Goal: Contribute content: Contribute content

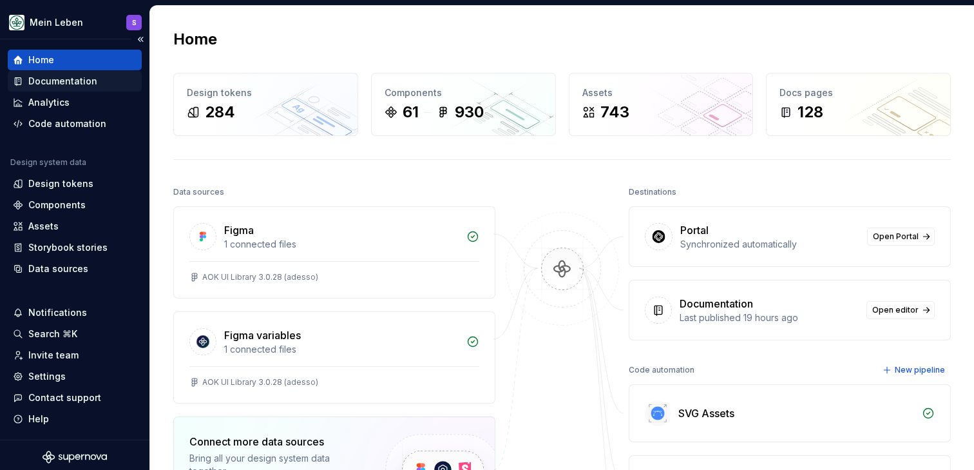
click at [79, 79] on div "Documentation" at bounding box center [62, 81] width 69 height 13
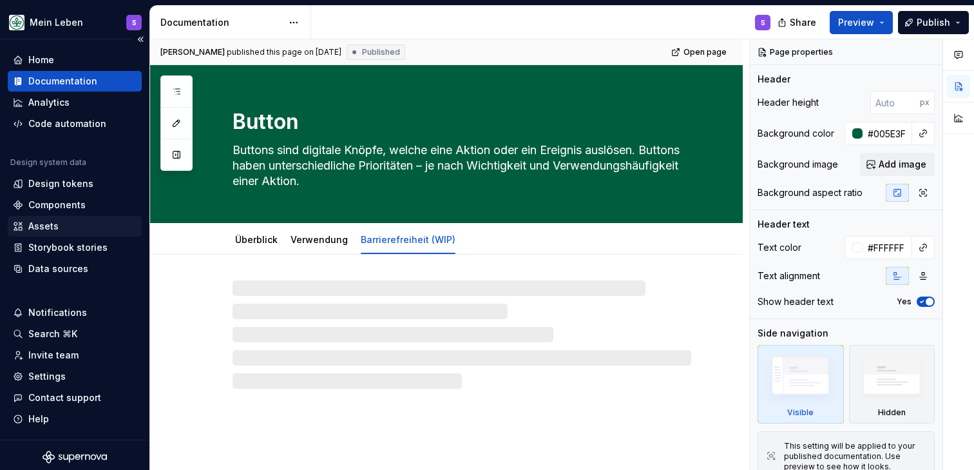
click at [80, 222] on div "Assets" at bounding box center [75, 226] width 124 height 13
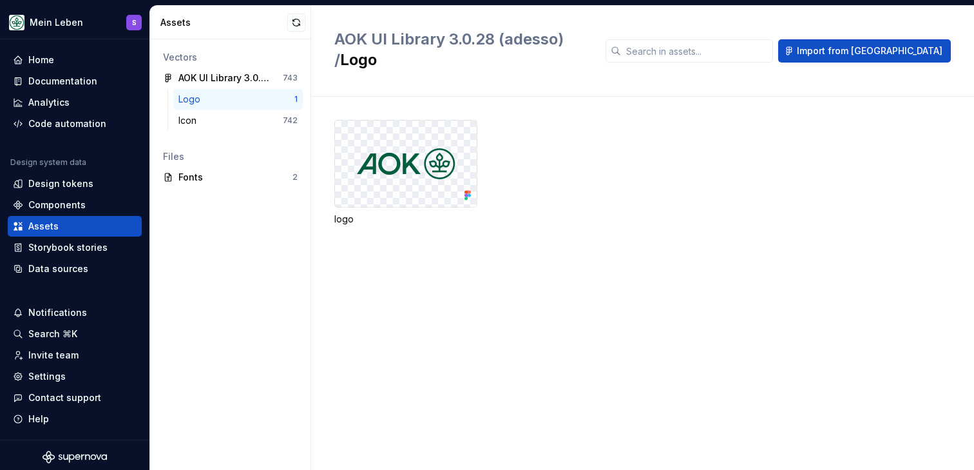
click at [617, 166] on div "logo" at bounding box center [654, 173] width 640 height 106
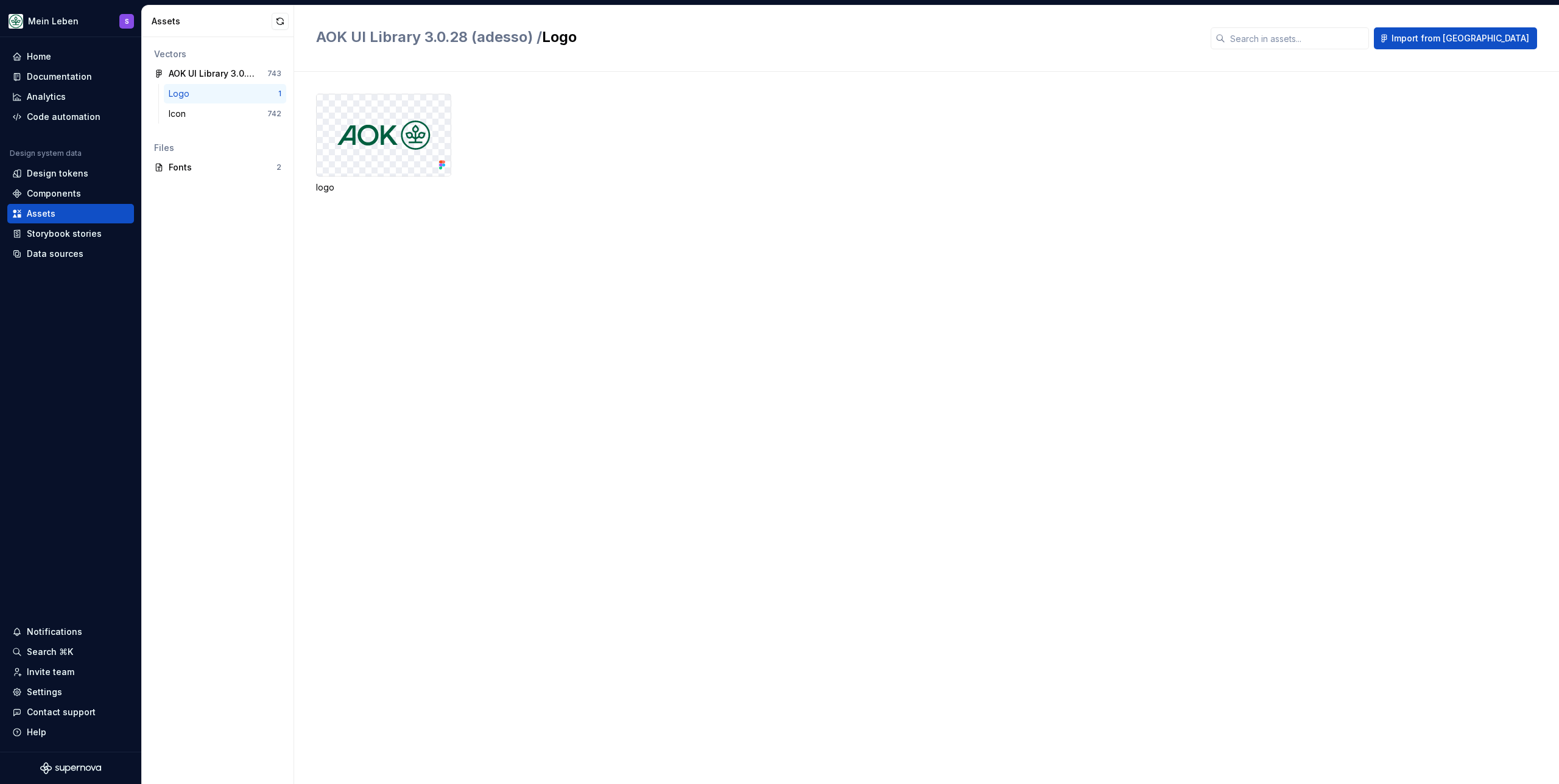
click at [609, 217] on div "logo" at bounding box center [936, 158] width 1242 height 129
click at [56, 81] on div "Documentation" at bounding box center [59, 77] width 65 height 12
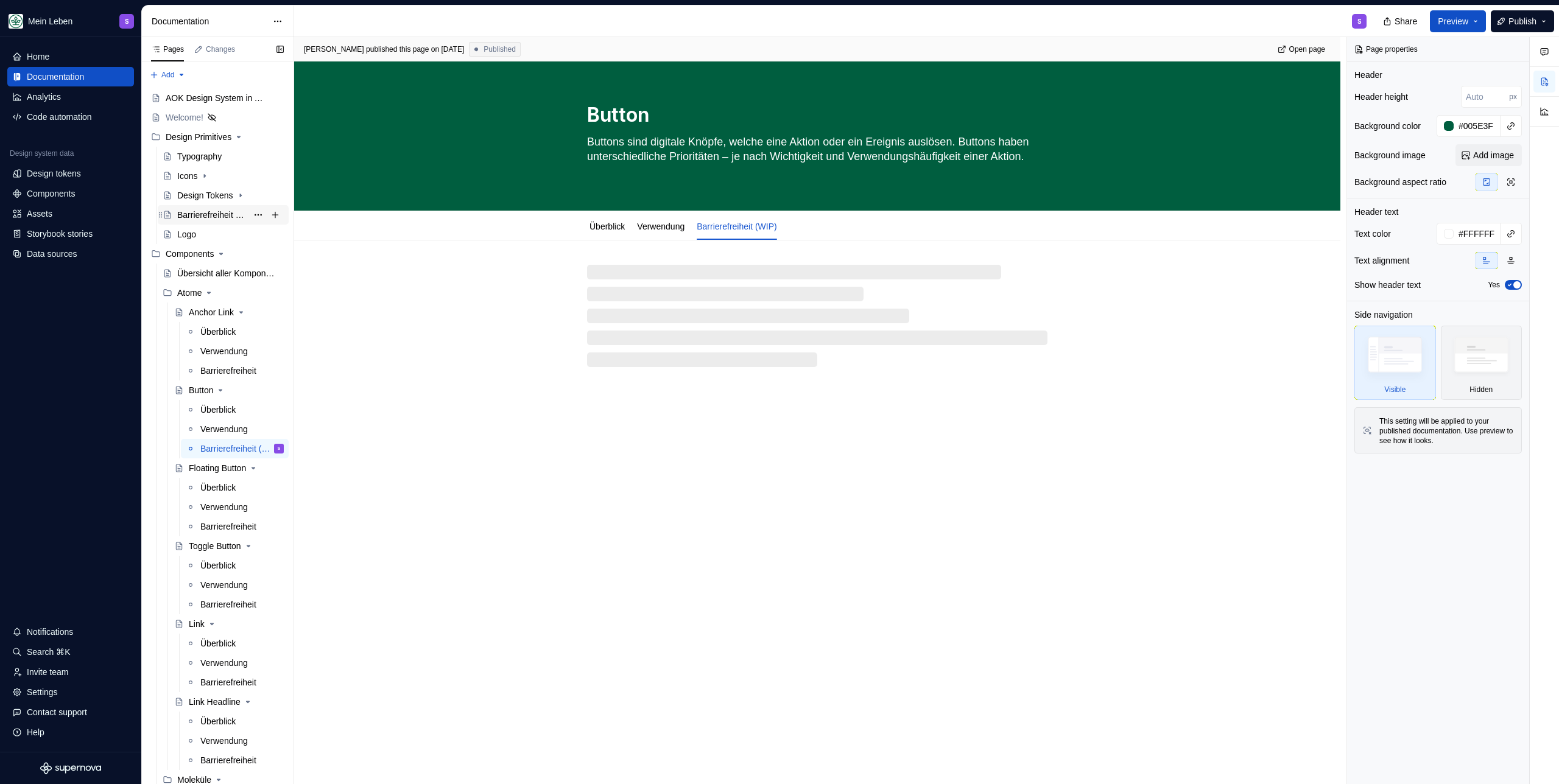
click at [203, 214] on div "Barrierefreiheit Guidelines" at bounding box center [213, 214] width 70 height 12
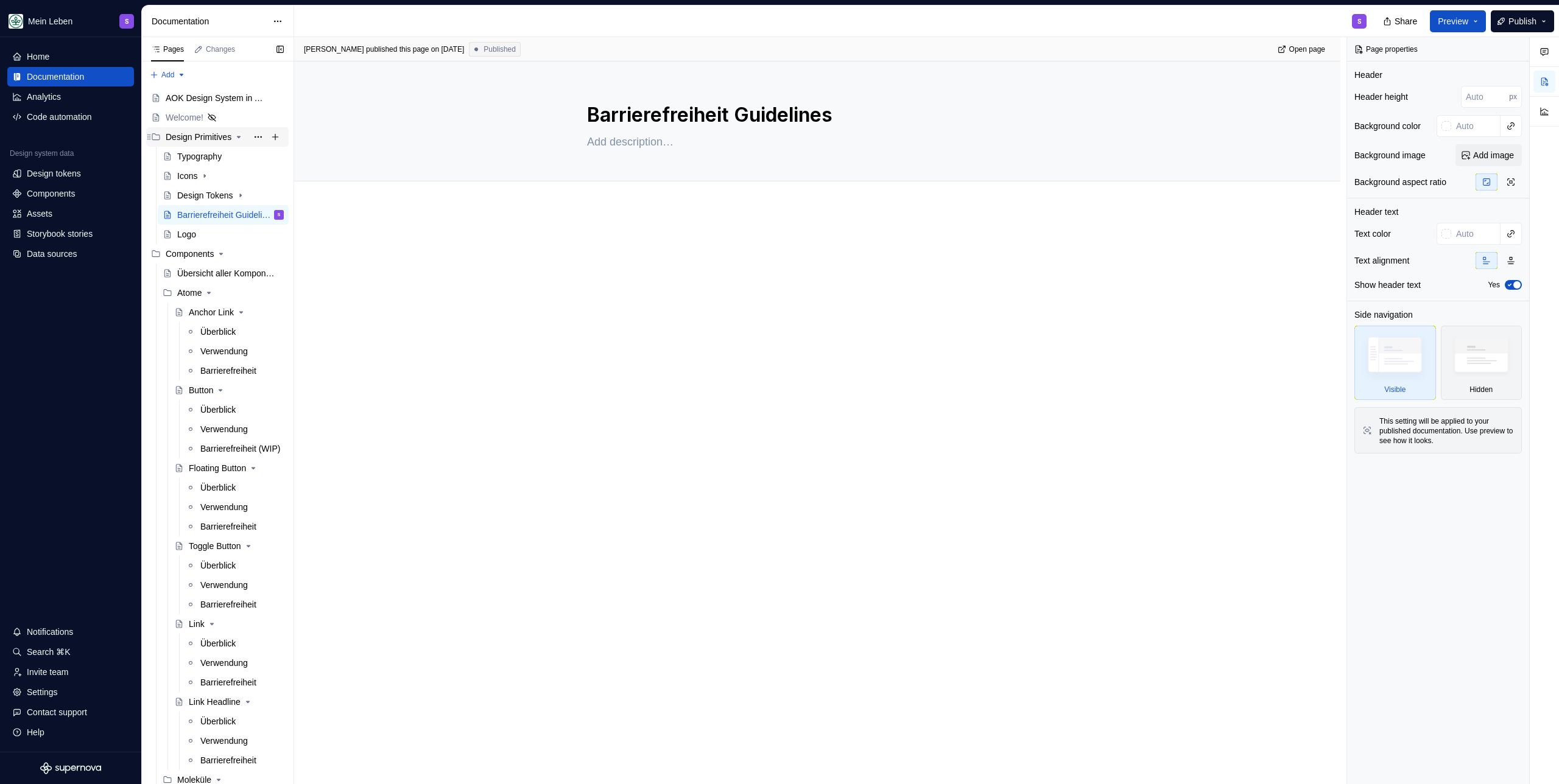
click at [193, 141] on div "Design Primitives" at bounding box center [198, 137] width 66 height 12
click at [214, 132] on div "Design Primitives" at bounding box center [198, 137] width 66 height 12
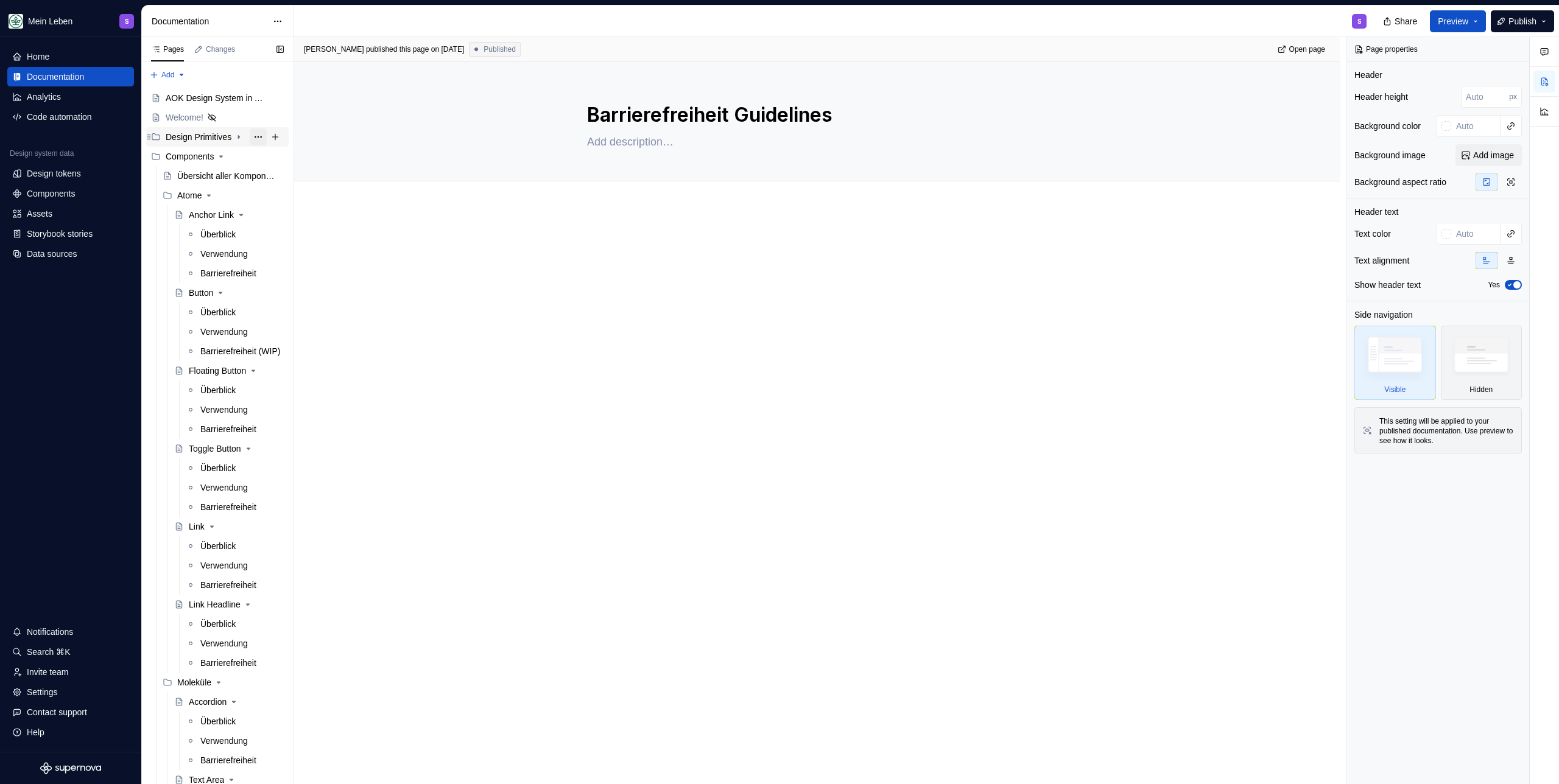
click at [249, 139] on button "Page tree" at bounding box center [258, 137] width 17 height 17
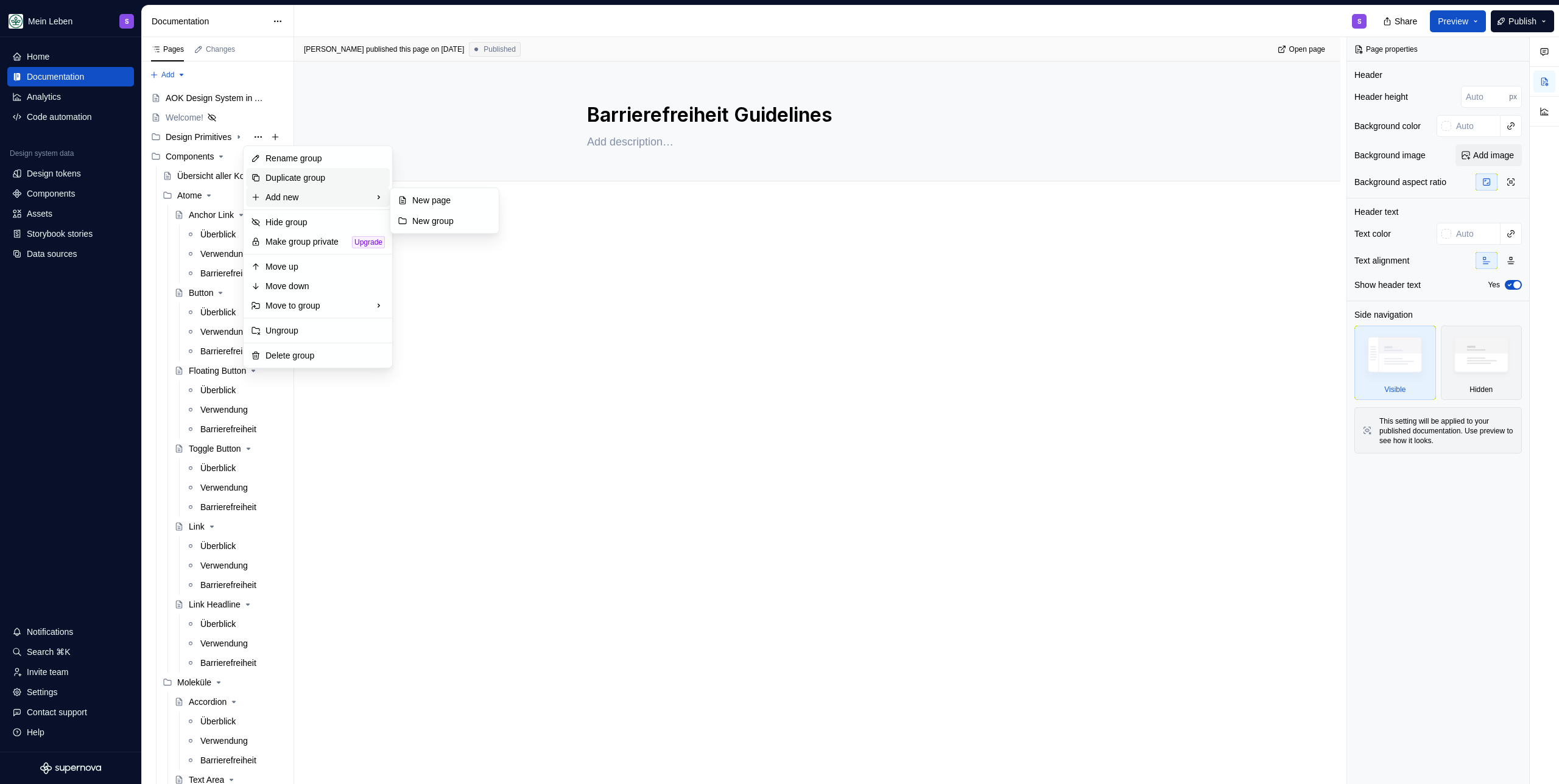
type textarea "*"
click at [305, 164] on div "Rename group" at bounding box center [317, 158] width 144 height 20
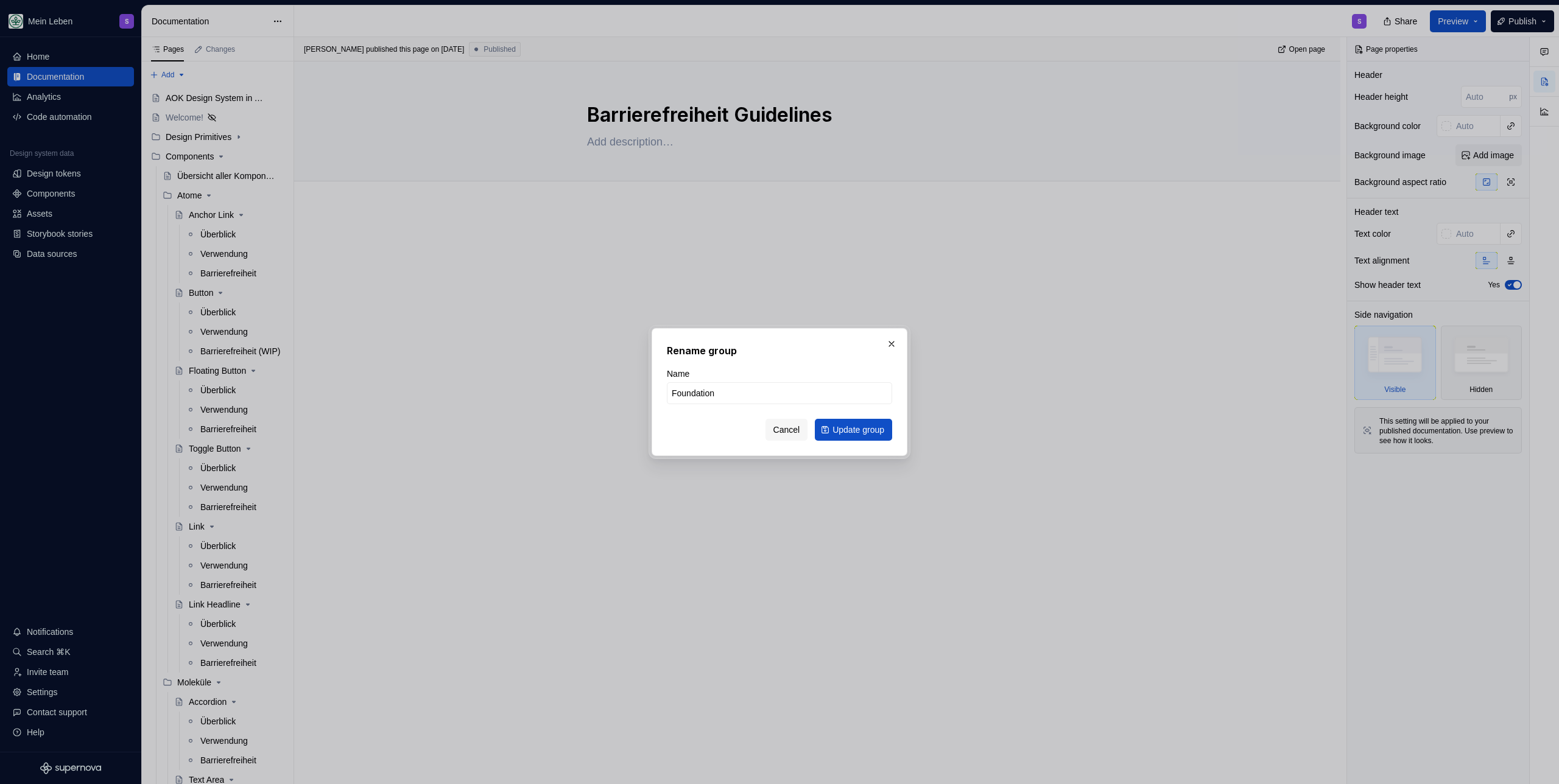
type input "Foundations"
click button "Update group" at bounding box center [853, 429] width 77 height 22
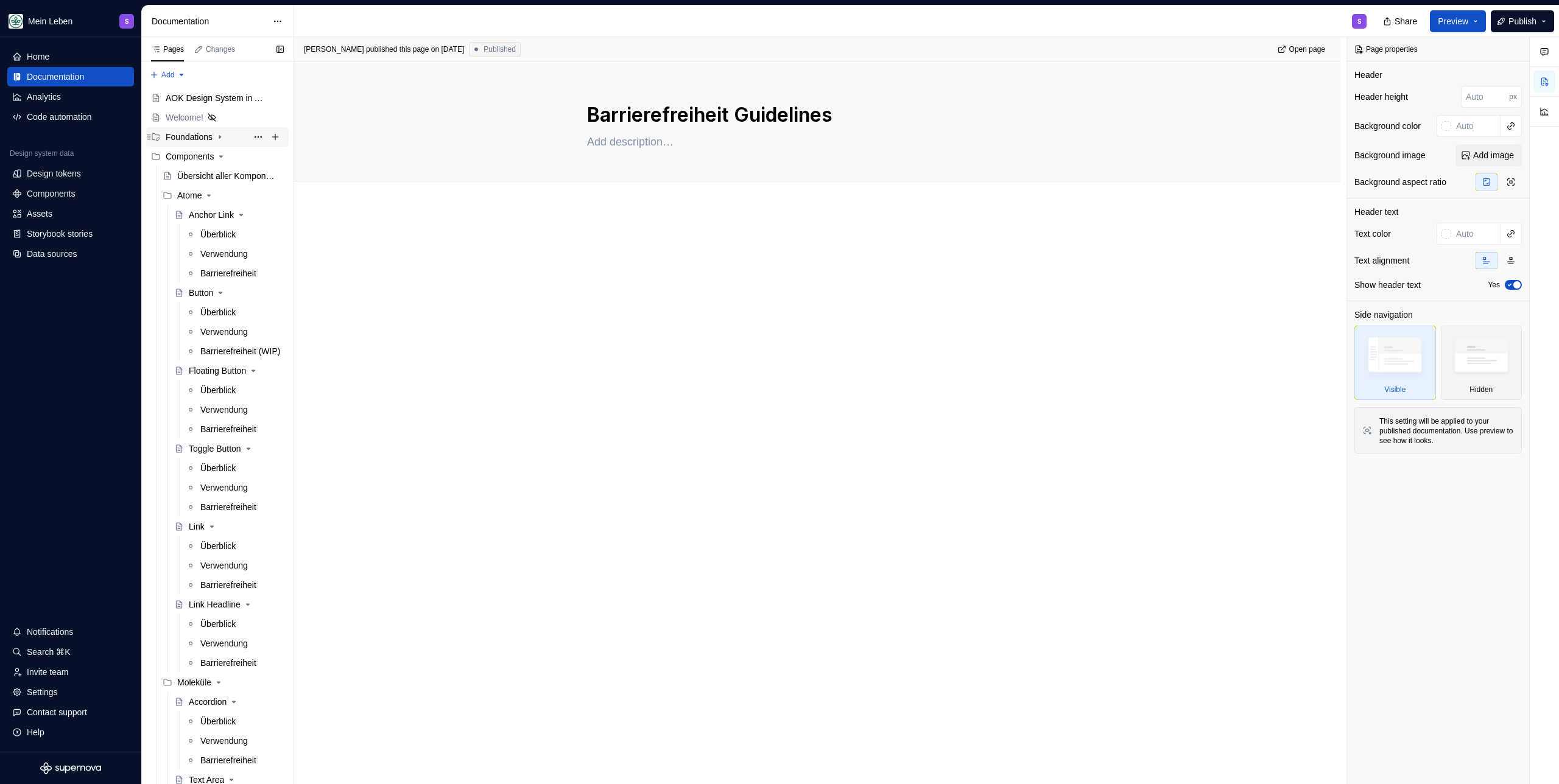
click at [219, 139] on icon "Page tree" at bounding box center [219, 137] width 9 height 9
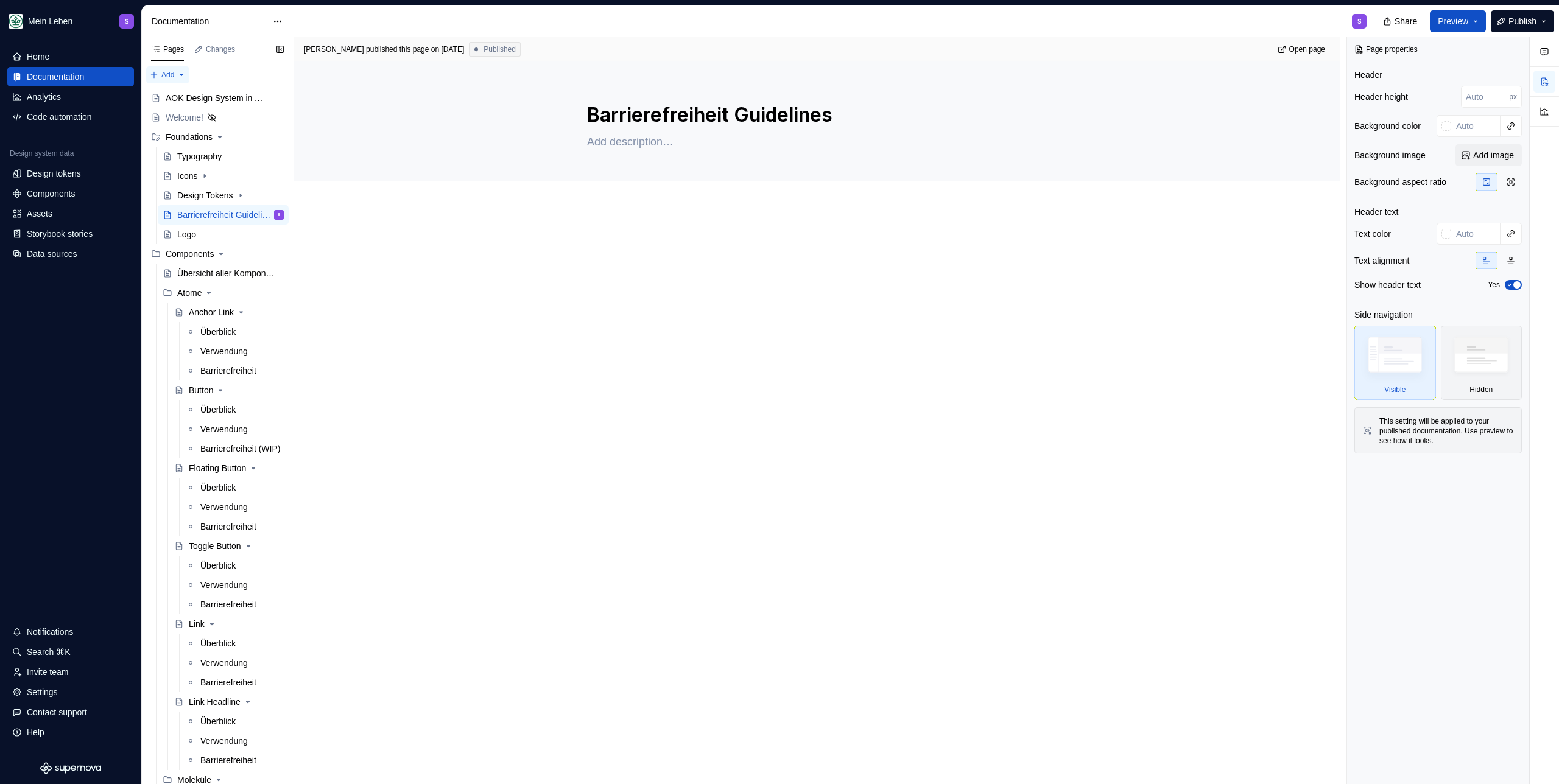
click at [162, 72] on div "Pages Changes Add Accessibility guide for tree Page tree. Navigate the tree wit…" at bounding box center [216, 413] width 152 height 752
type textarea "*"
click at [193, 117] on div "New group" at bounding box center [208, 118] width 79 height 12
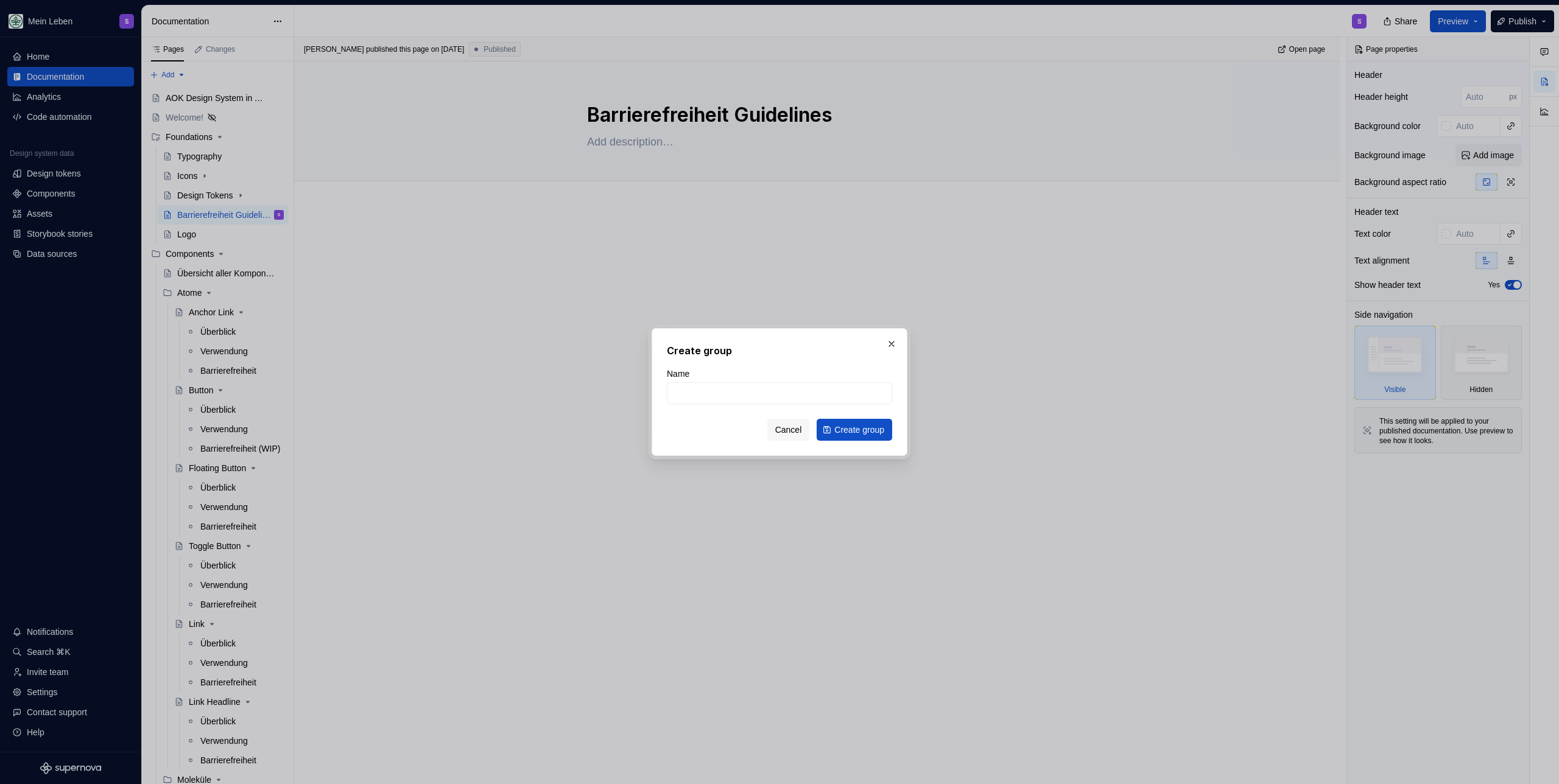
type input "F"
type input "Visual Foundations"
click button "Create group" at bounding box center [854, 429] width 76 height 22
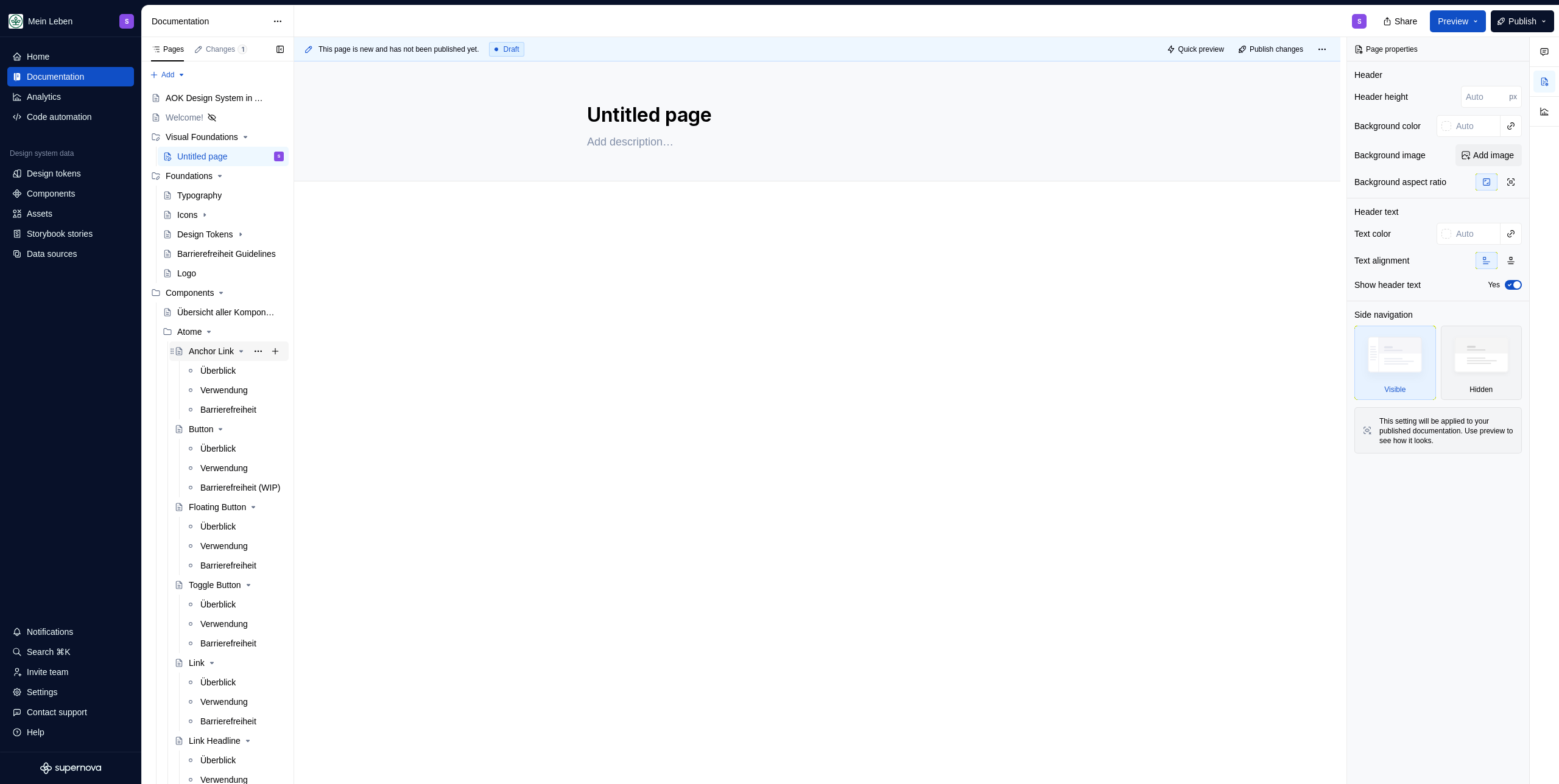
click at [201, 351] on div "Anchor Link" at bounding box center [212, 350] width 45 height 12
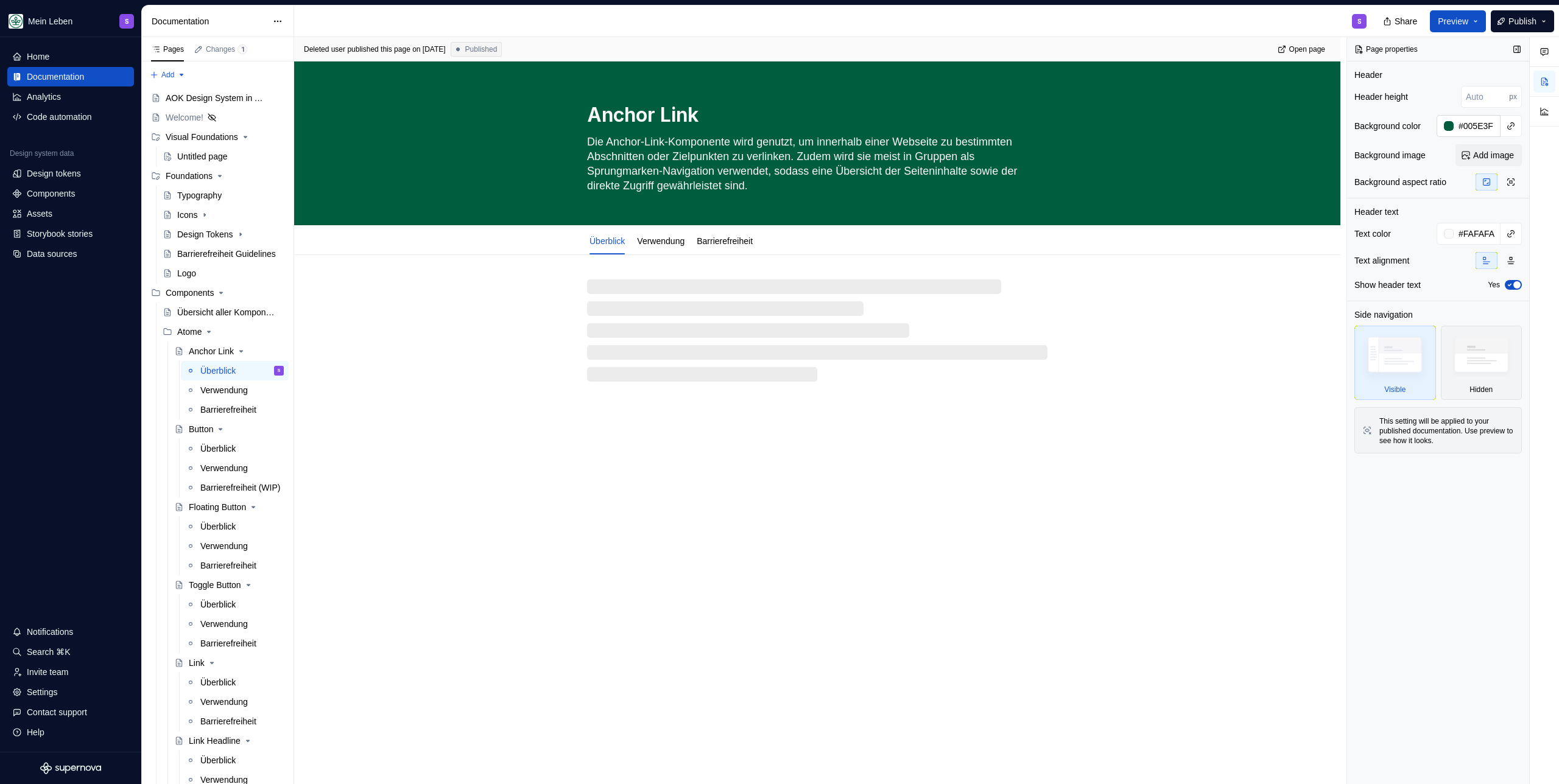
click at [920, 126] on input "#005E3F" at bounding box center [1477, 126] width 47 height 22
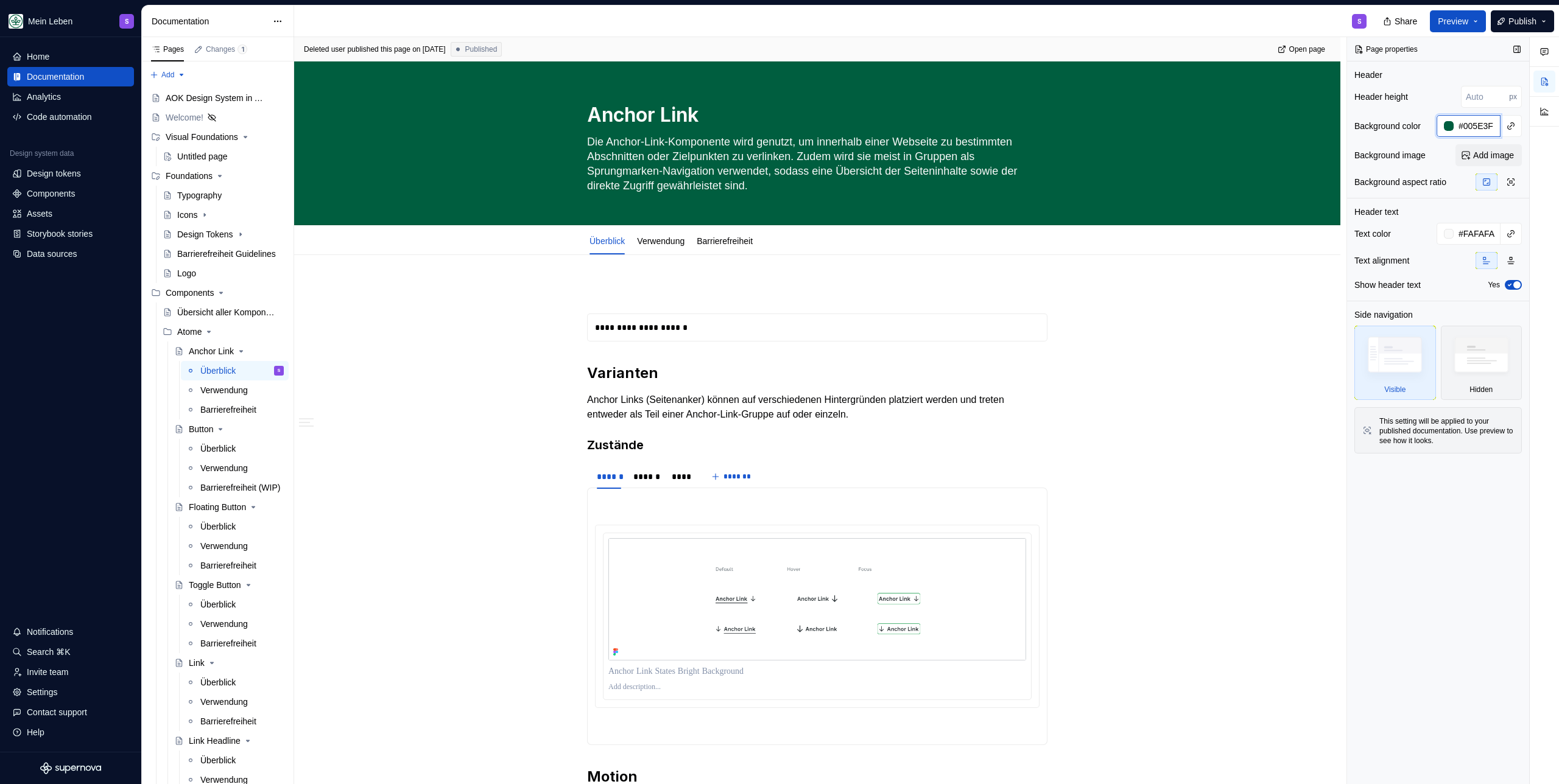
click at [920, 126] on input "#005E3F" at bounding box center [1477, 126] width 47 height 22
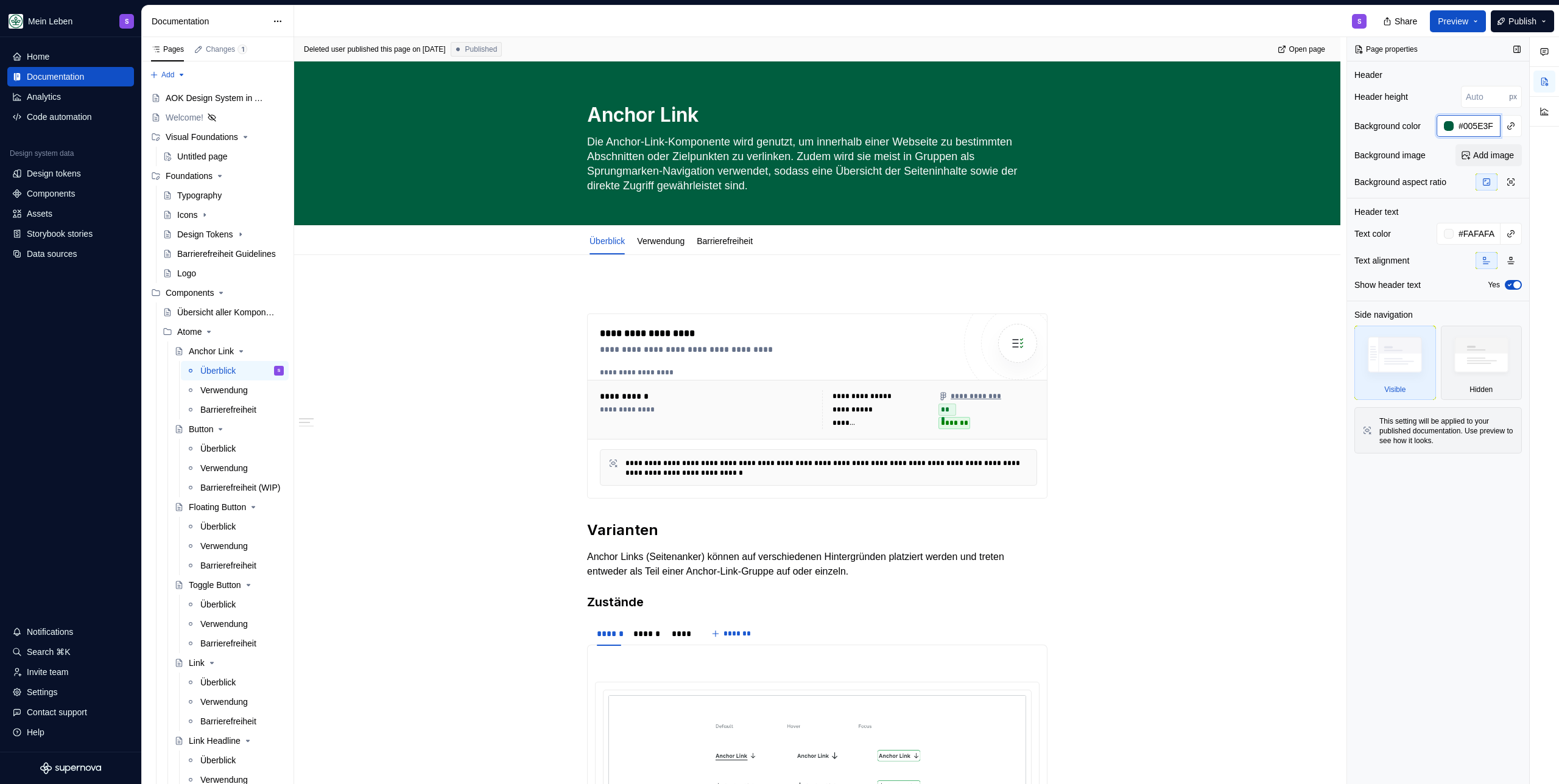
click at [920, 128] on input "#005E3F" at bounding box center [1477, 126] width 47 height 22
click at [920, 133] on button "button" at bounding box center [1511, 126] width 17 height 17
click at [920, 126] on div "Comments Open comments No comments yet Select ‘Comment’ from the block context …" at bounding box center [1452, 410] width 212 height 747
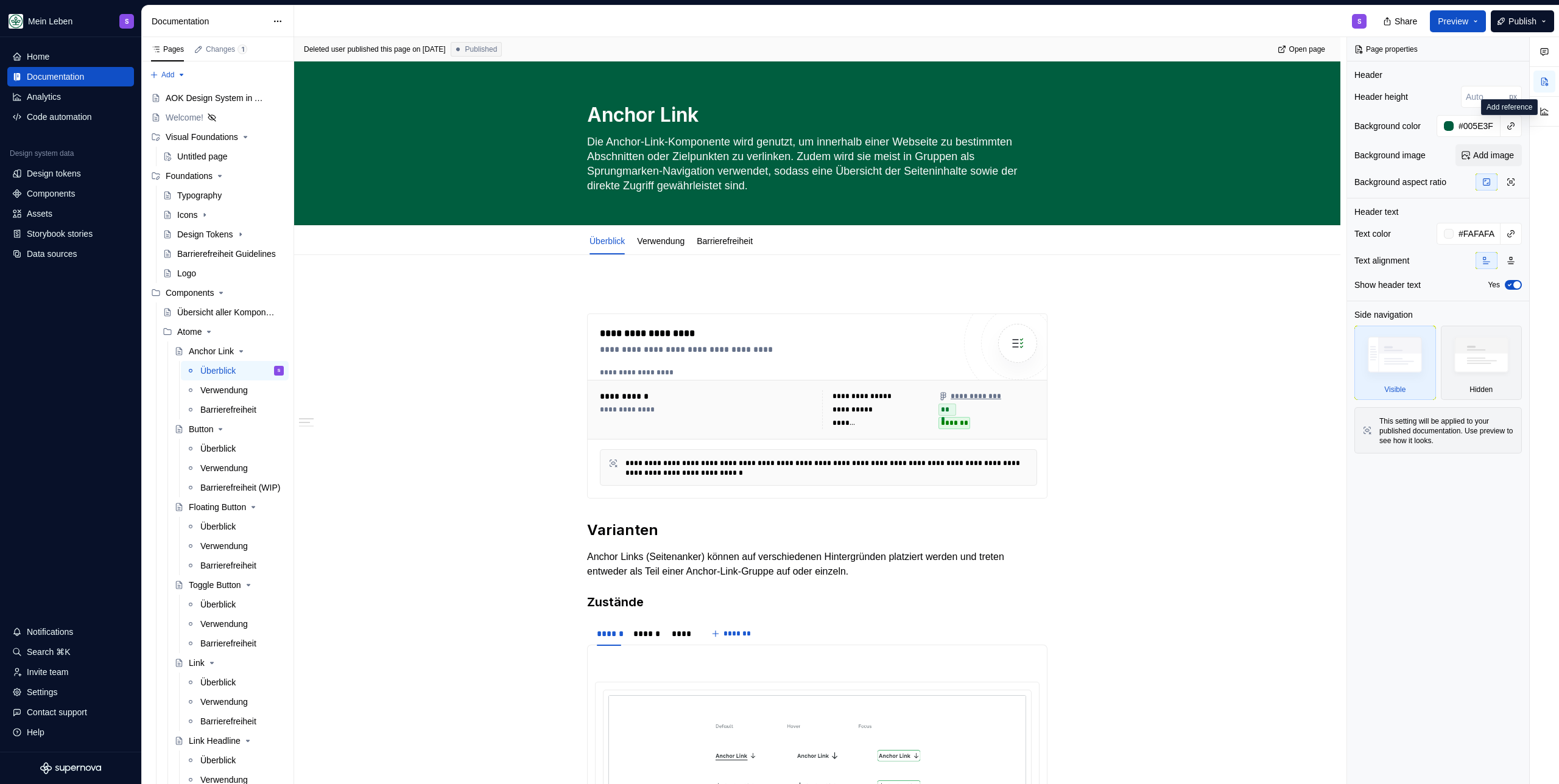
click at [920, 126] on input "#005E3F" at bounding box center [1477, 126] width 47 height 22
click at [920, 123] on div at bounding box center [1448, 126] width 9 height 9
click at [920, 122] on div "Comments Open comments No comments yet Select ‘Comment’ from the block context …" at bounding box center [1452, 410] width 212 height 747
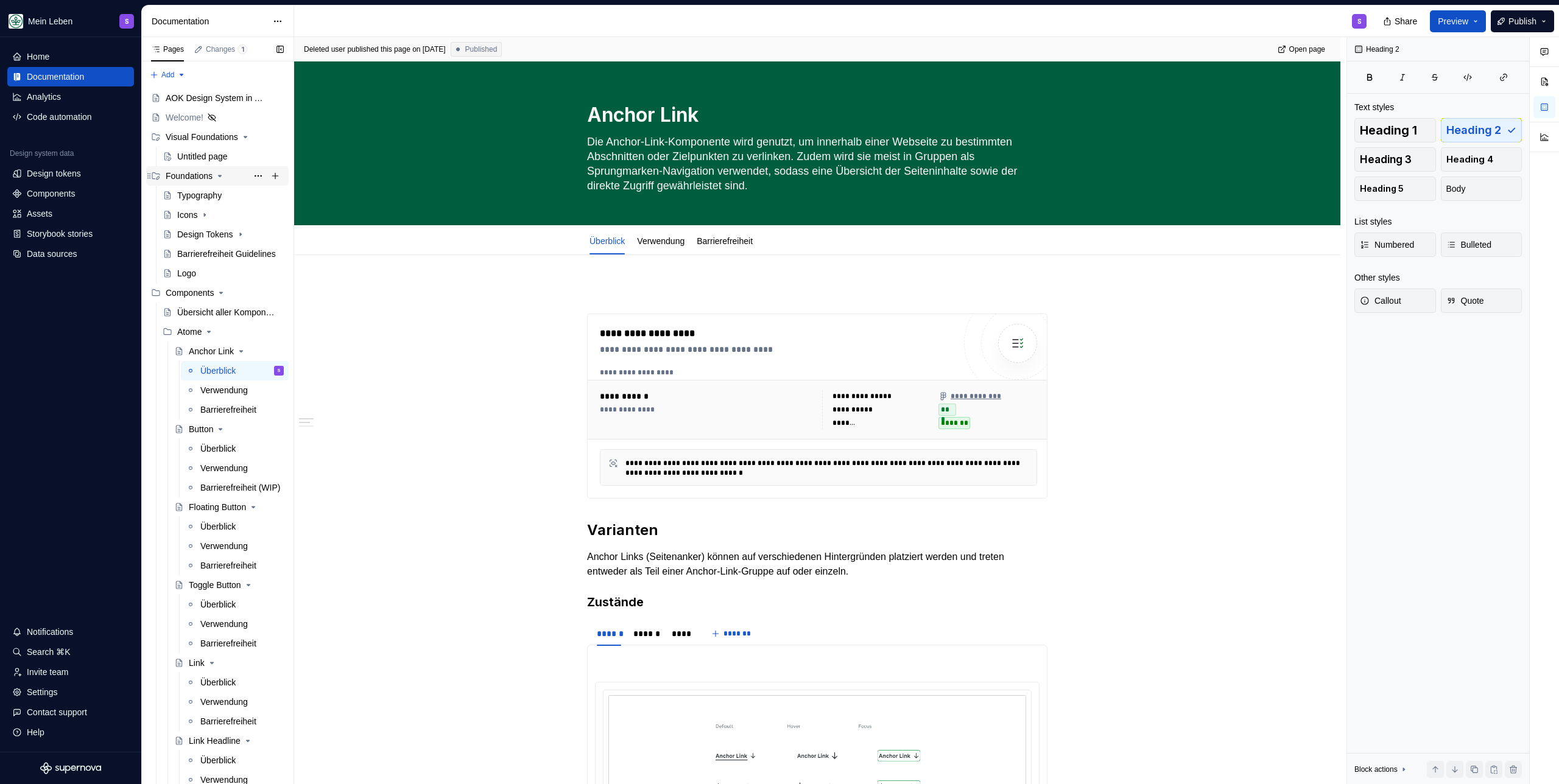
click at [179, 175] on div "Foundations" at bounding box center [189, 176] width 47 height 12
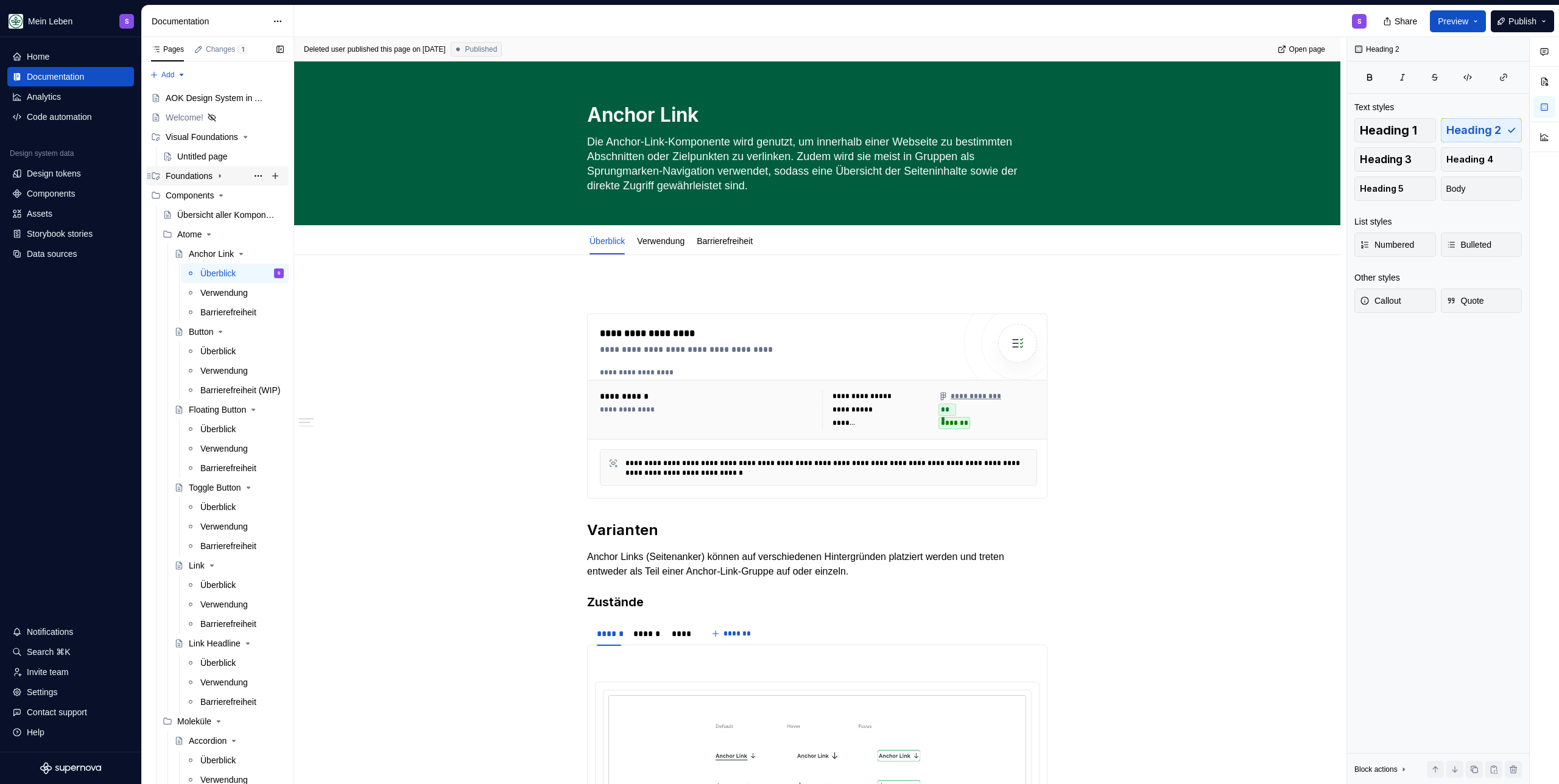
click at [220, 177] on icon "Page tree" at bounding box center [219, 176] width 1 height 3
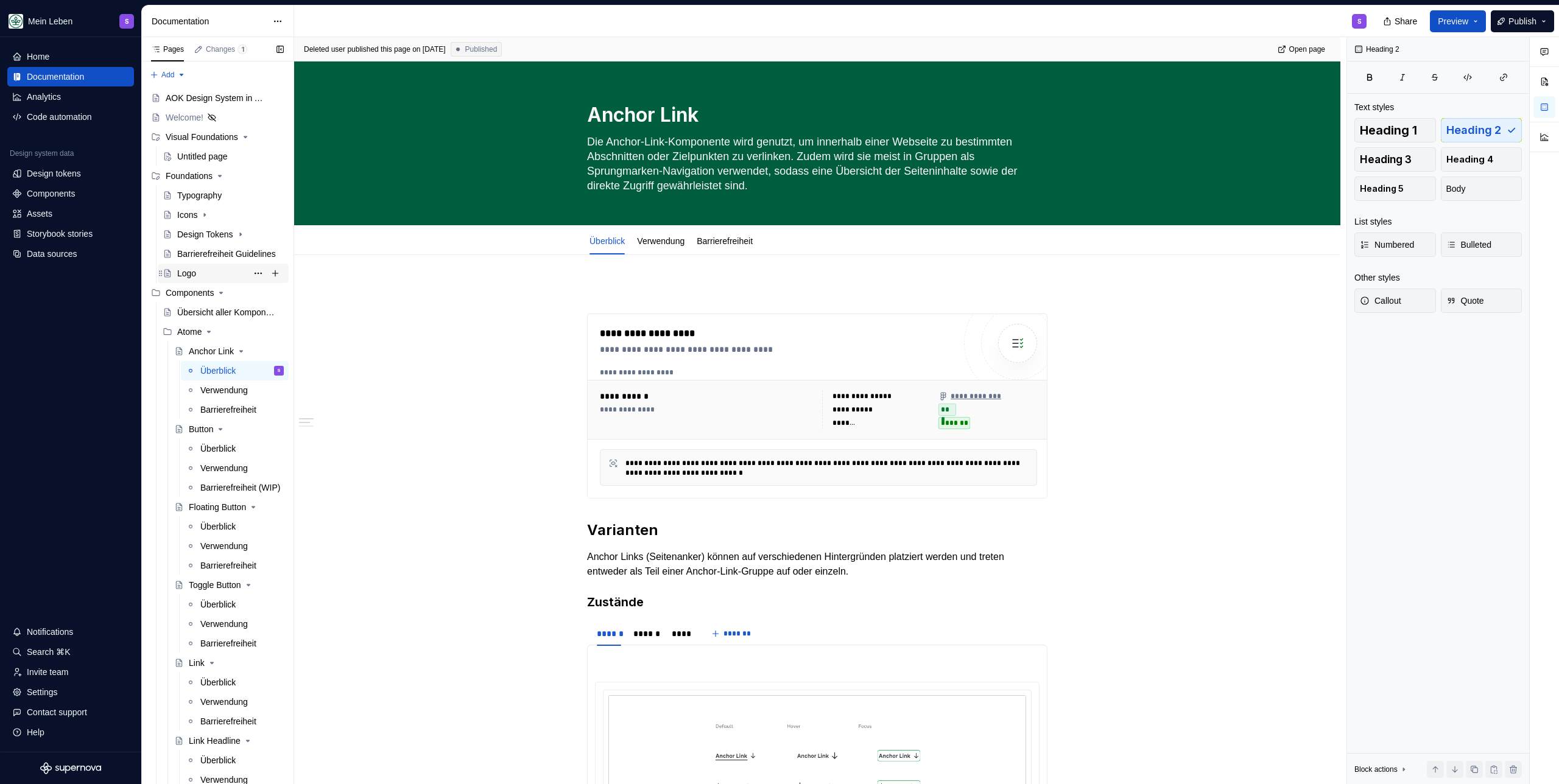
click at [208, 269] on div "Logo" at bounding box center [231, 273] width 107 height 17
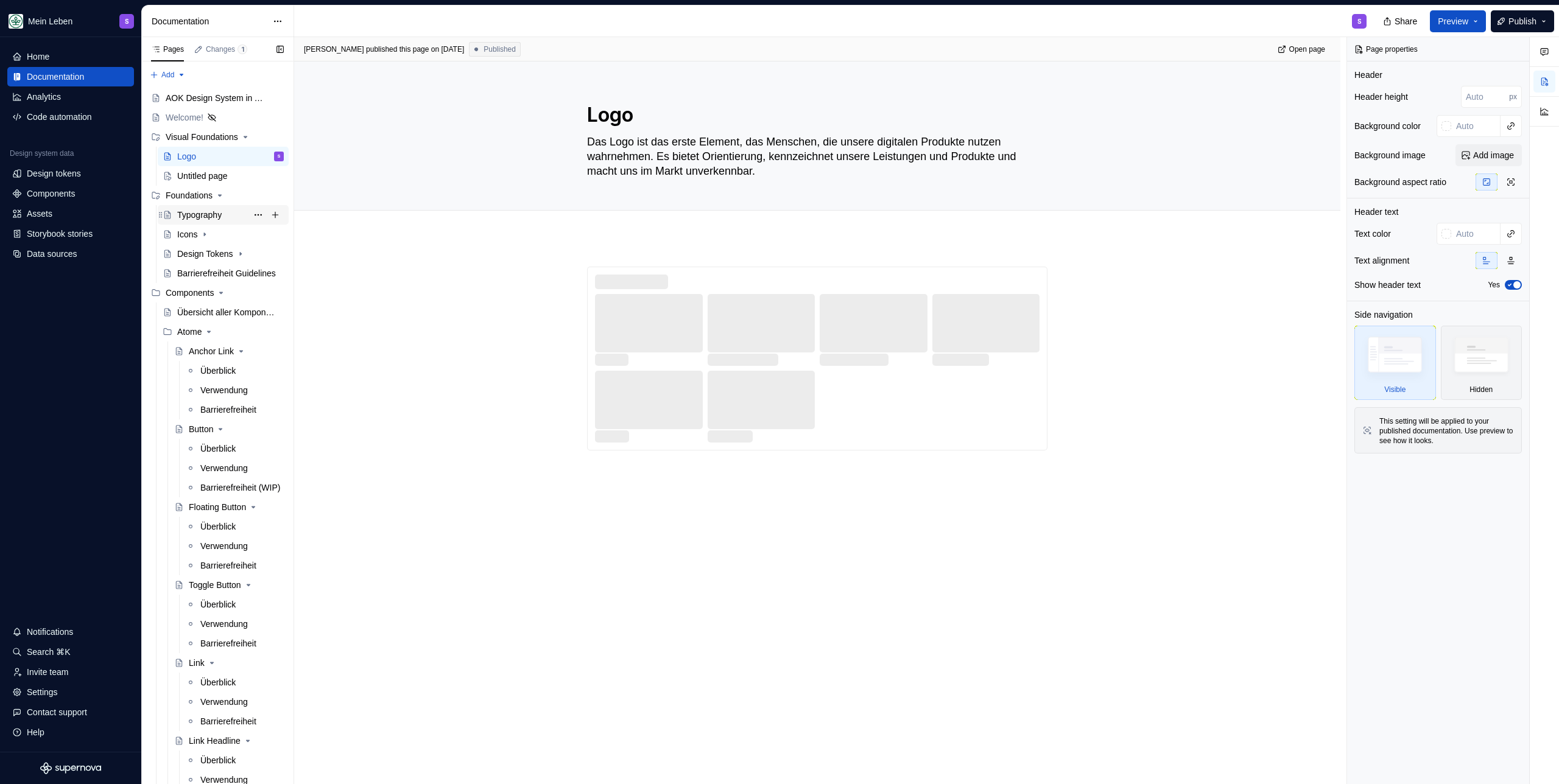
drag, startPoint x: 206, startPoint y: 238, endPoint x: 217, endPoint y: 220, distance: 21.1
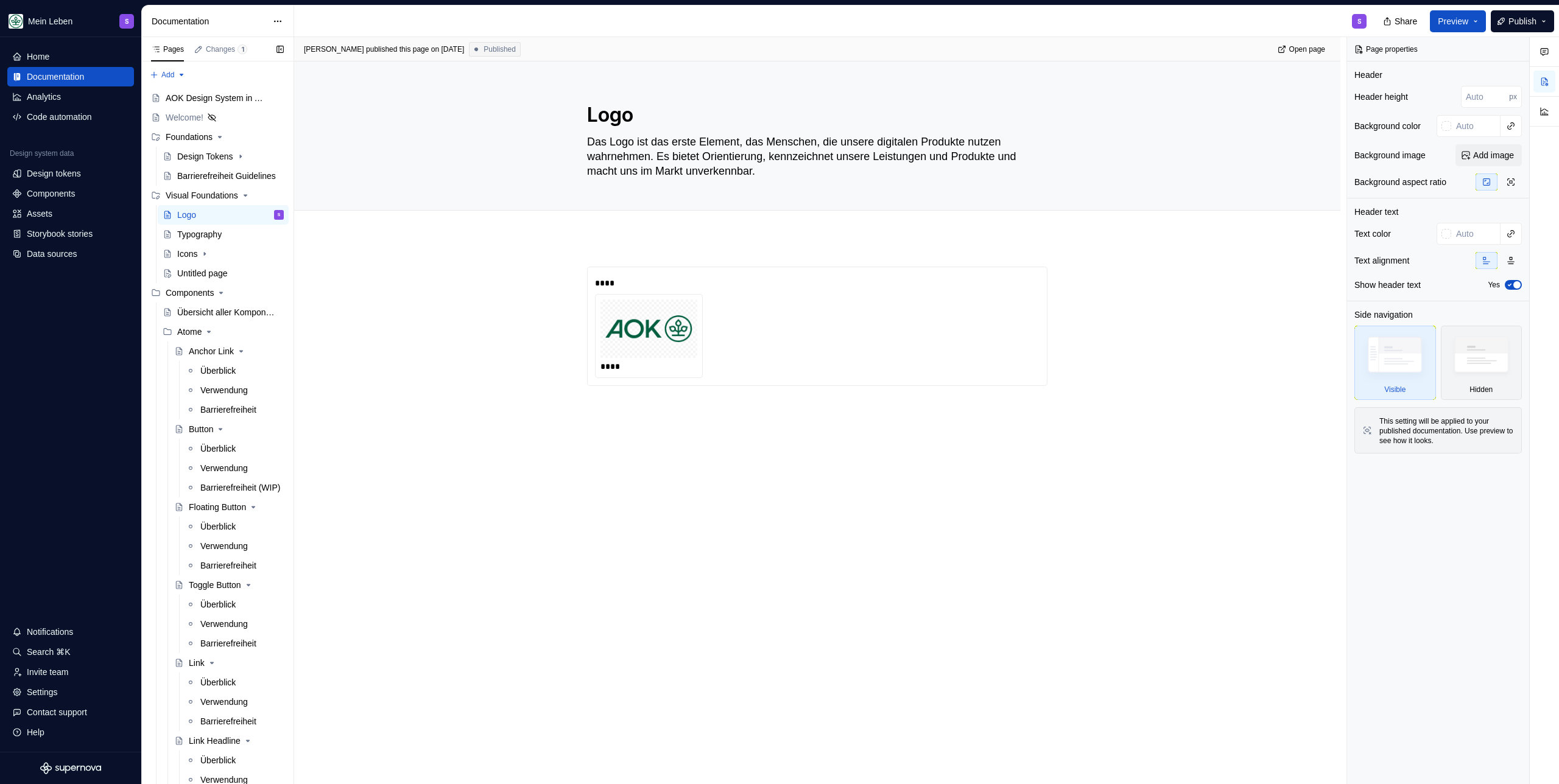
click at [0, 0] on button "Page tree" at bounding box center [0, 0] width 0 height 0
click at [292, 443] on div "Delete page" at bounding box center [325, 447] width 119 height 12
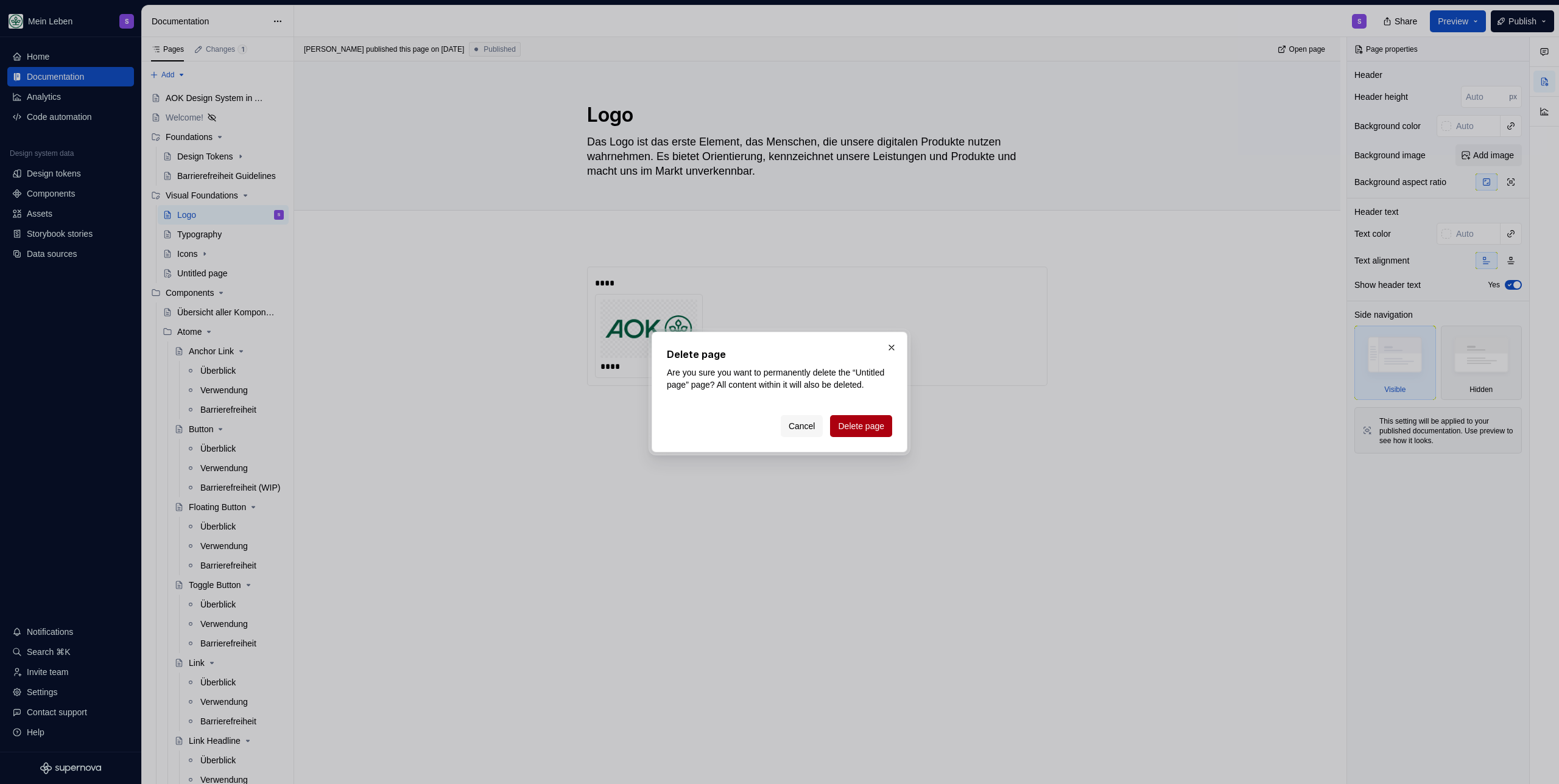
click at [875, 430] on span "Delete page" at bounding box center [861, 426] width 46 height 12
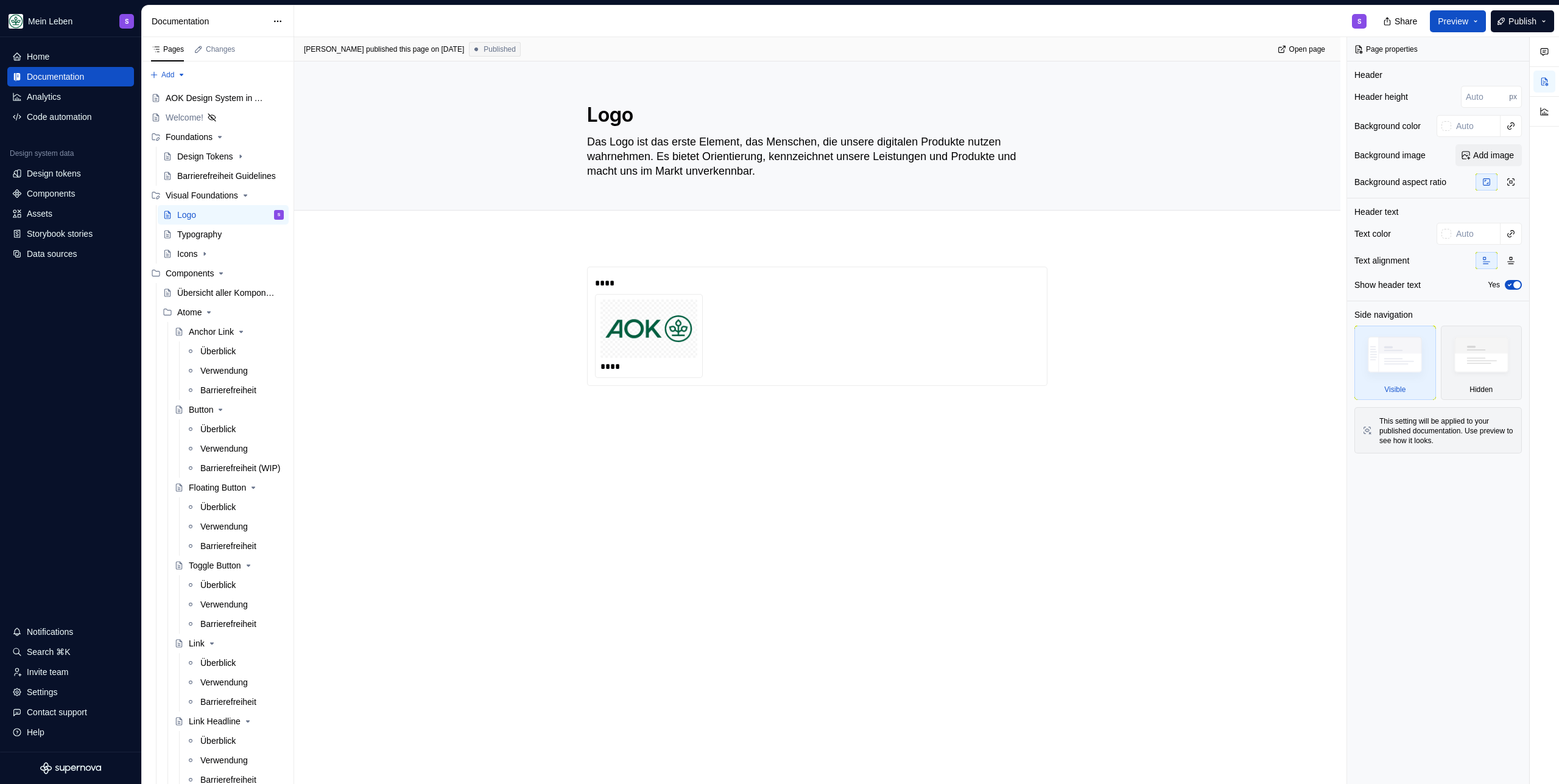
click at [345, 20] on div "S" at bounding box center [834, 22] width 1082 height 32
click at [700, 436] on div "**** ****" at bounding box center [816, 435] width 1046 height 398
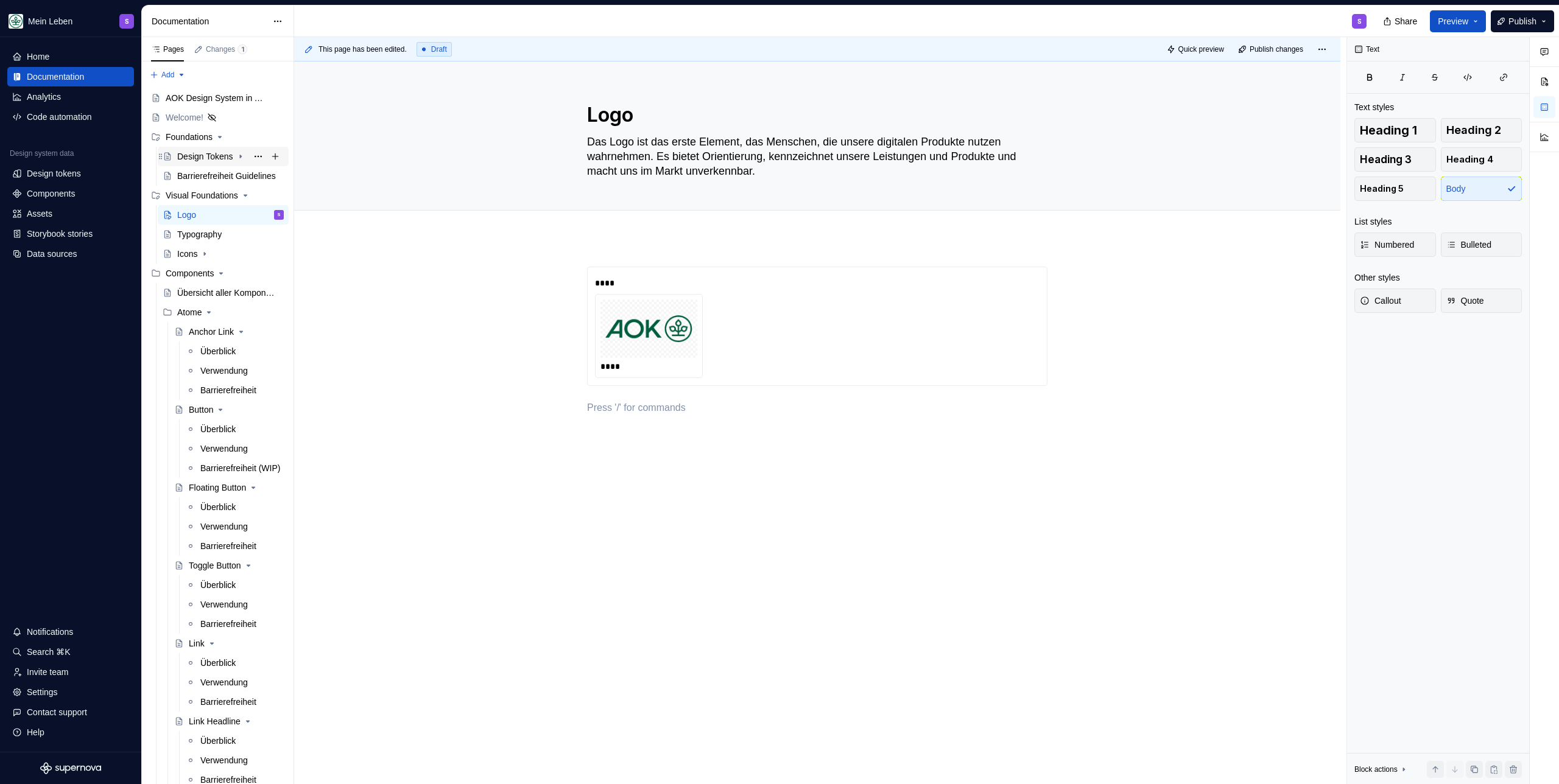
click at [178, 161] on div "Design Tokens" at bounding box center [205, 156] width 56 height 12
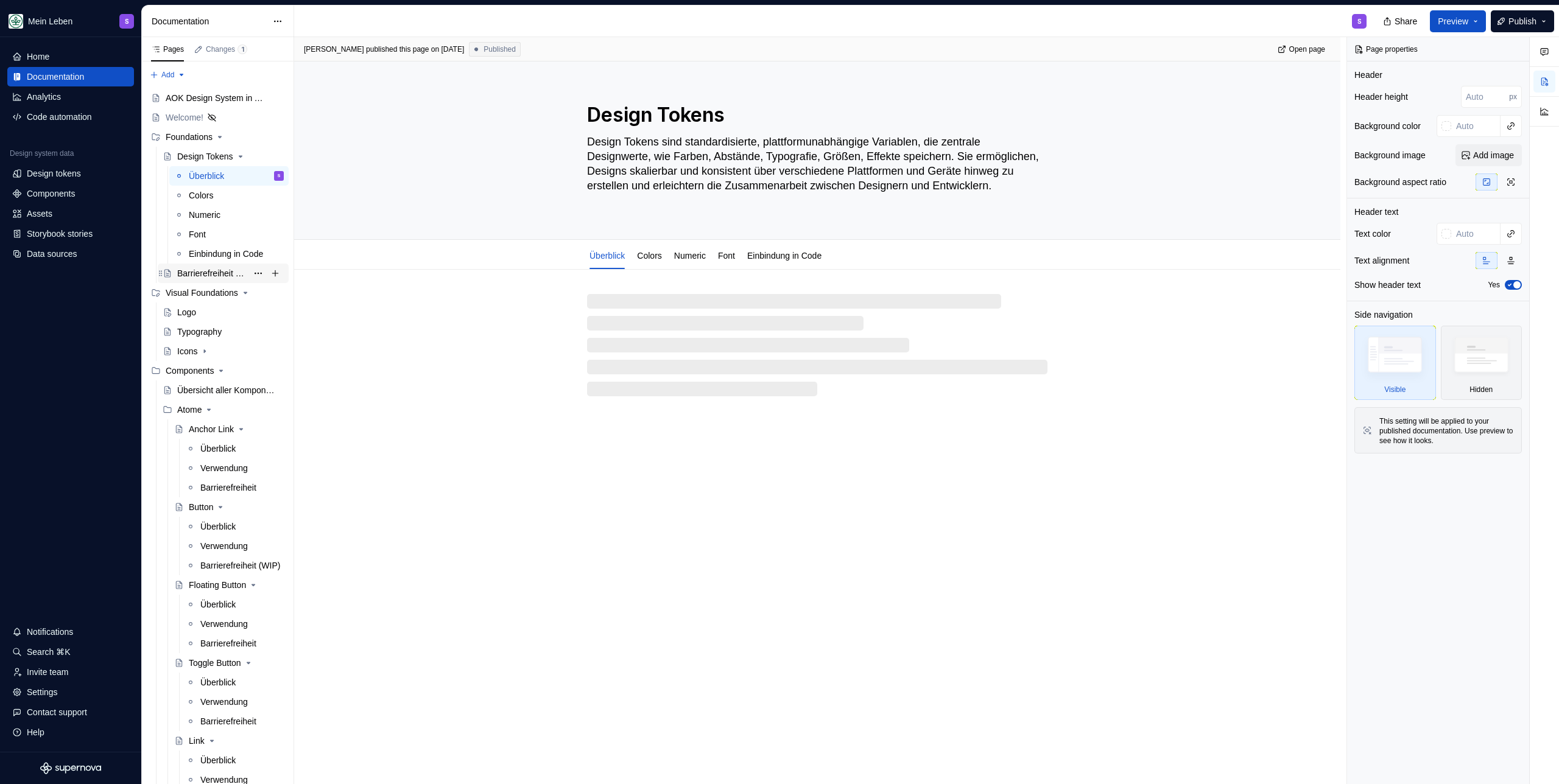
click at [197, 272] on div "Barrierefreiheit Guidelines" at bounding box center [213, 273] width 70 height 12
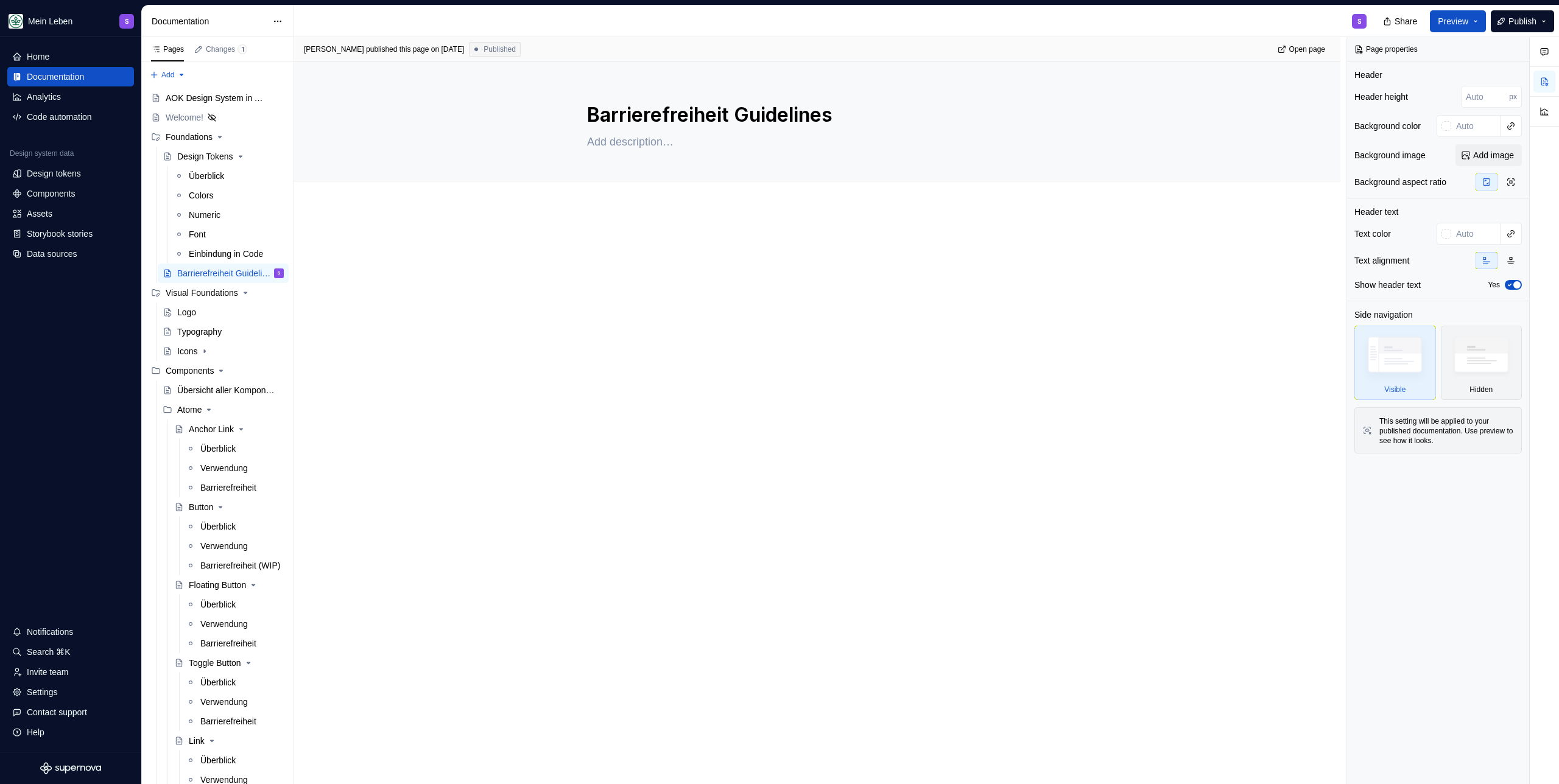
type textarea "*"
click at [769, 275] on div at bounding box center [816, 260] width 460 height 46
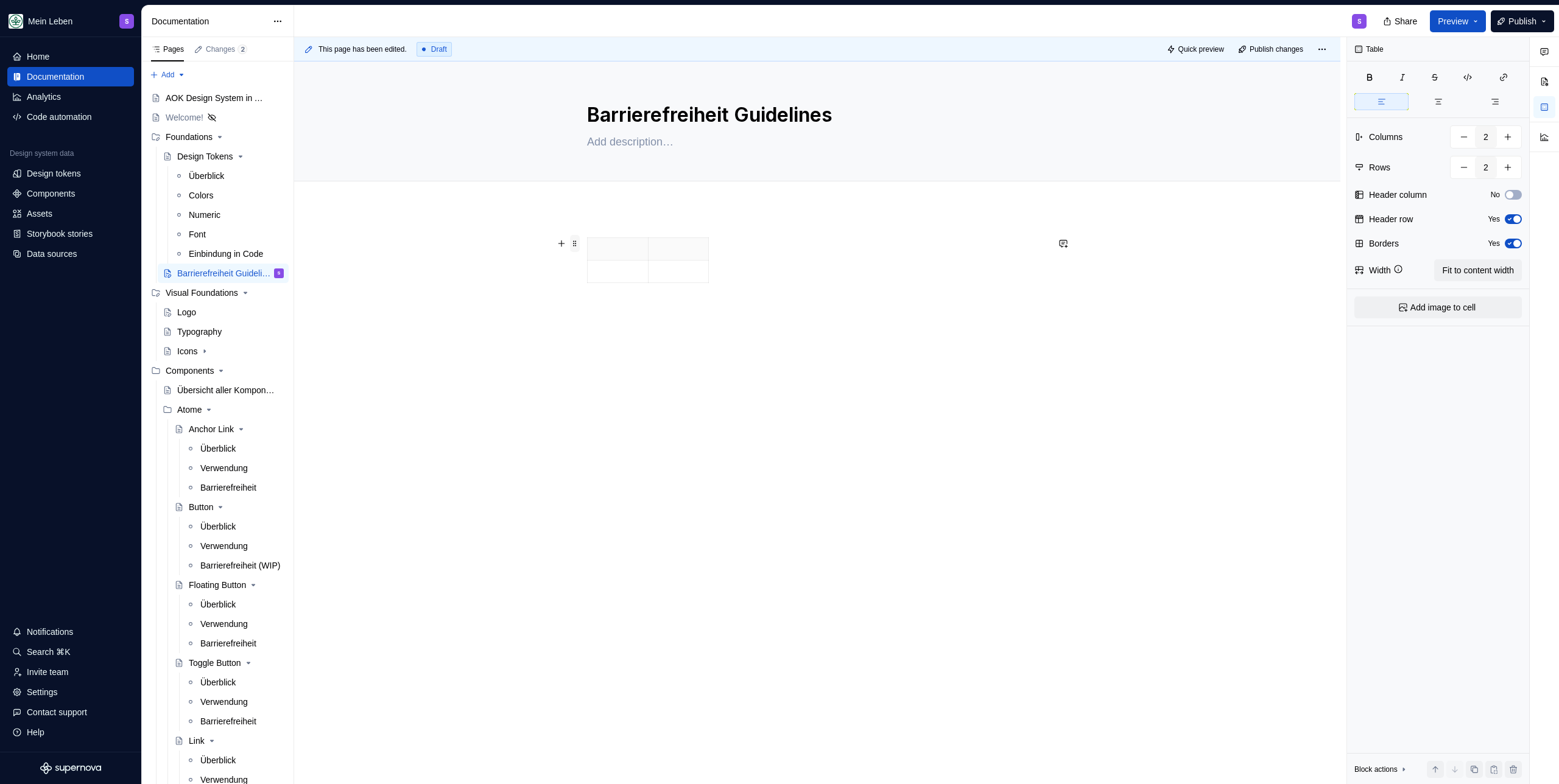
click at [571, 243] on span at bounding box center [574, 244] width 9 height 17
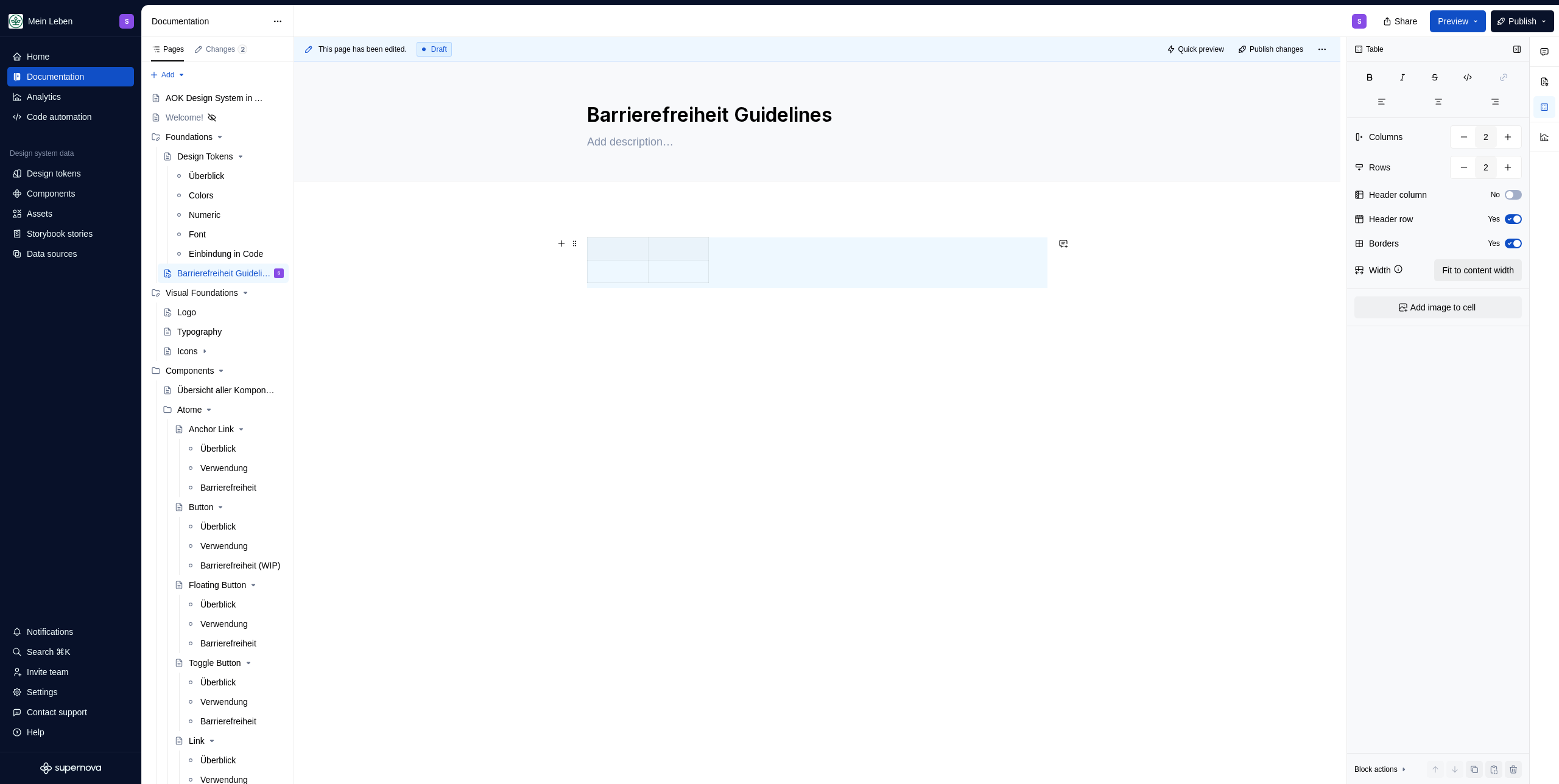
click at [920, 277] on button "Fit to content width" at bounding box center [1478, 270] width 88 height 22
click at [920, 271] on span "Fit to content width" at bounding box center [1478, 270] width 72 height 12
click at [746, 337] on div "This page has been edited. Draft Quick preview Publish changes Barrierefreiheit…" at bounding box center [820, 410] width 1053 height 747
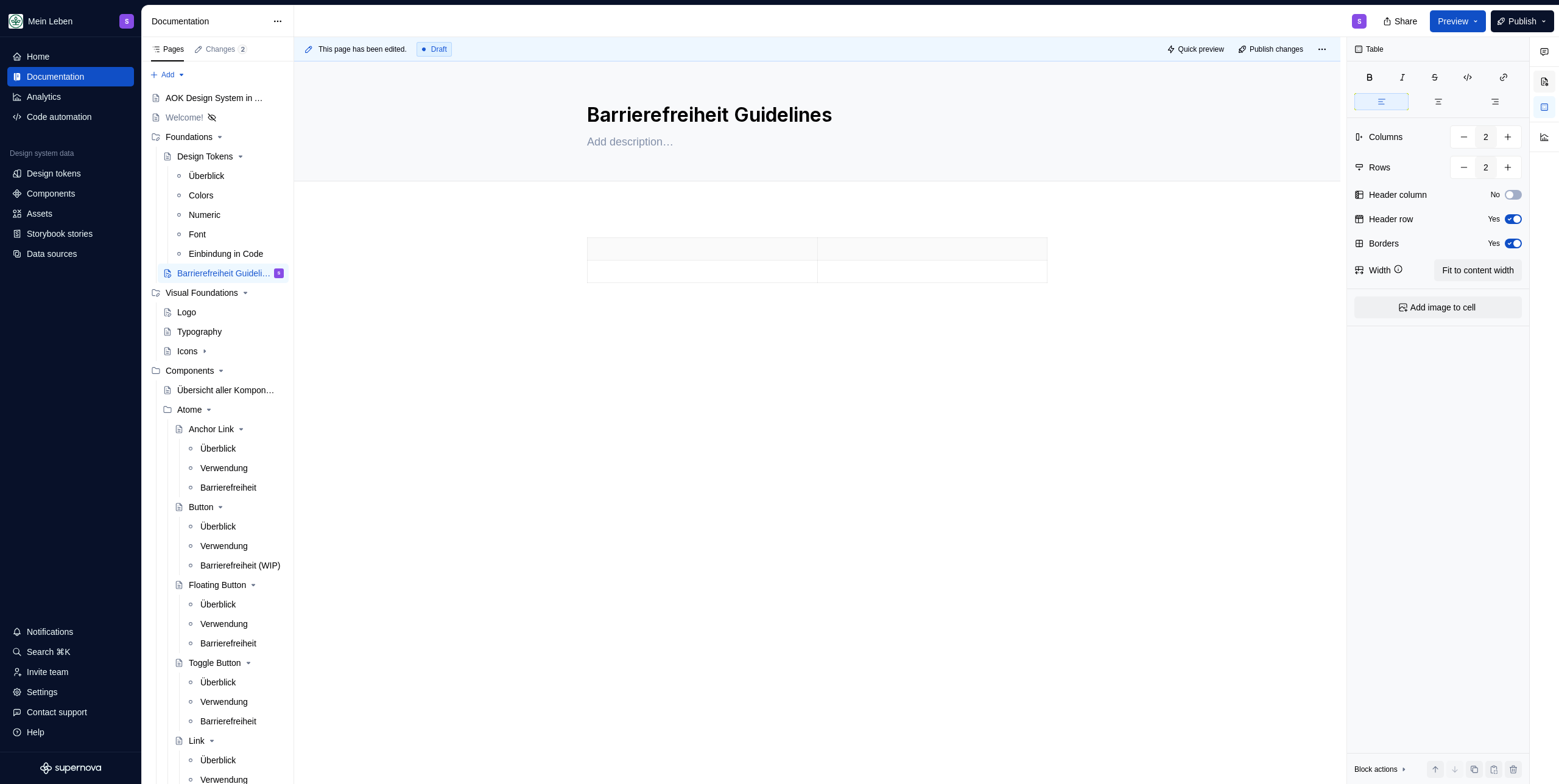
click at [920, 82] on button "button" at bounding box center [1544, 81] width 22 height 22
click at [665, 294] on div at bounding box center [816, 269] width 460 height 65
click at [564, 230] on div at bounding box center [816, 372] width 1046 height 330
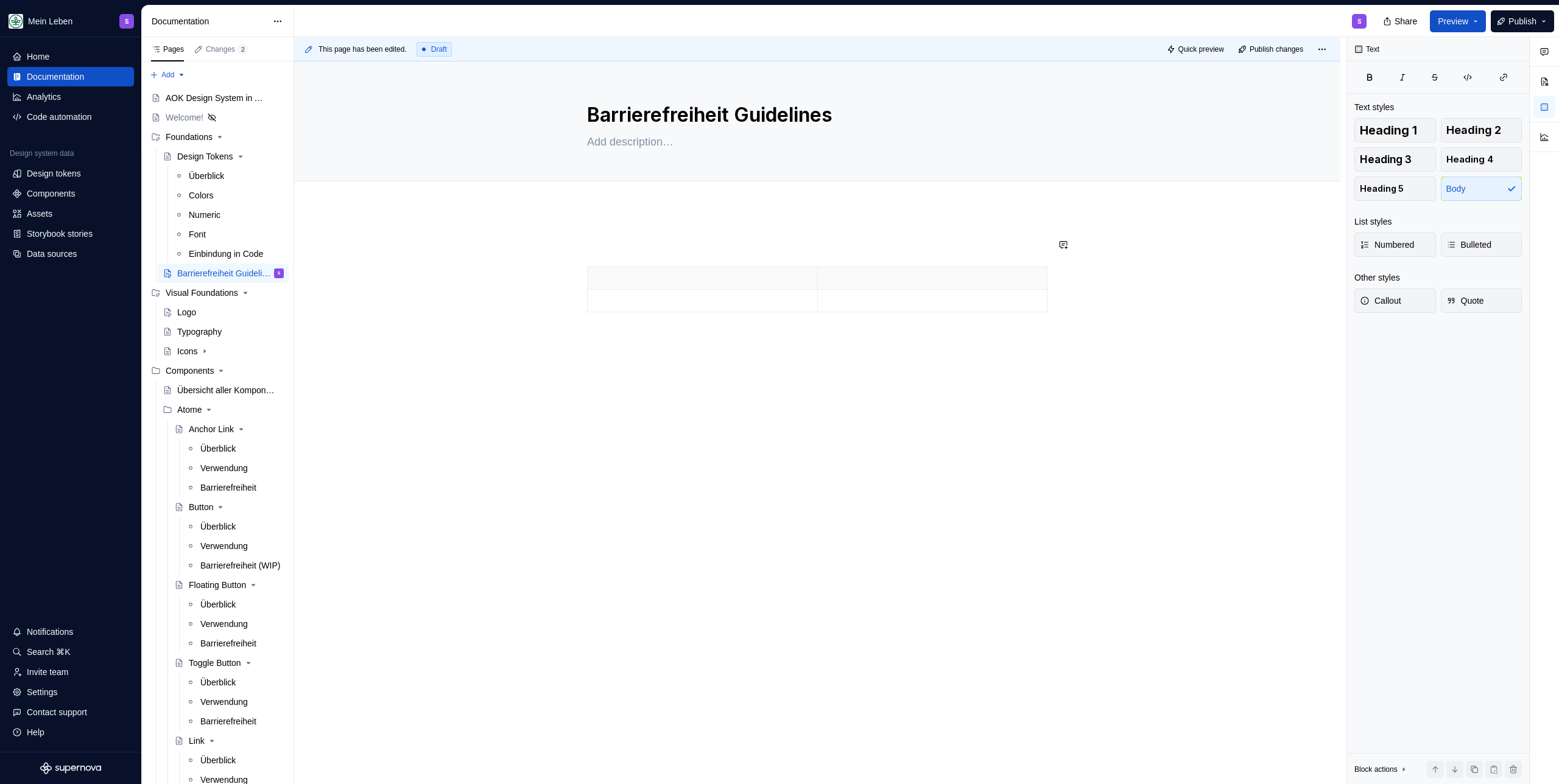
click at [568, 252] on div at bounding box center [816, 387] width 1046 height 359
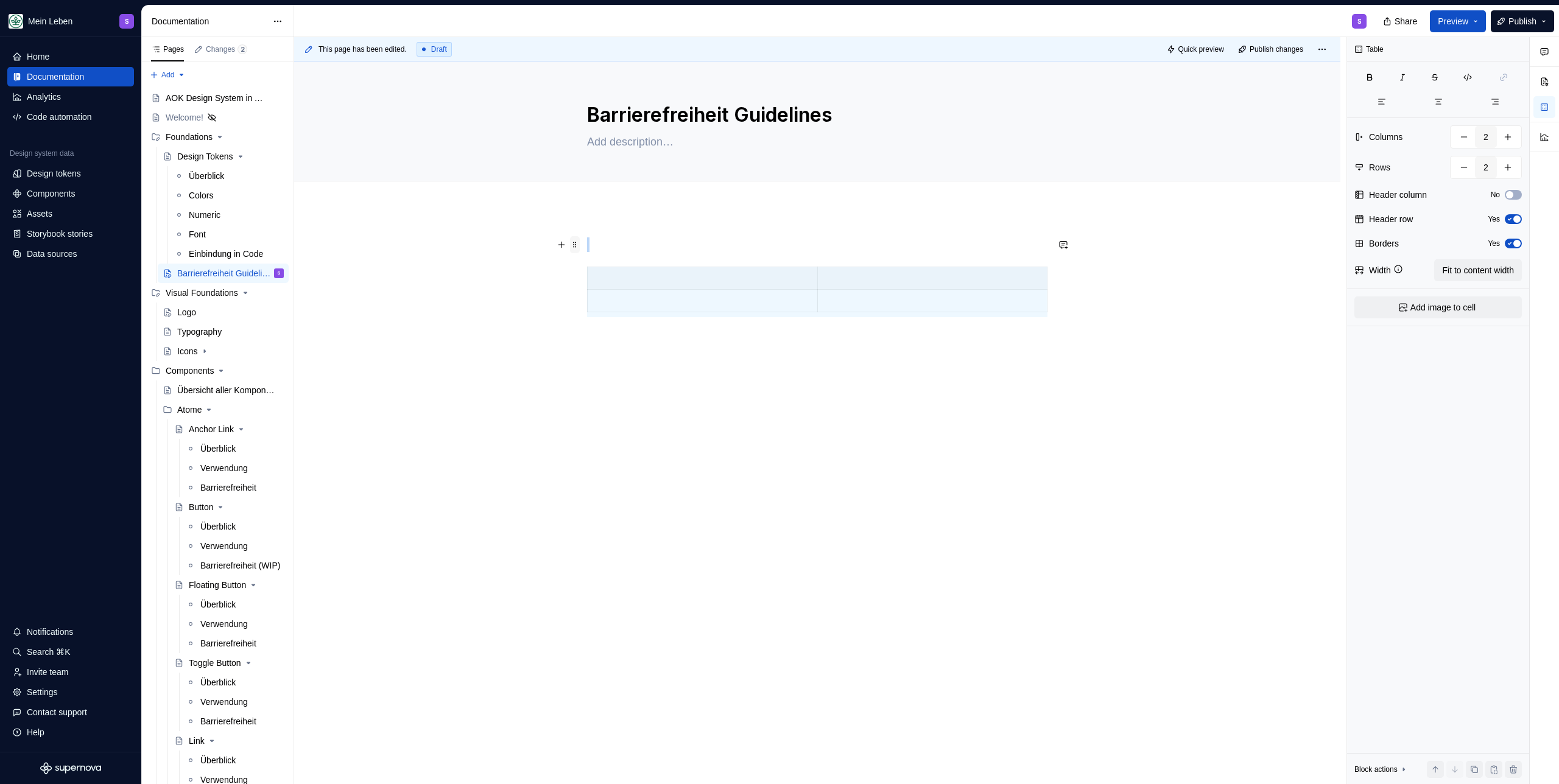
click at [574, 241] on span at bounding box center [574, 245] width 9 height 17
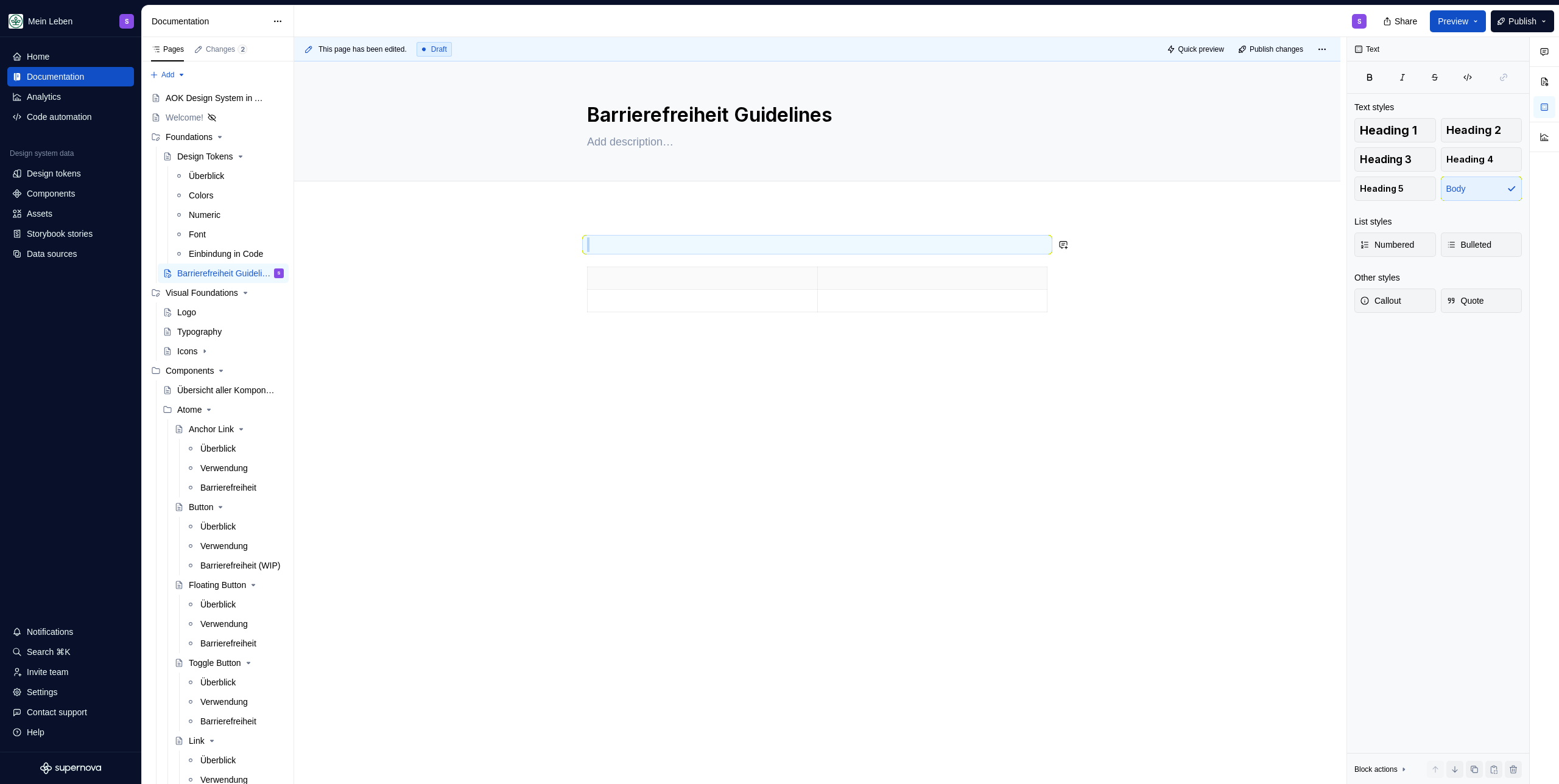
click at [920, 394] on div at bounding box center [816, 387] width 1046 height 359
click at [682, 252] on div at bounding box center [816, 291] width 460 height 109
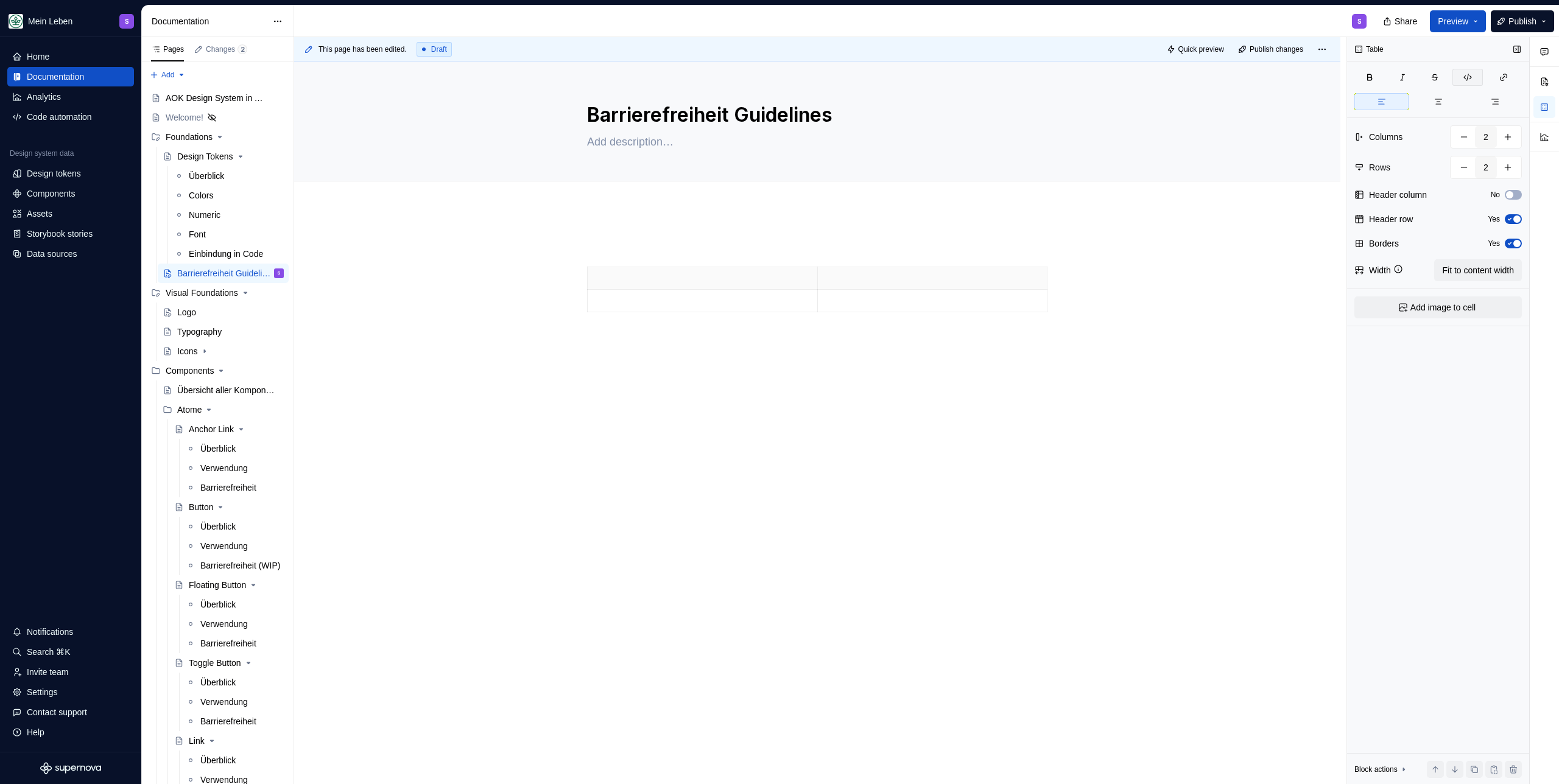
click at [920, 76] on icon "button" at bounding box center [1467, 77] width 8 height 7
click at [920, 77] on button "button" at bounding box center [1467, 77] width 30 height 17
click at [723, 389] on div at bounding box center [816, 401] width 1046 height 387
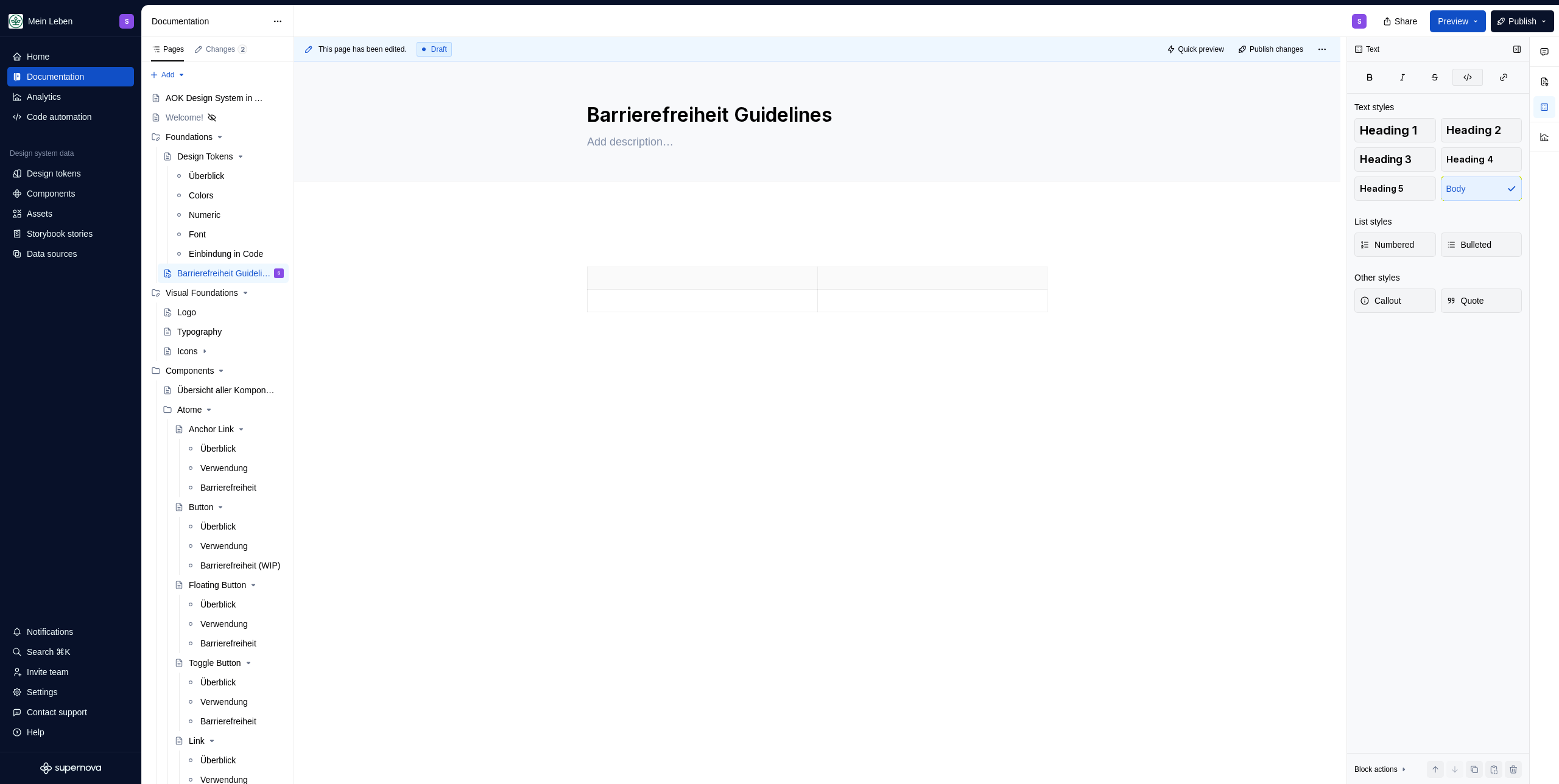
click at [920, 82] on button "button" at bounding box center [1467, 77] width 30 height 17
click at [873, 358] on div "jhfjkhkjhkhkhkhkhkhkhkjhkjhkjhdfafafdasfasdf" at bounding box center [816, 298] width 460 height 124
click at [870, 332] on p "jhfjkhkjhkhkhkhkhkhkhkjhkjhkjhdfafafdasfasdf" at bounding box center [816, 338] width 460 height 14
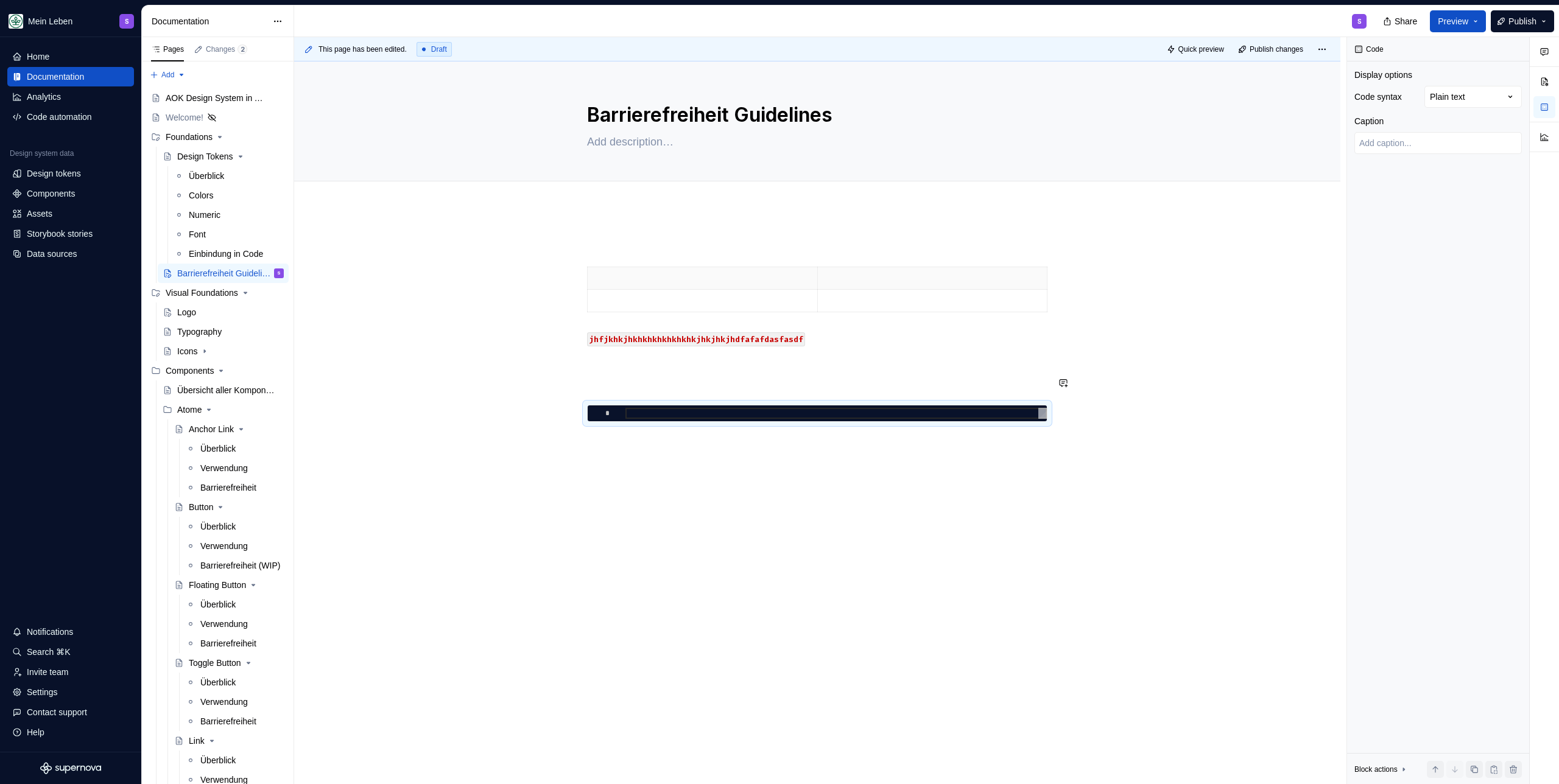
type textarea "*"
type textarea "**"
type textarea "*"
type textarea "****"
type textarea "*"
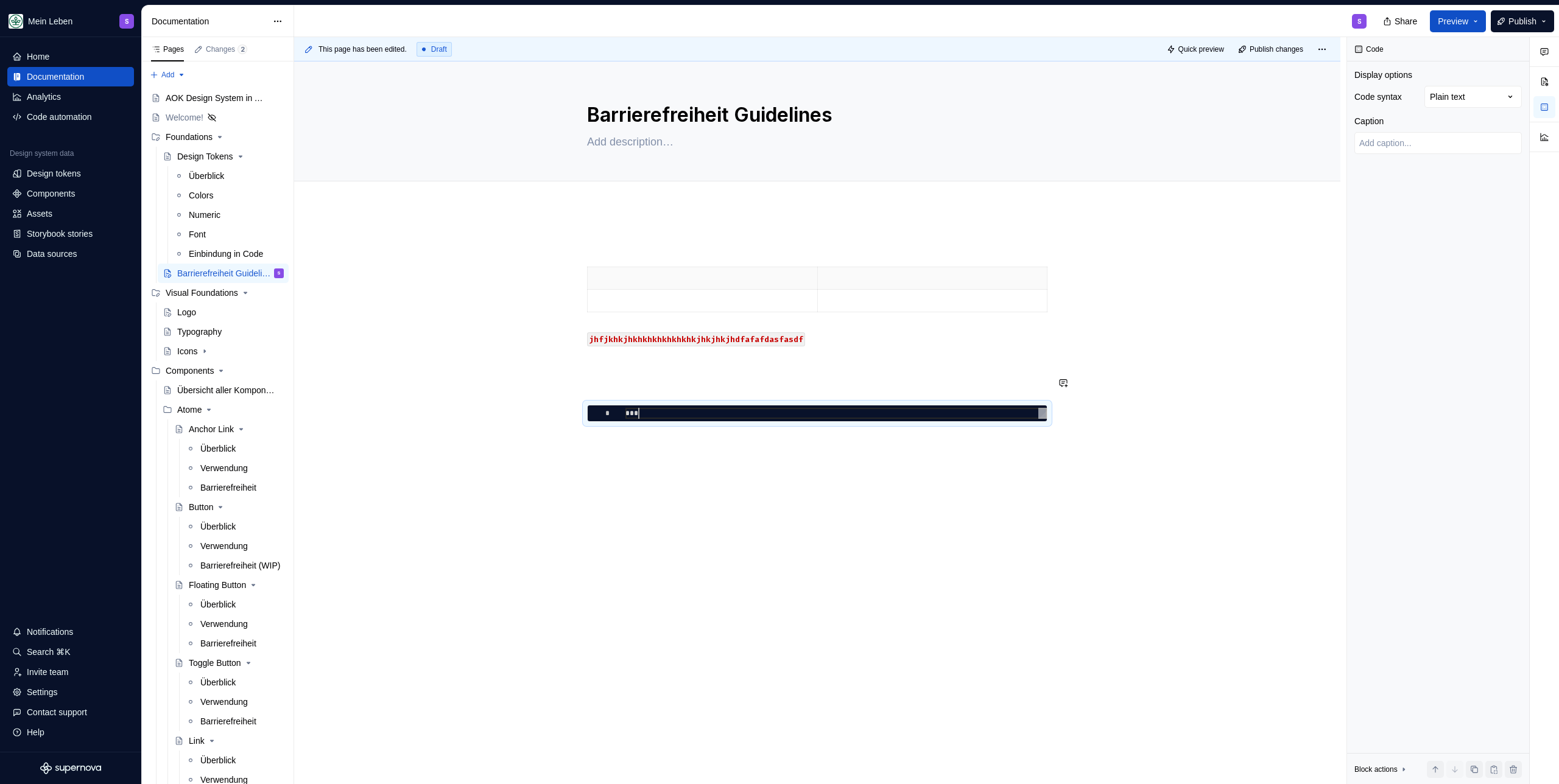
type textarea "*****"
type textarea "*"
type textarea "******"
type textarea "*"
type textarea "*******"
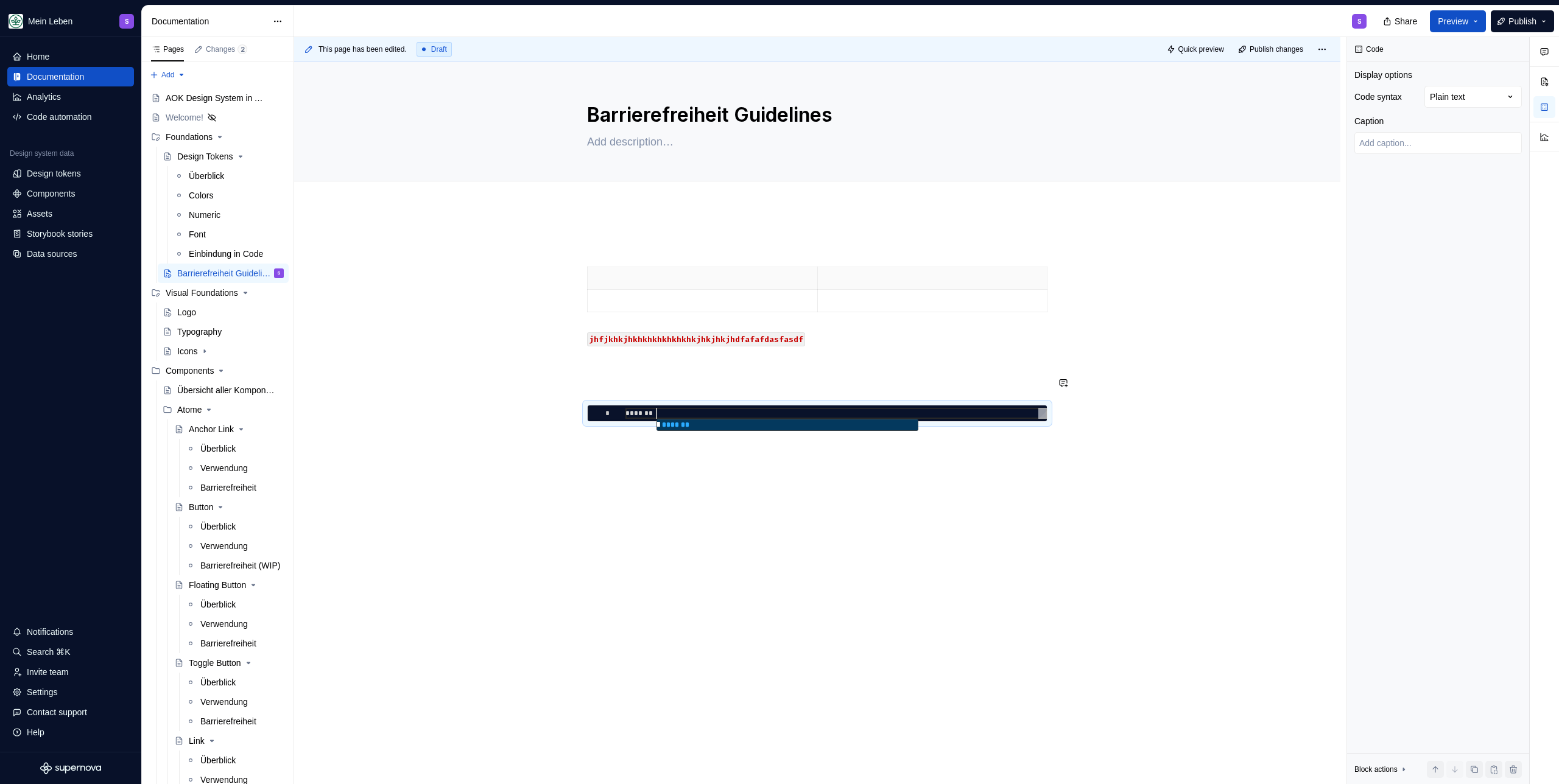
type textarea "*"
type textarea "********"
type textarea "*"
type textarea "*********"
type textarea "*"
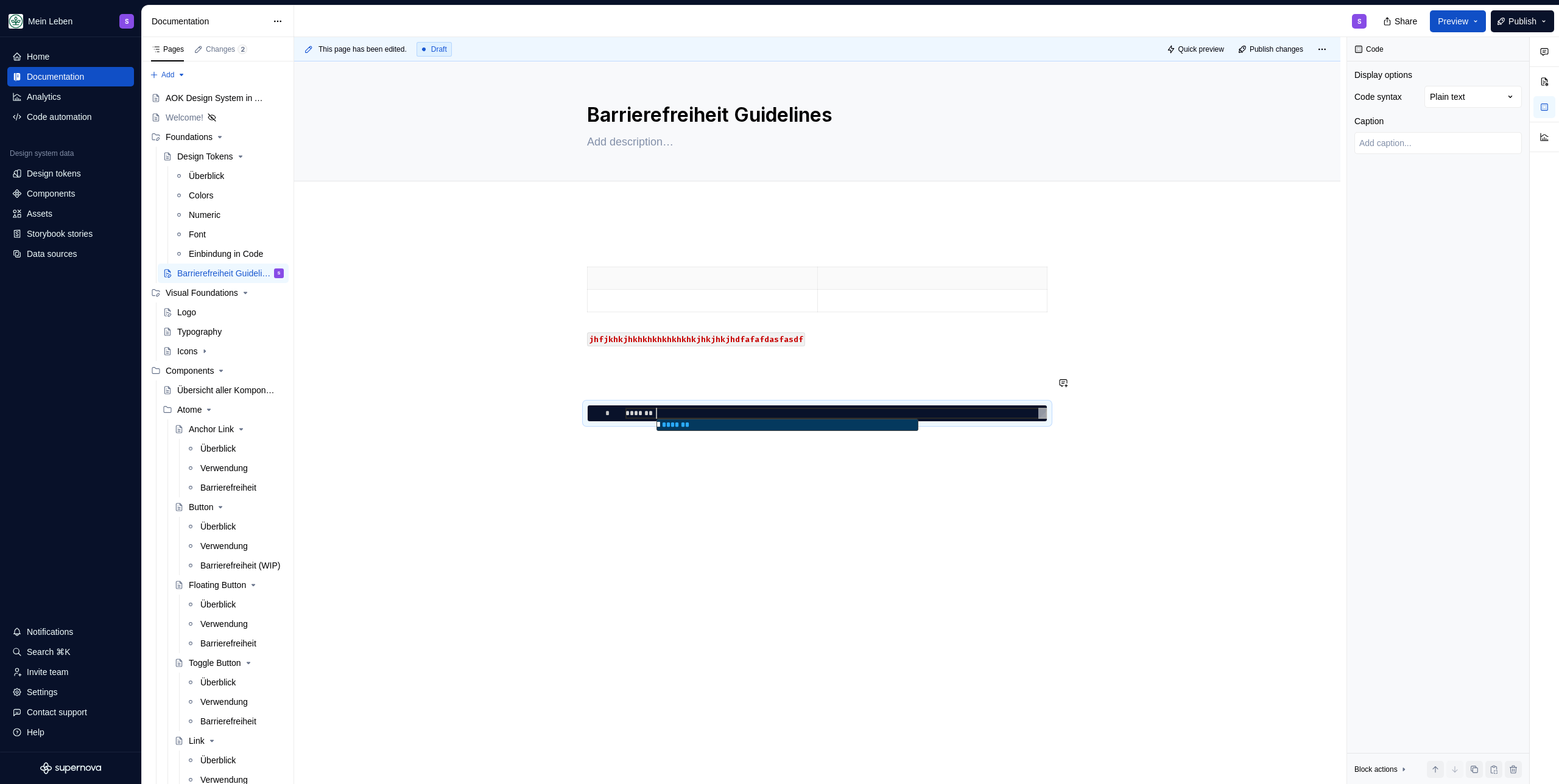
type textarea "**********"
type textarea "*"
type textarea "**********"
type textarea "*"
type textarea "**********"
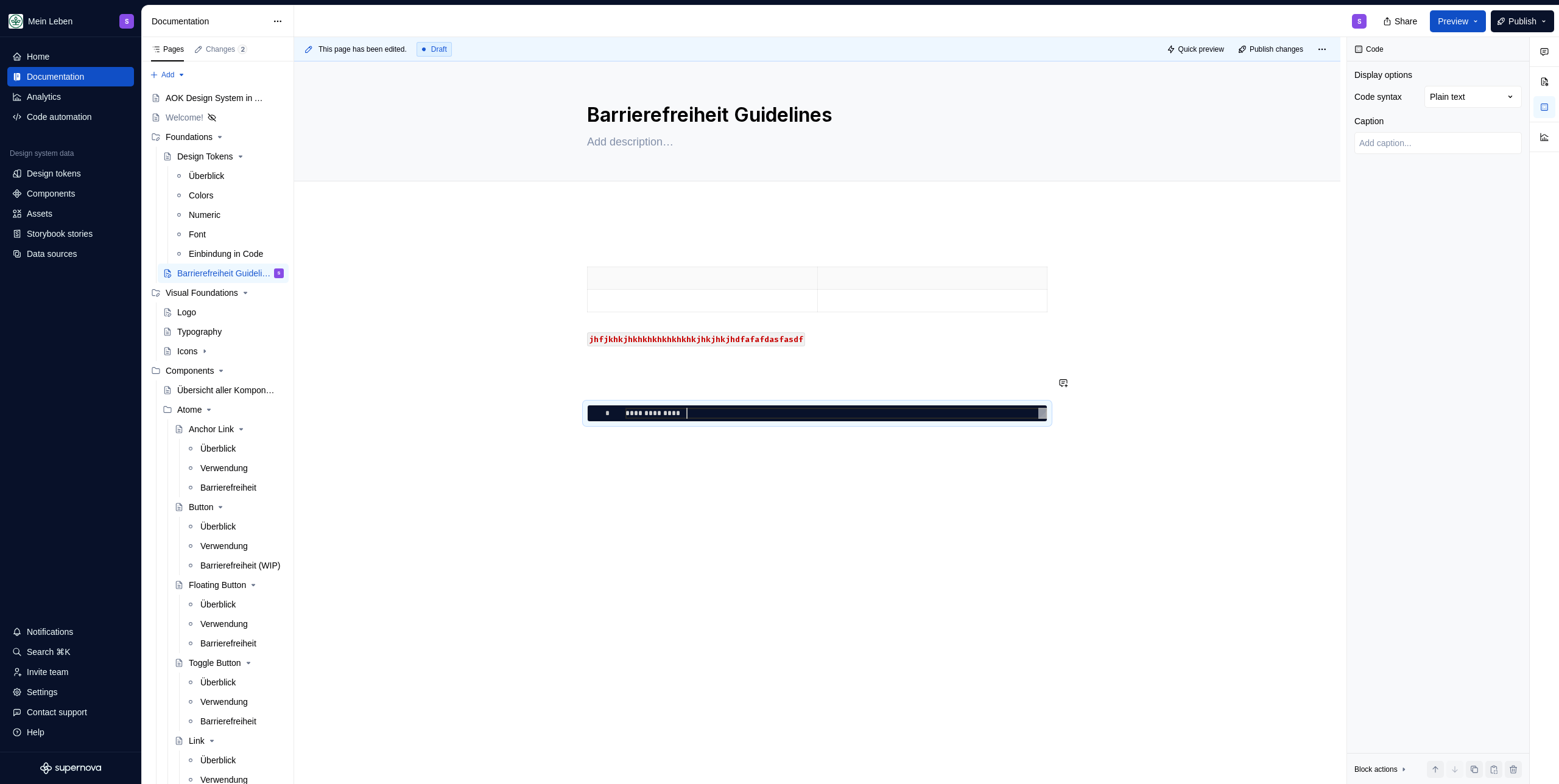
type textarea "*"
type textarea "**********"
type textarea "*"
type textarea "**********"
type textarea "*"
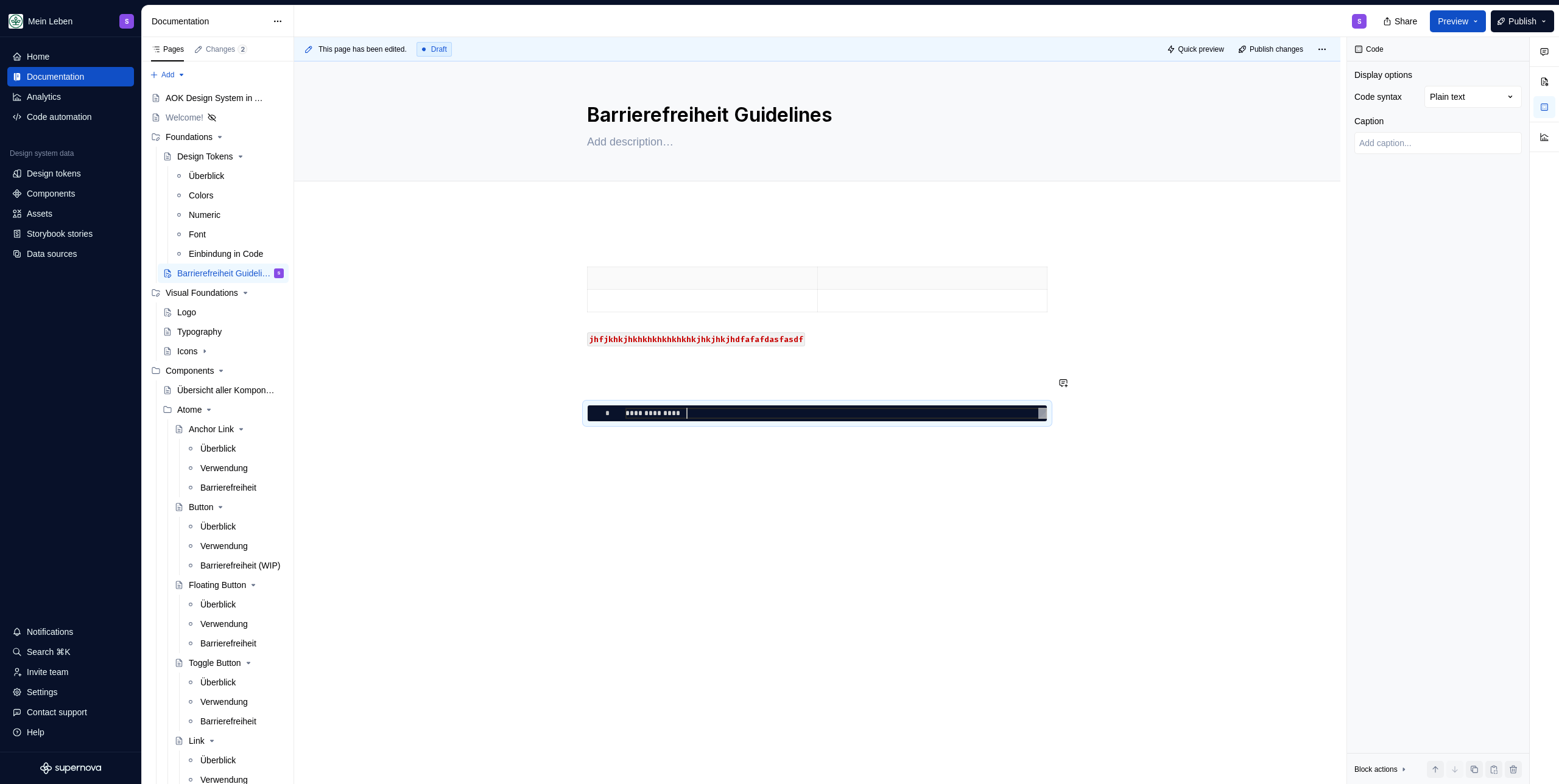
type textarea "**********"
type textarea "*"
type textarea "**********"
type textarea "*"
type textarea "**********"
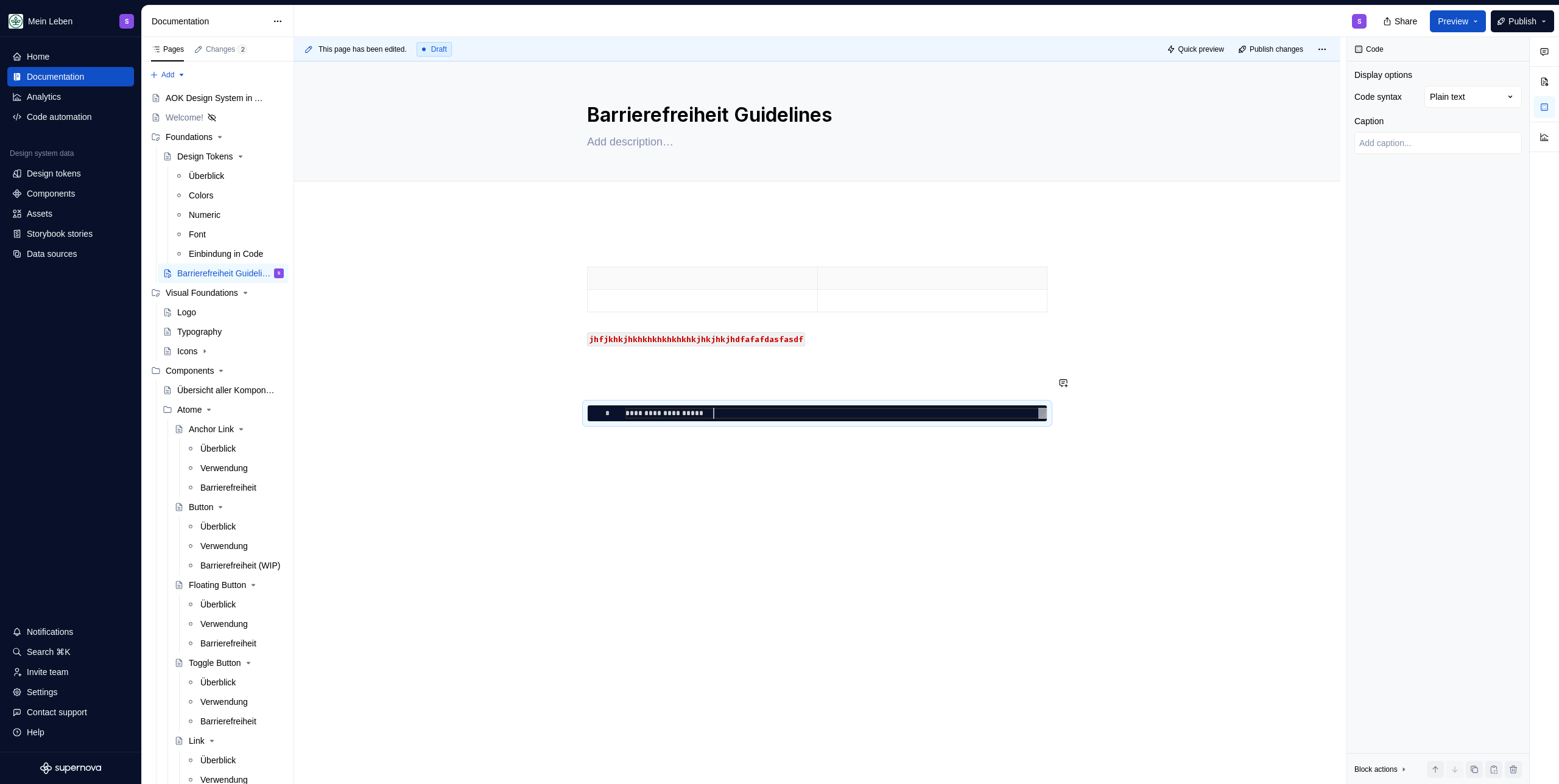
type textarea "*"
type textarea "**********"
type textarea "*"
type textarea "**********"
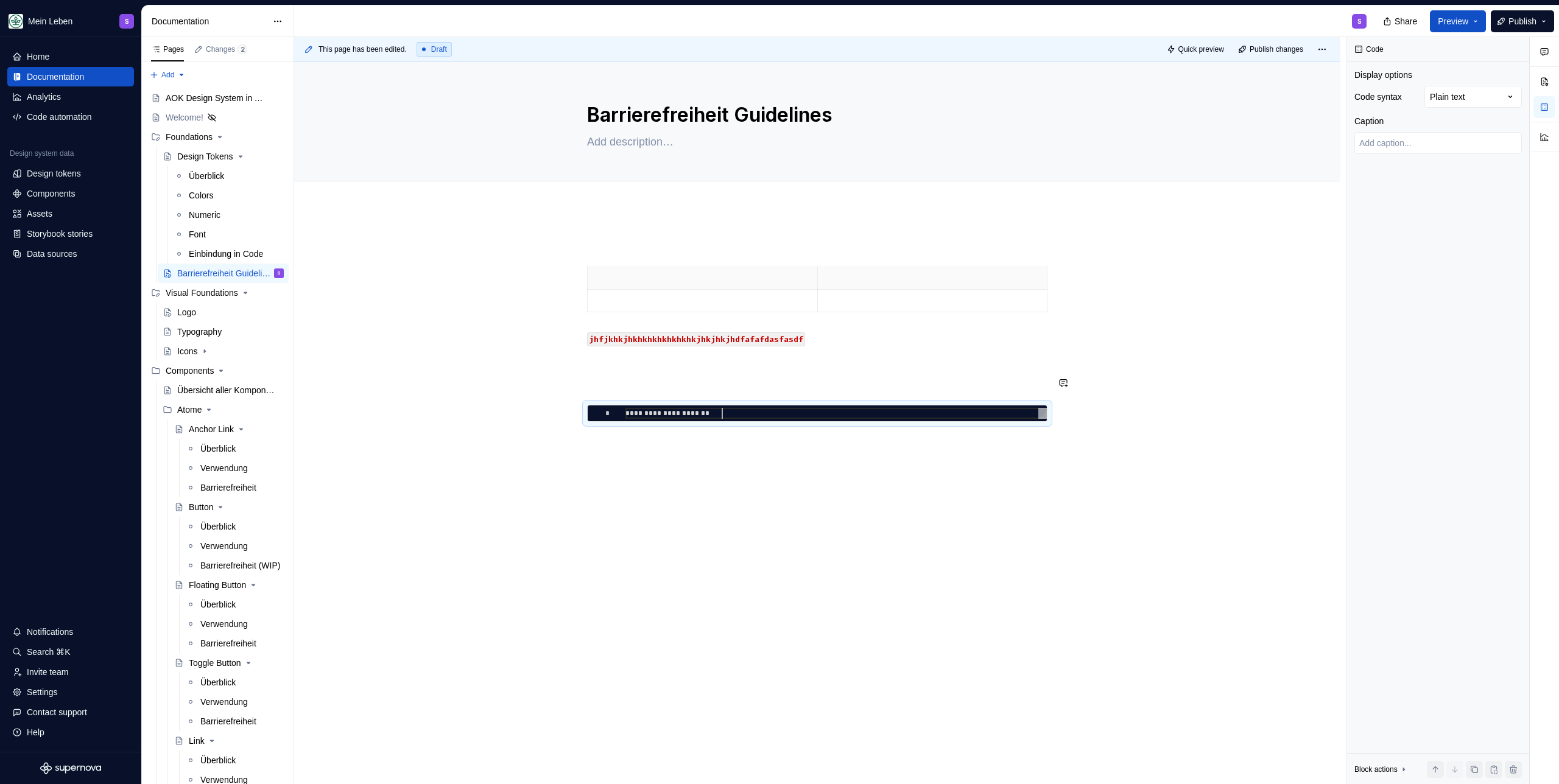
type textarea "*"
click at [669, 443] on div "jhfjkhkjhkhkhkhkhkhkhkjhkjhkjhdfafafdasfasdf *" at bounding box center [816, 439] width 1046 height 463
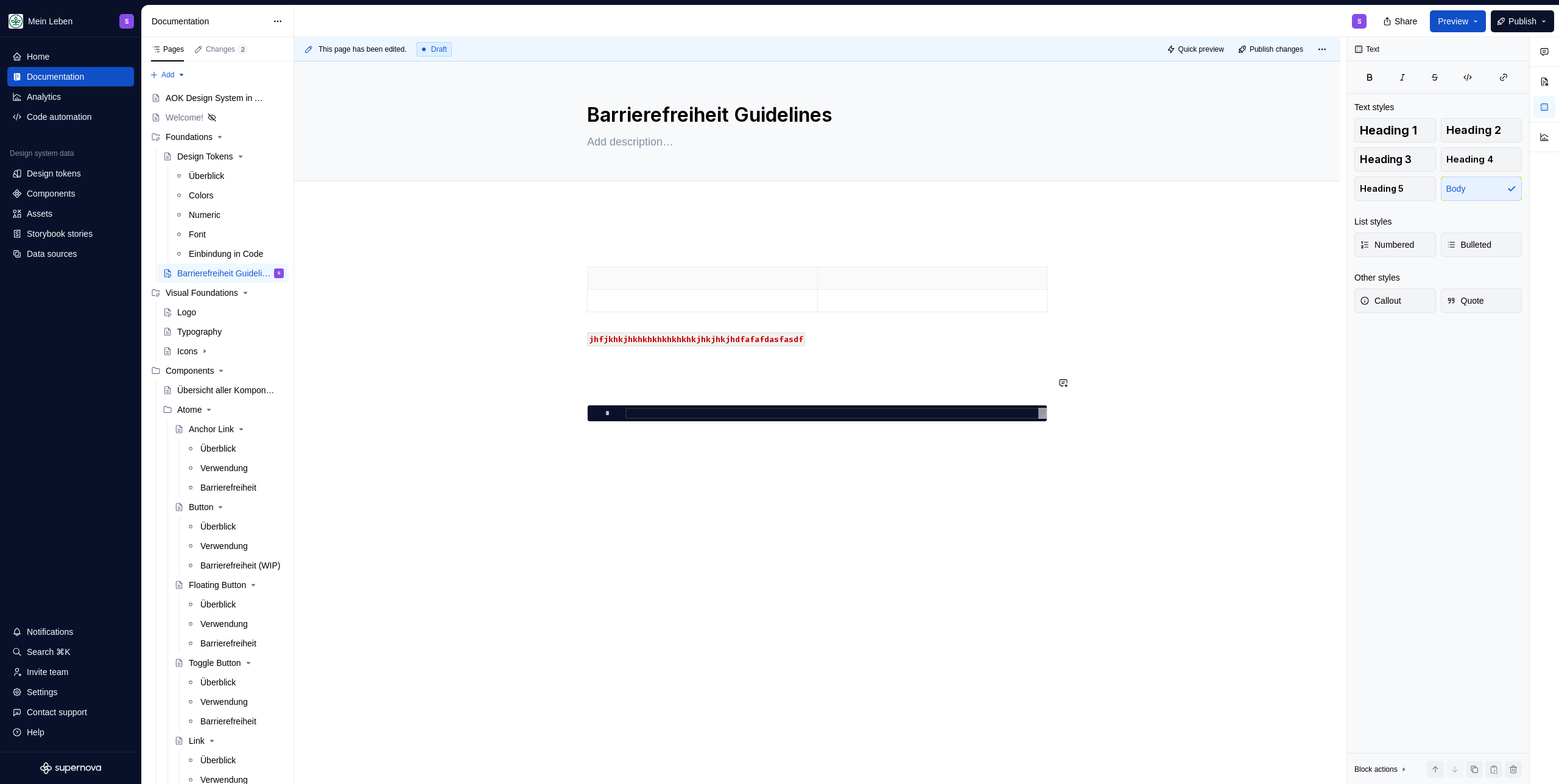
click at [702, 443] on div "jhfjkhkjhkhkhkhkhkhkhkjhkjhkjhdfafafdasfasdf *" at bounding box center [816, 453] width 1046 height 492
click at [919, 443] on p "/cod" at bounding box center [816, 443] width 460 height 14
drag, startPoint x: 659, startPoint y: 456, endPoint x: 562, endPoint y: 385, distance: 120.2
click at [587, 385] on div "jhfjkhkjhkhkhkhkhkhkhkjhkjhkjhdfafafdasfasdf * /cod" at bounding box center [816, 351] width 460 height 229
drag, startPoint x: 683, startPoint y: 385, endPoint x: 689, endPoint y: 484, distance: 99.2
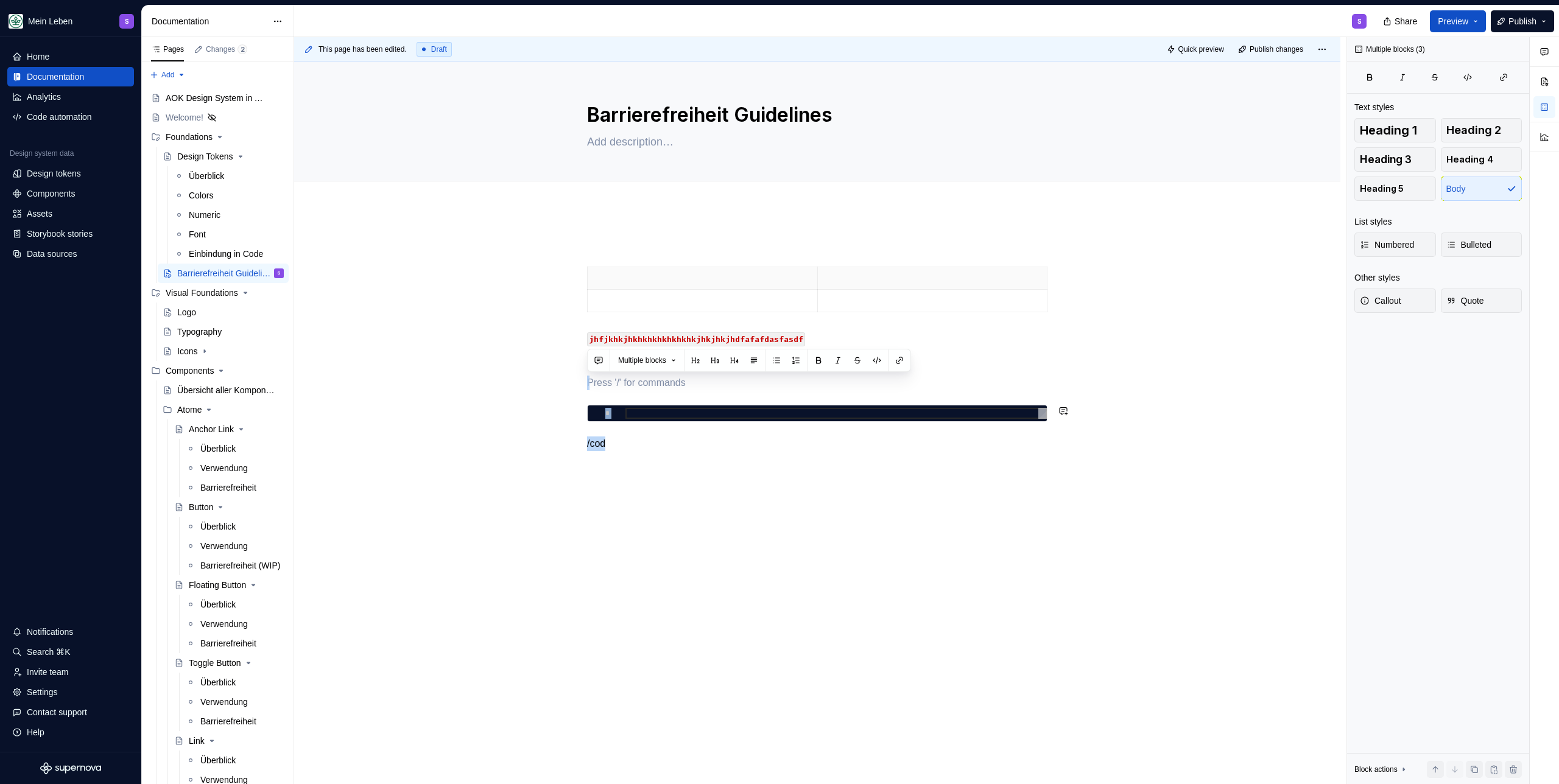
click at [689, 443] on div "jhfjkhkjhkhkhkhkhkhkhkjhkjhkjhdfafafdasfasdf * /cod" at bounding box center [816, 453] width 1046 height 492
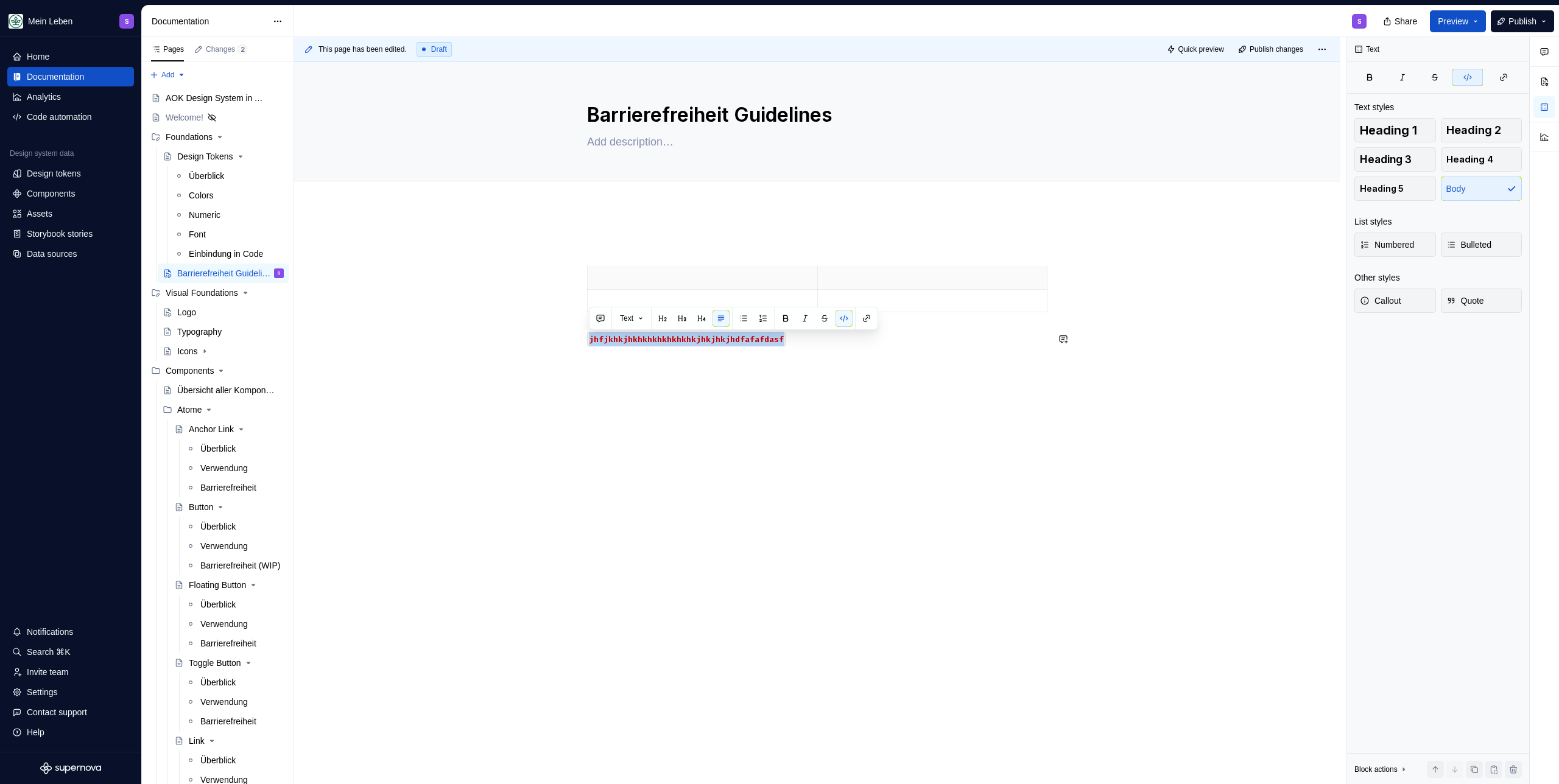
drag, startPoint x: 813, startPoint y: 334, endPoint x: 565, endPoint y: 330, distance: 248.0
click at [565, 330] on div "jhfjkhkjhkhkhkhkhkhkhkjhkjhkjhdfafafdasf" at bounding box center [816, 401] width 1046 height 387
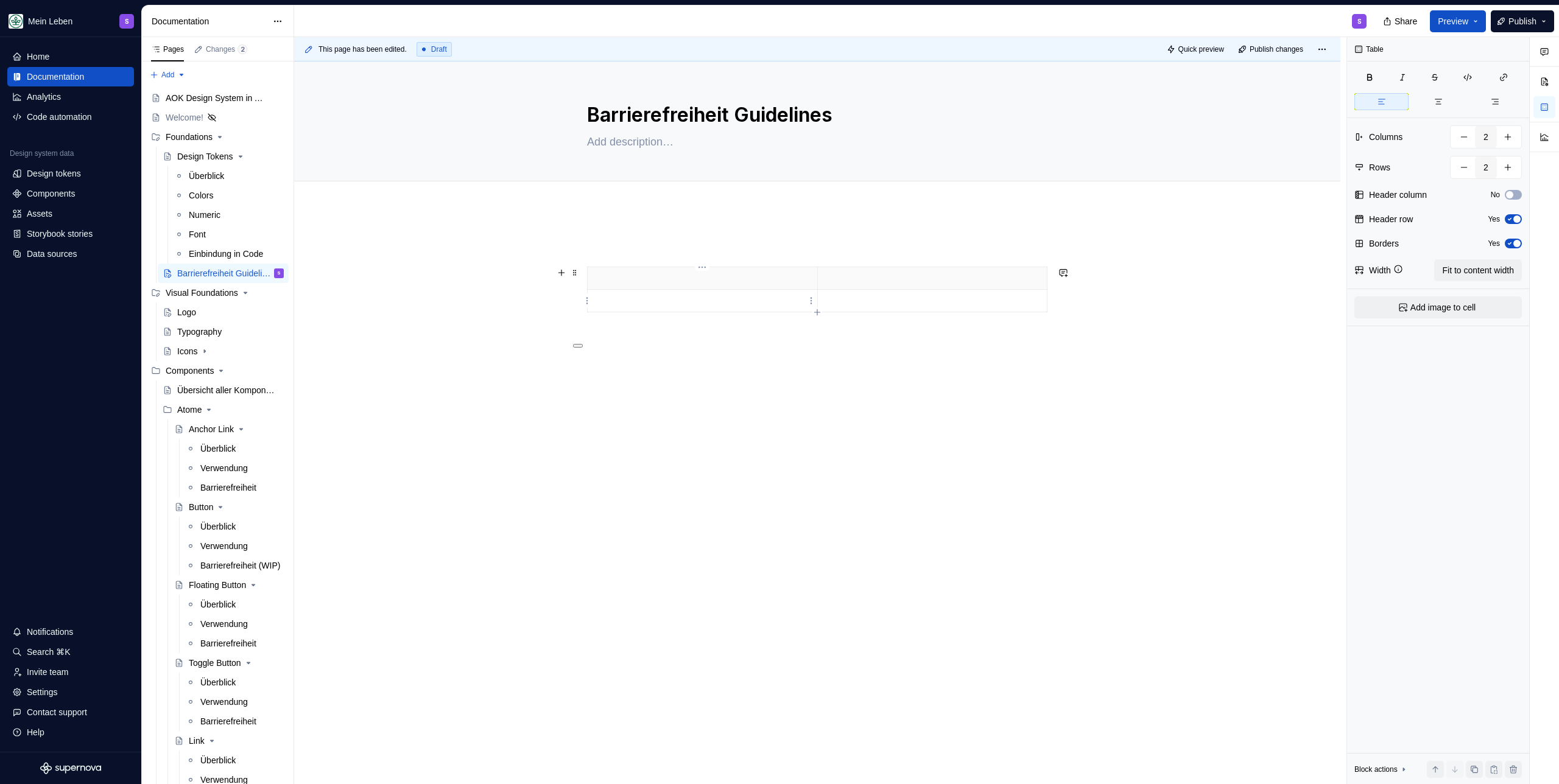
click at [634, 294] on td at bounding box center [703, 301] width 231 height 23
click at [574, 270] on span at bounding box center [574, 273] width 9 height 17
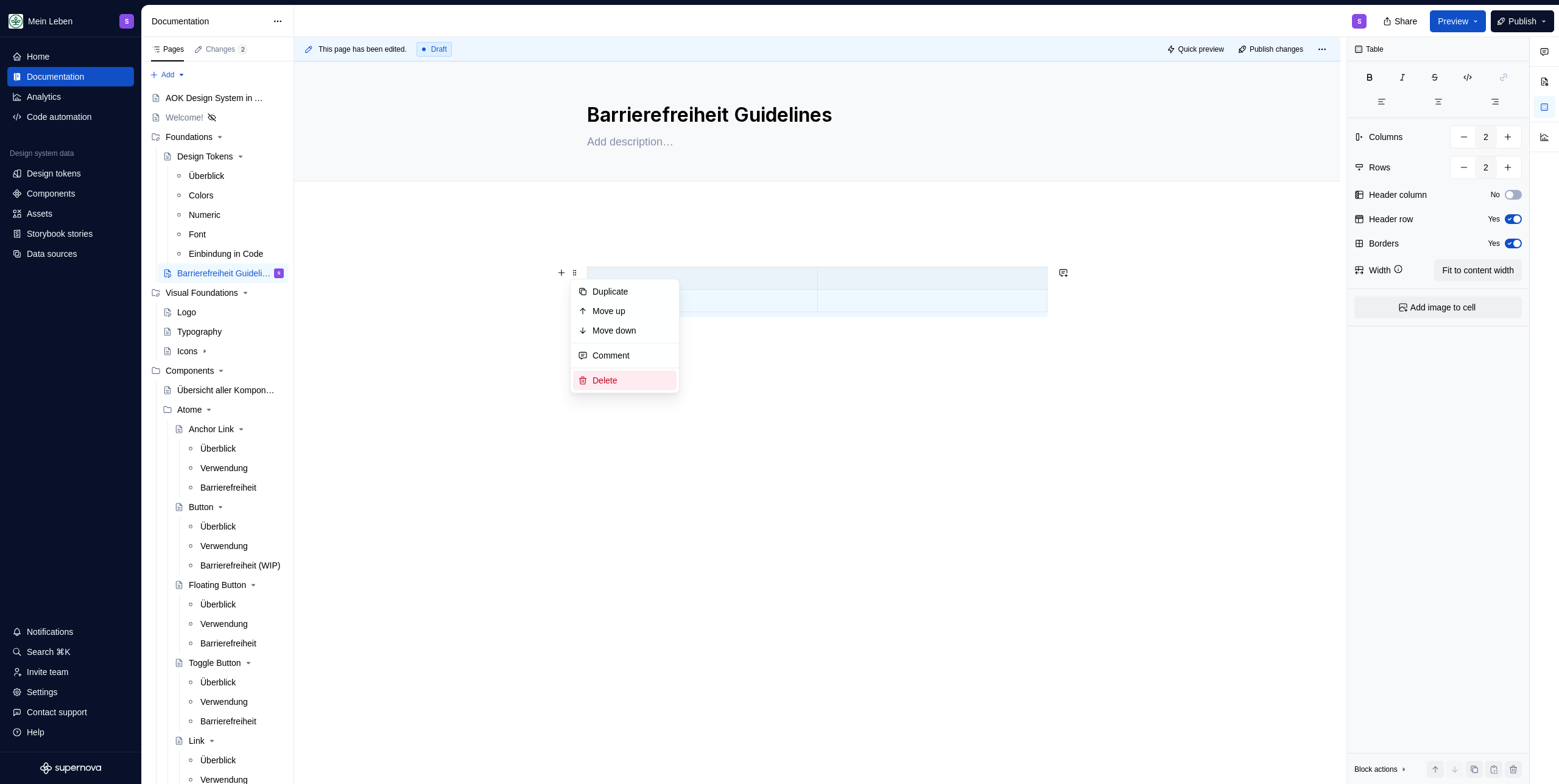
click at [604, 383] on div "Delete" at bounding box center [632, 380] width 79 height 12
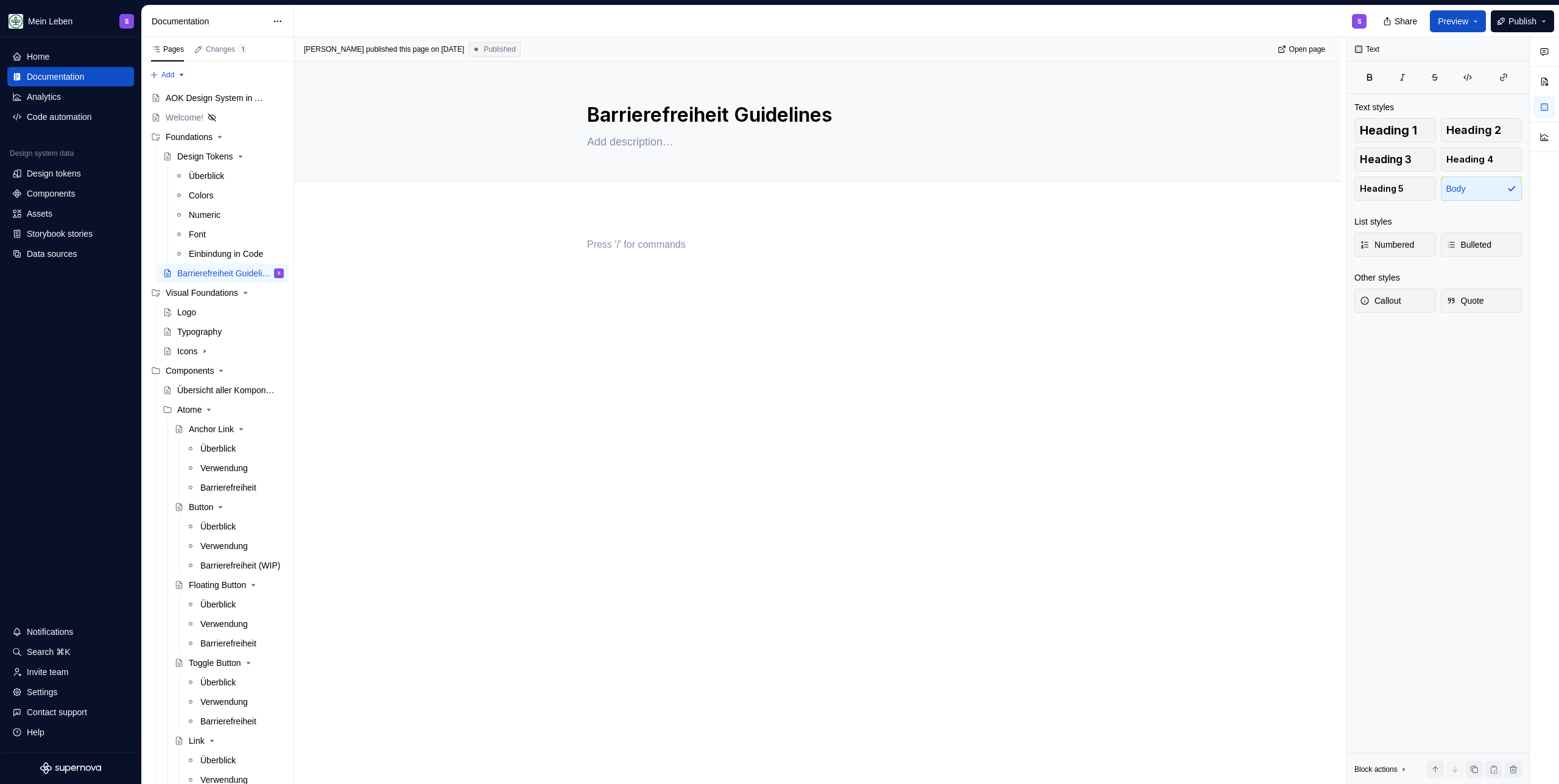
click at [669, 259] on div at bounding box center [816, 260] width 460 height 46
click at [235, 157] on icon "Page tree" at bounding box center [240, 156] width 9 height 9
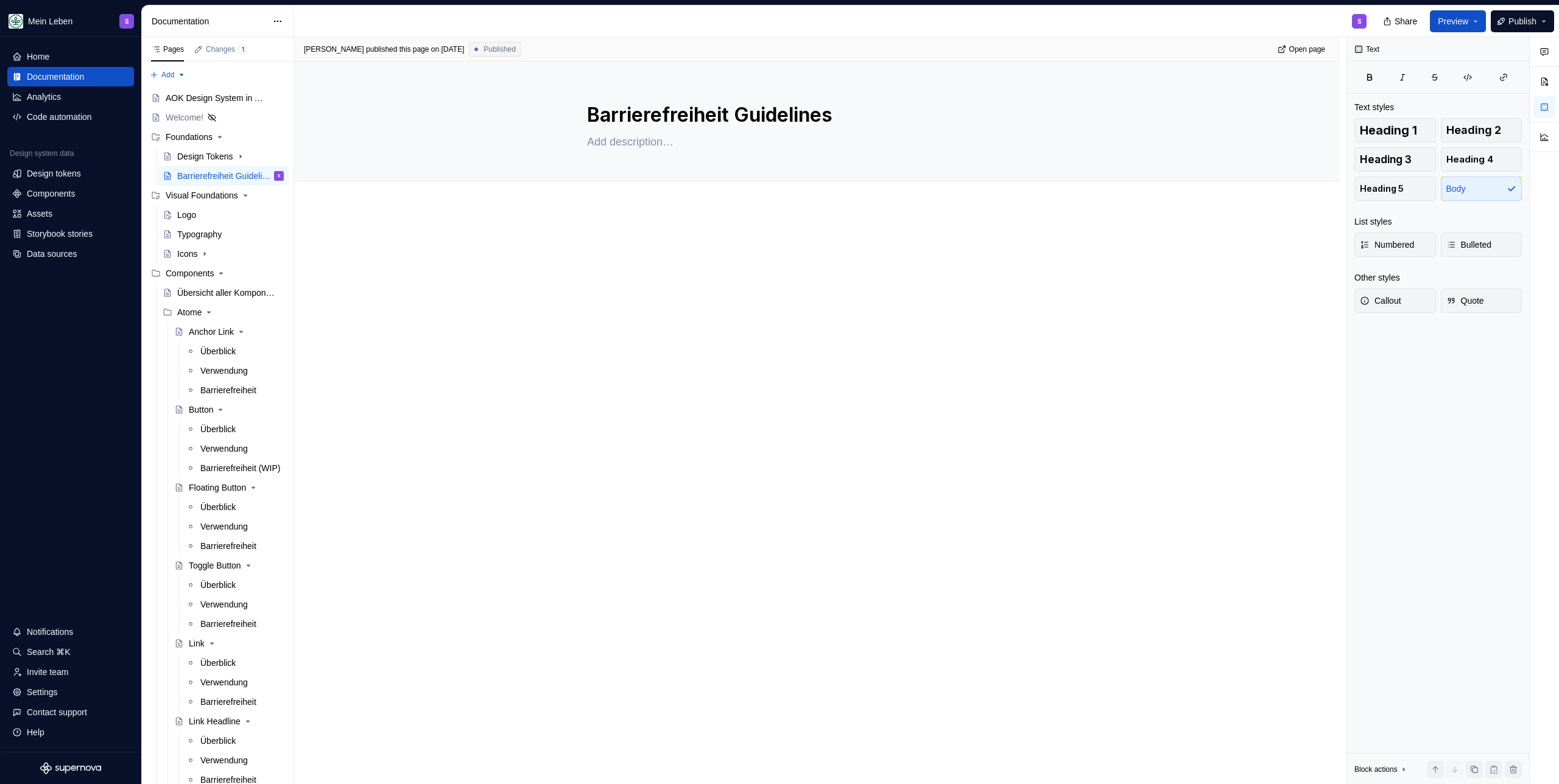
click at [438, 315] on div "[PERSON_NAME] published this page on [DATE] Published Open page Barrierefreihei…" at bounding box center [820, 410] width 1053 height 747
click at [32, 215] on div "Assets" at bounding box center [39, 213] width 26 height 12
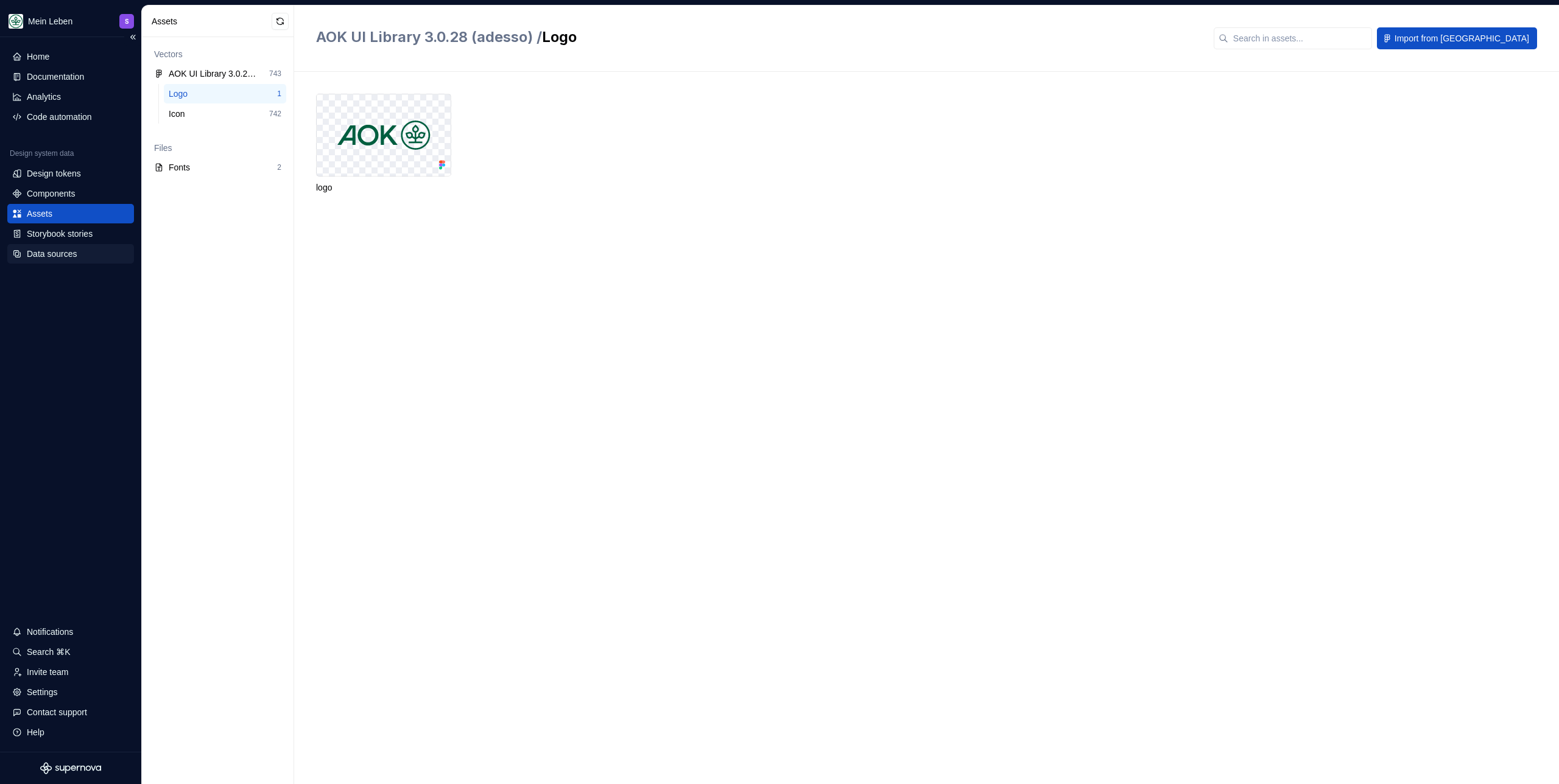
click at [41, 247] on div "Data sources" at bounding box center [71, 253] width 127 height 20
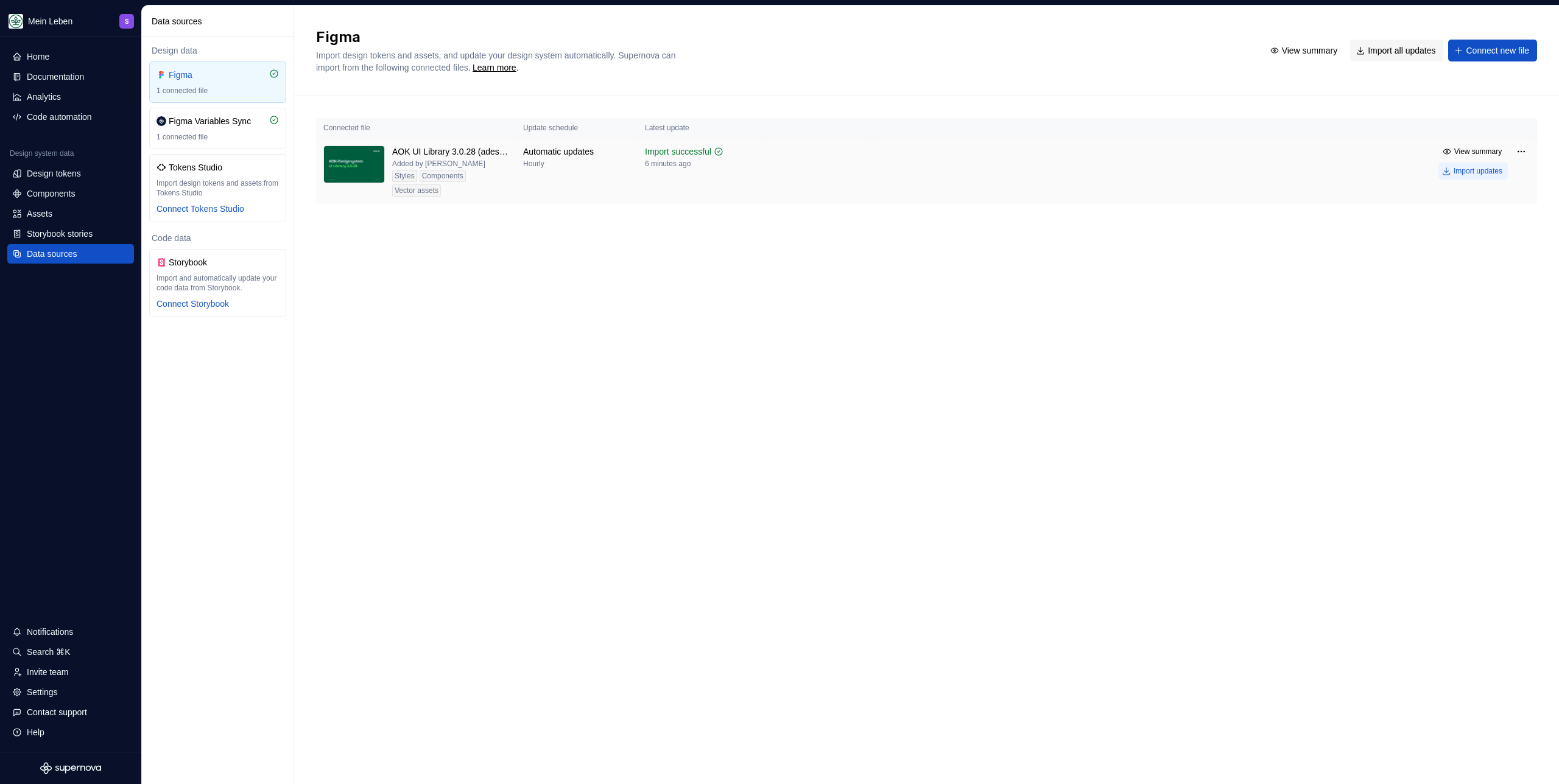
click at [920, 168] on div "Import updates" at bounding box center [1478, 171] width 49 height 9
click at [75, 208] on div "Assets" at bounding box center [71, 213] width 117 height 12
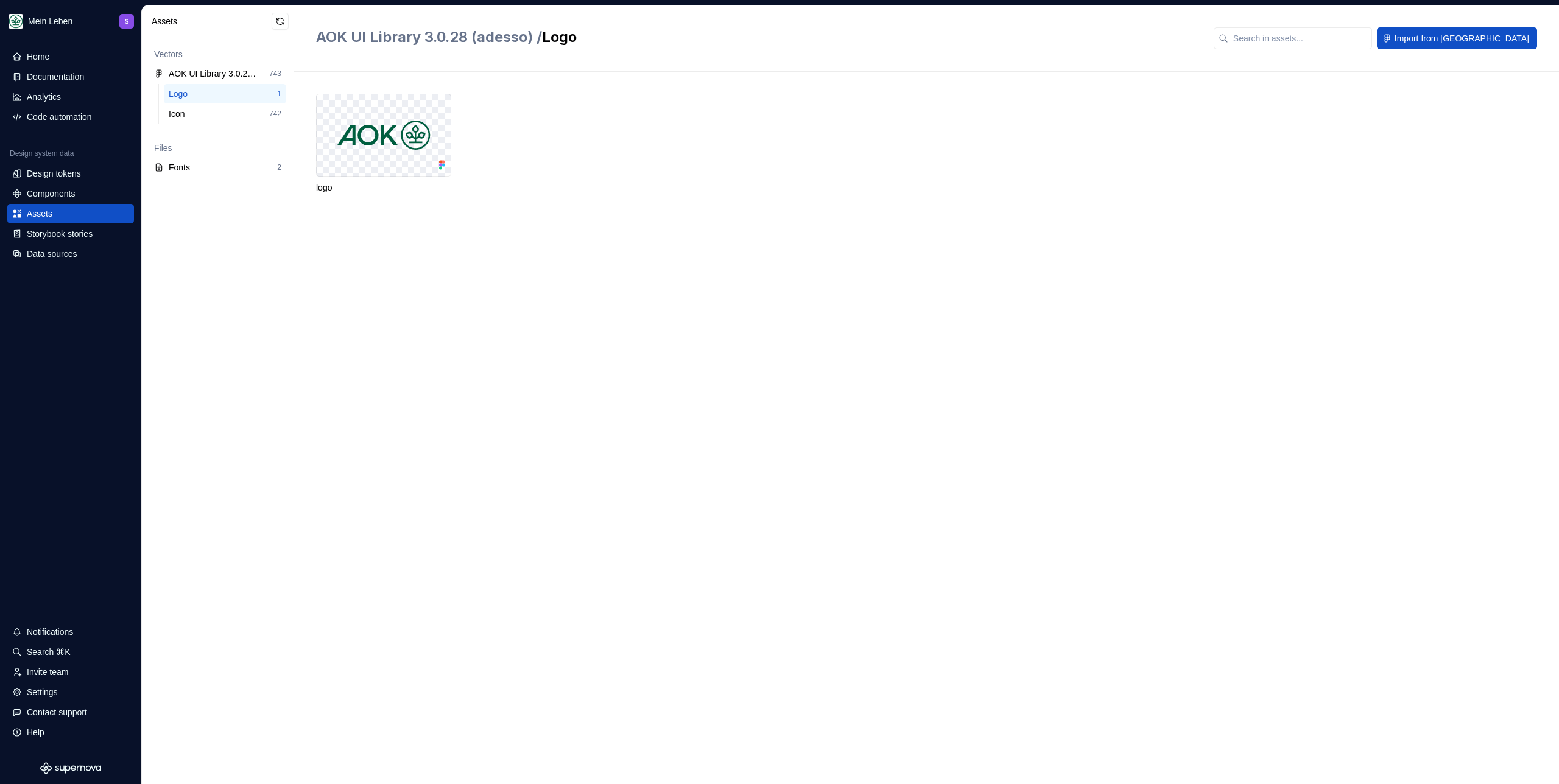
click at [680, 254] on div "logo" at bounding box center [936, 428] width 1242 height 712
click at [790, 292] on div "logo" at bounding box center [936, 428] width 1242 height 712
click at [526, 366] on div "logo" at bounding box center [936, 428] width 1242 height 712
click at [277, 20] on button "button" at bounding box center [280, 22] width 17 height 17
click at [64, 252] on div "Data sources" at bounding box center [51, 253] width 50 height 12
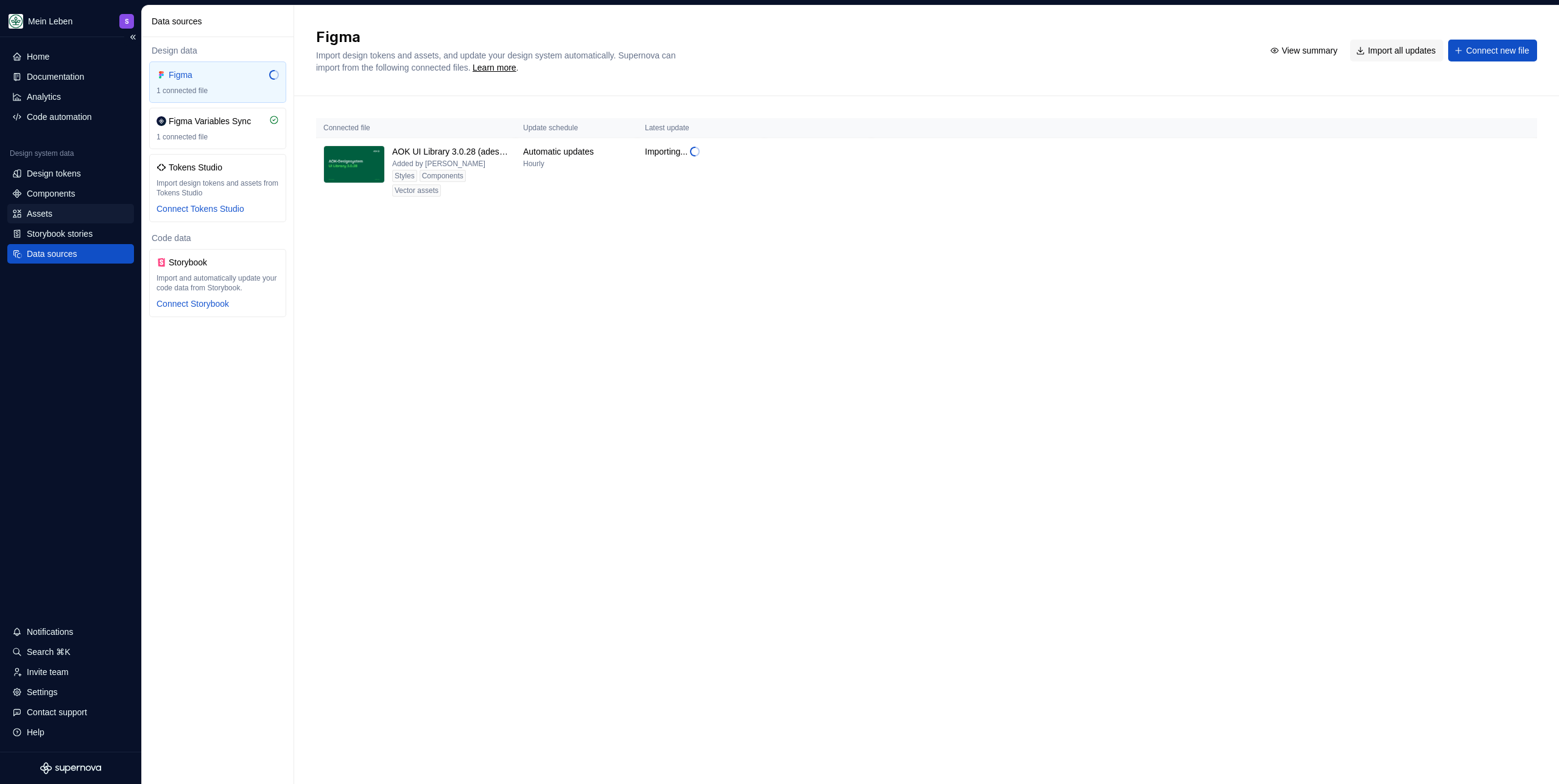
click at [35, 213] on div "Assets" at bounding box center [39, 213] width 26 height 12
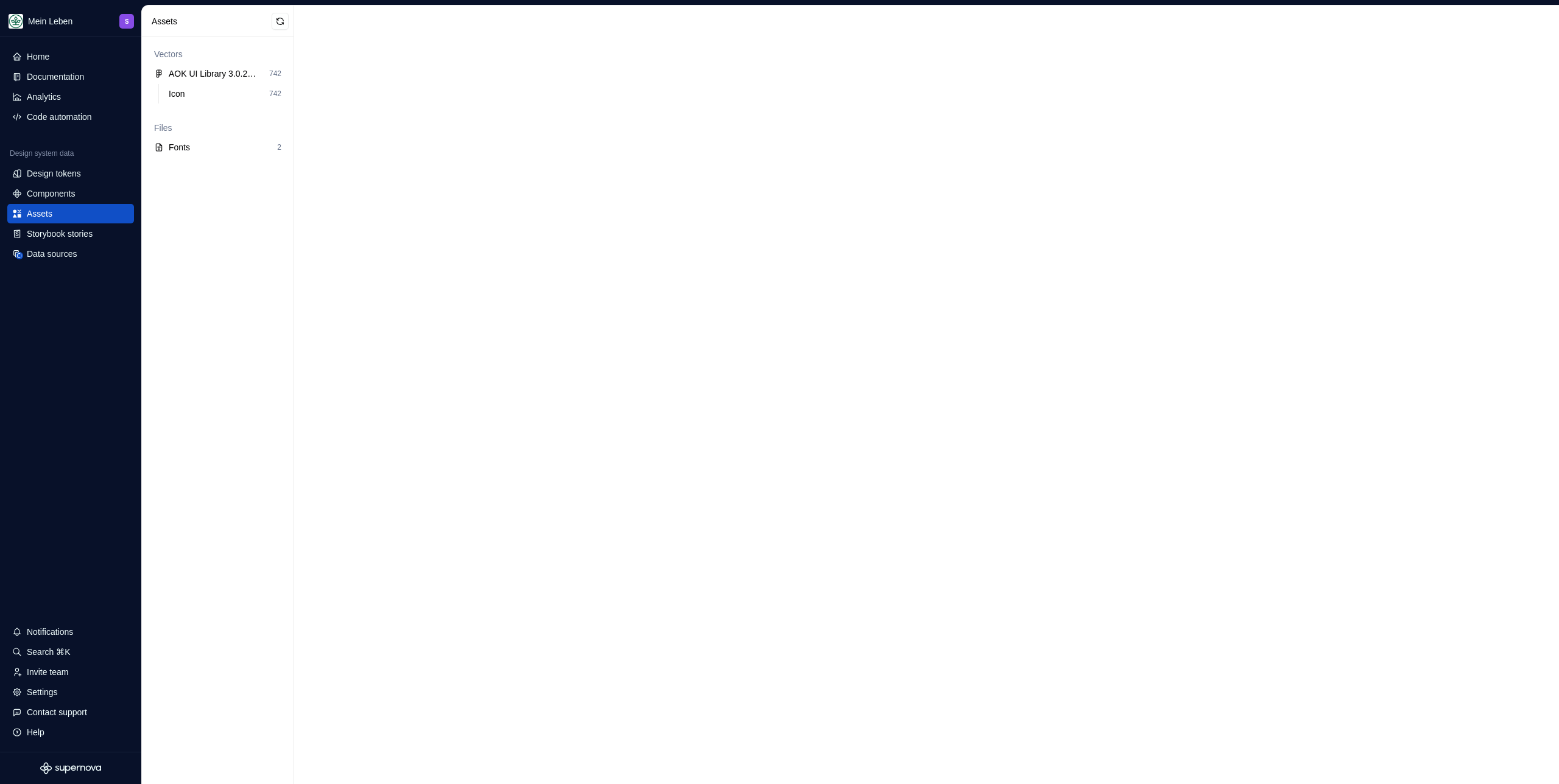
click at [640, 309] on div at bounding box center [926, 395] width 1264 height 778
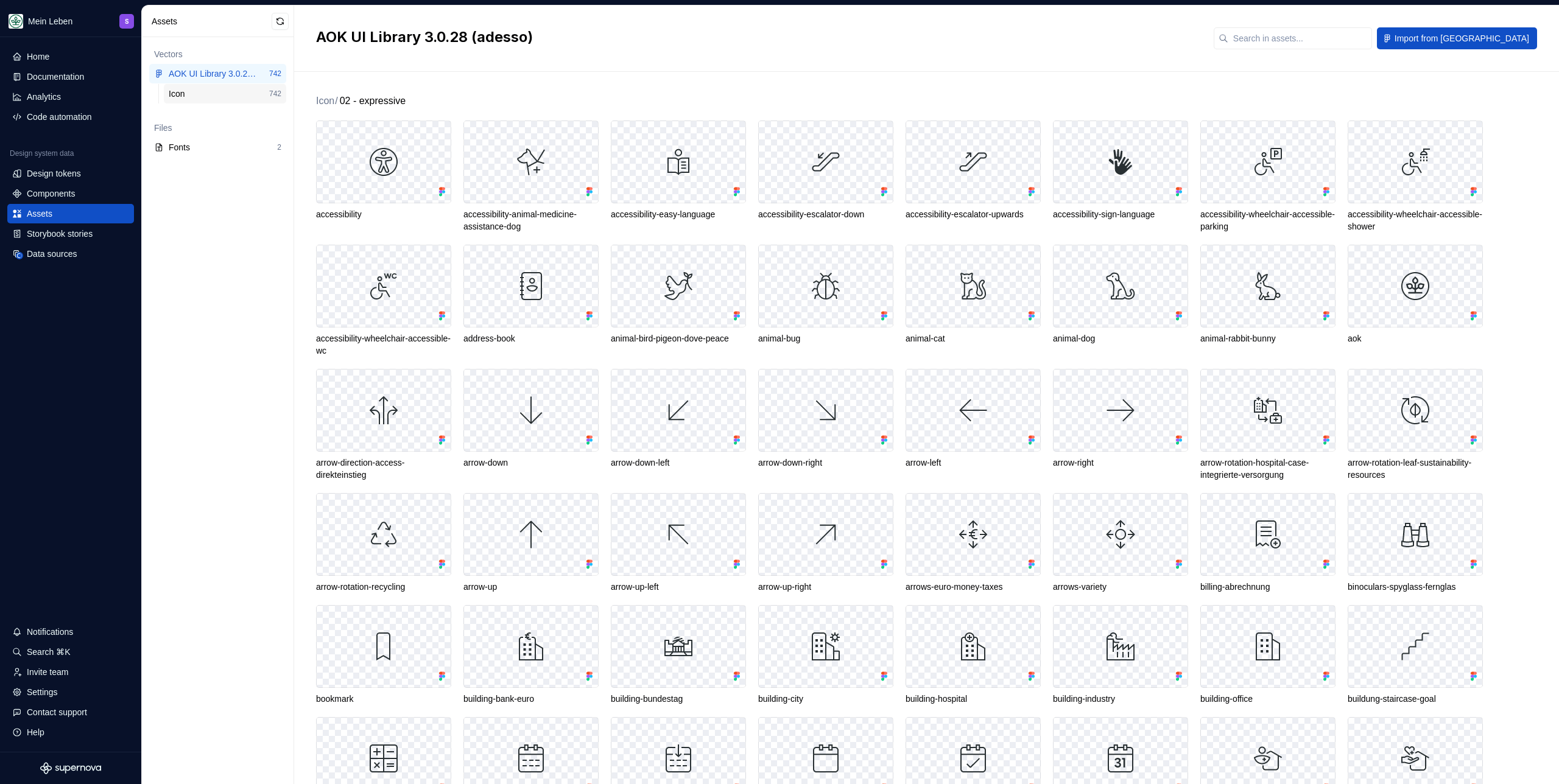
click at [203, 90] on div "Icon" at bounding box center [218, 94] width 100 height 12
click at [471, 75] on div "02 - expressive accessibility accessibility-animal-medicine-assistance-dog acce…" at bounding box center [936, 428] width 1242 height 712
click at [469, 79] on div "02 - expressive accessibility accessibility-animal-medicine-assistance-dog acce…" at bounding box center [936, 428] width 1242 height 712
click at [85, 250] on div "Data sources" at bounding box center [71, 253] width 117 height 12
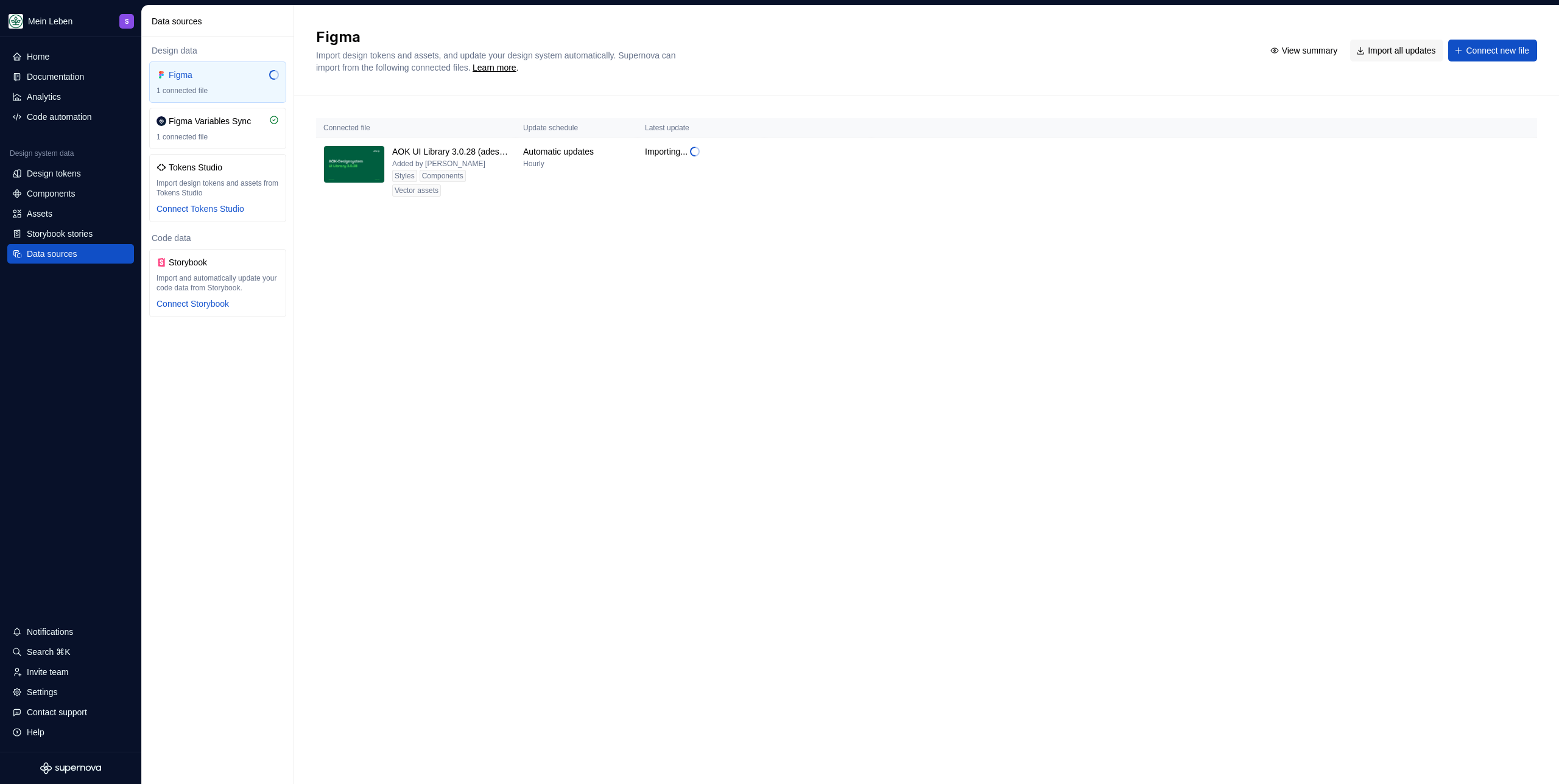
click at [484, 322] on div "Figma Import design tokens and assets, and update your design system automatica…" at bounding box center [926, 395] width 1264 height 778
click at [58, 212] on div "Assets" at bounding box center [71, 213] width 117 height 12
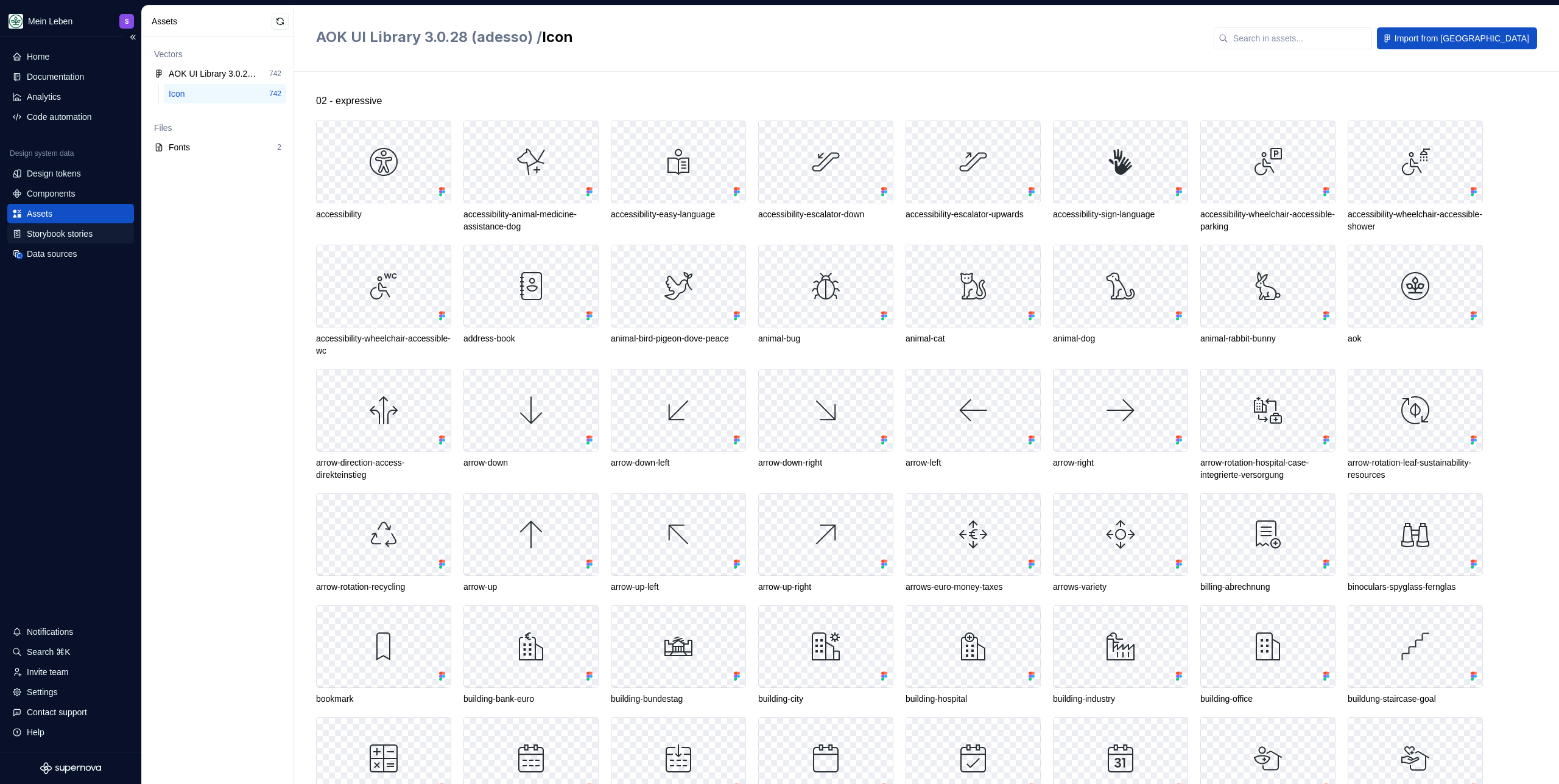
click at [55, 234] on div "Storybook stories" at bounding box center [60, 233] width 66 height 12
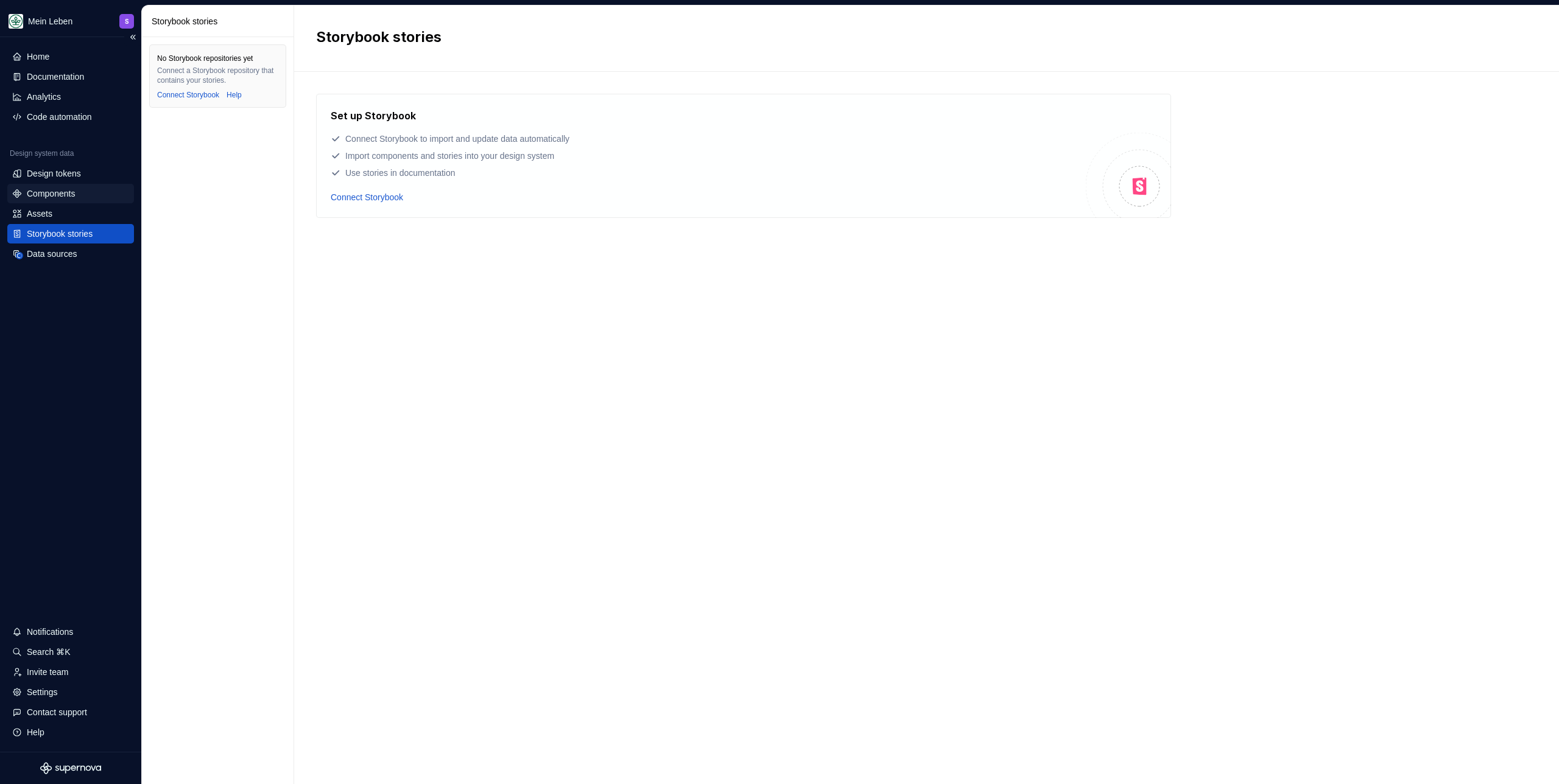
click at [64, 191] on div "Components" at bounding box center [50, 193] width 48 height 12
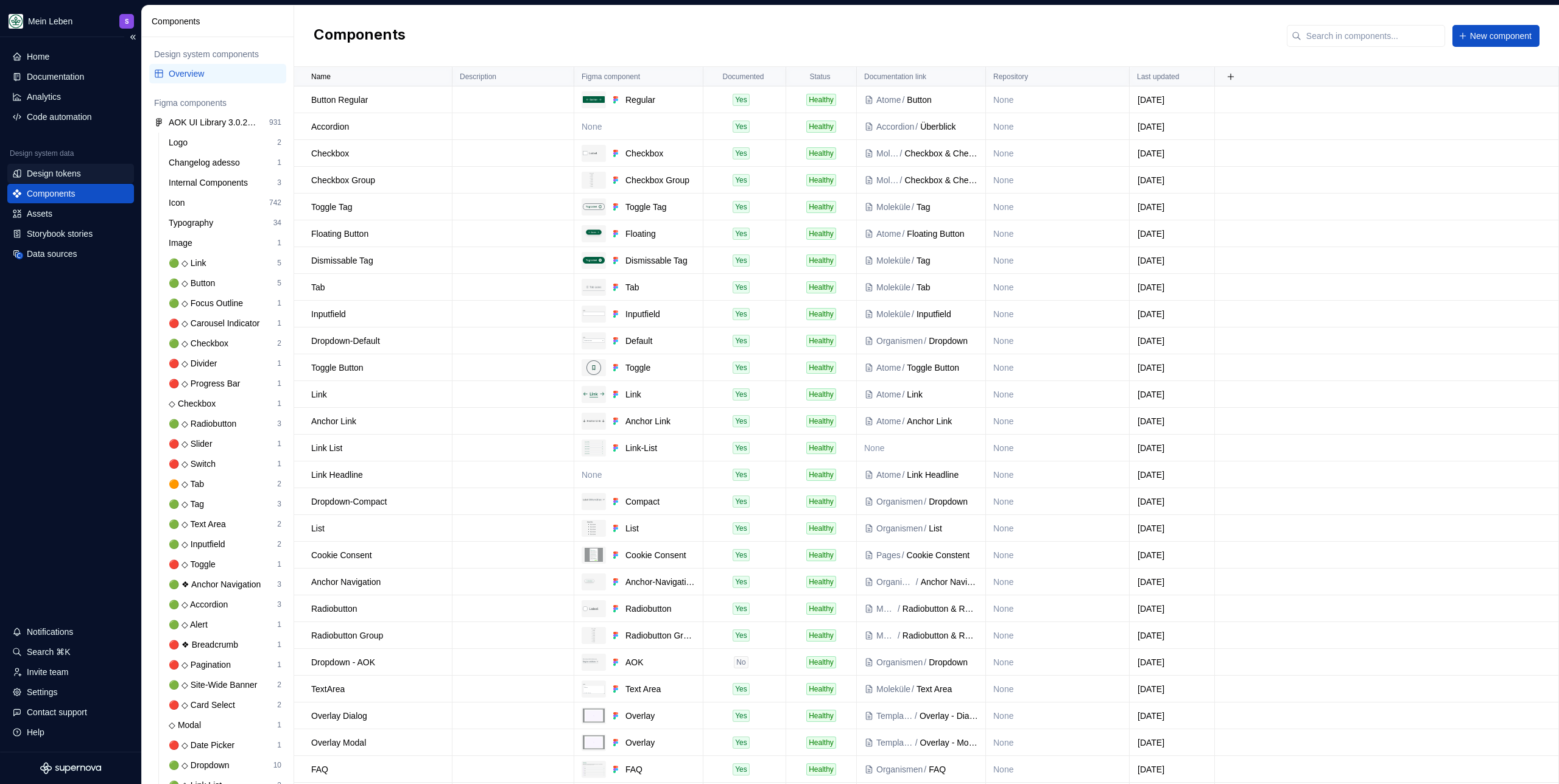
click at [78, 175] on div "Design tokens" at bounding box center [53, 173] width 54 height 12
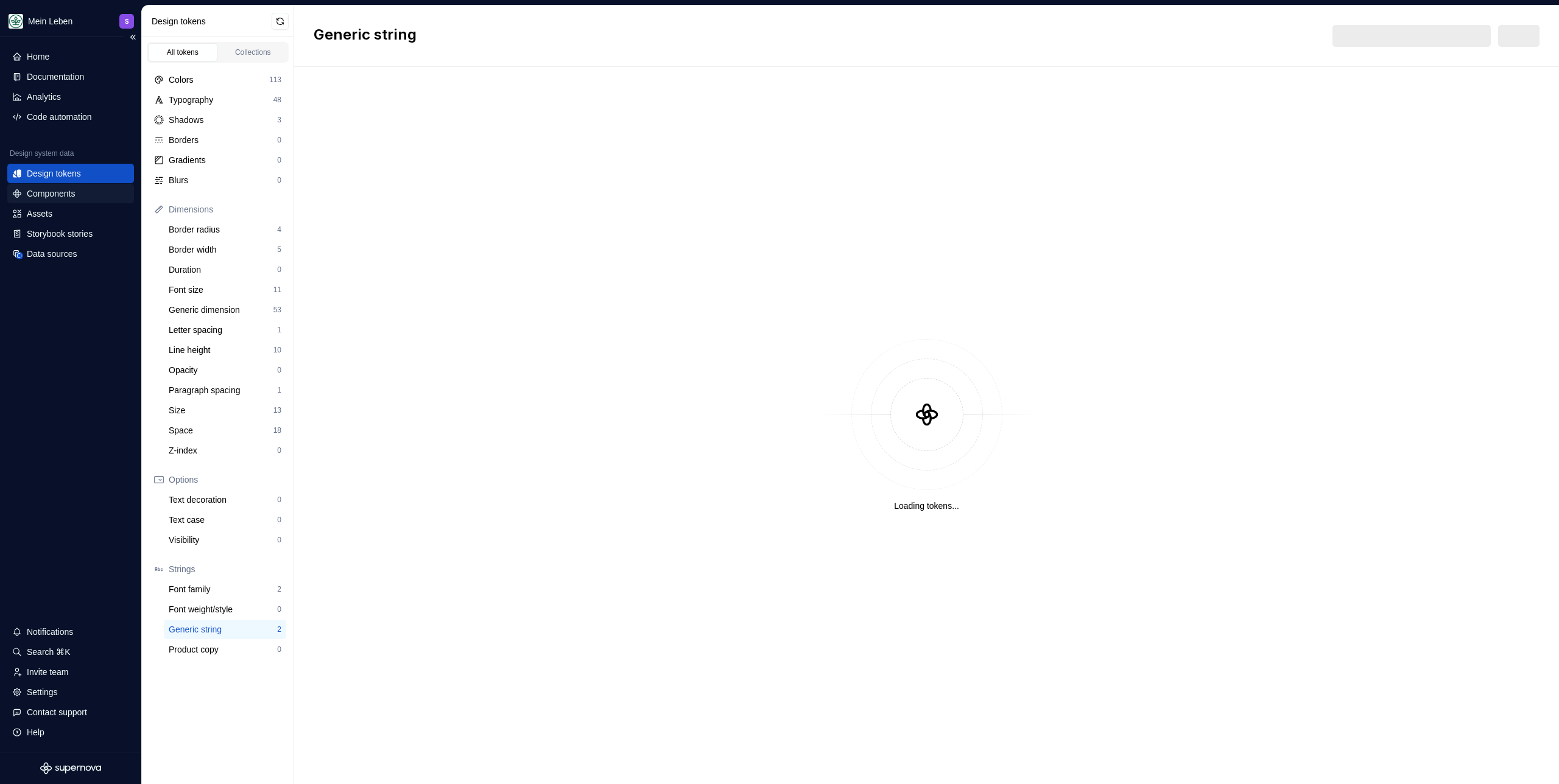
click at [67, 194] on div "Components" at bounding box center [50, 193] width 48 height 12
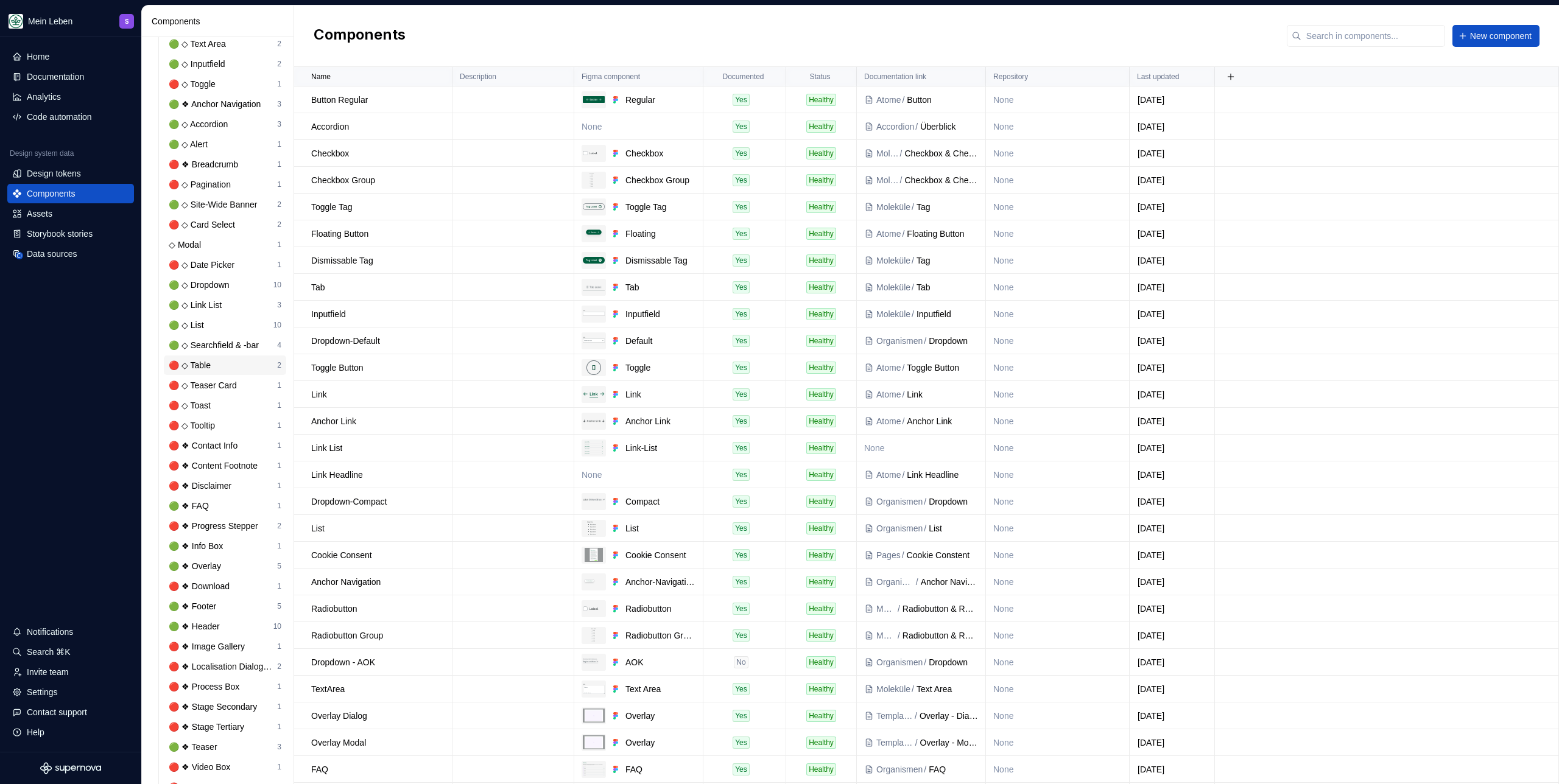
scroll to position [545, 0]
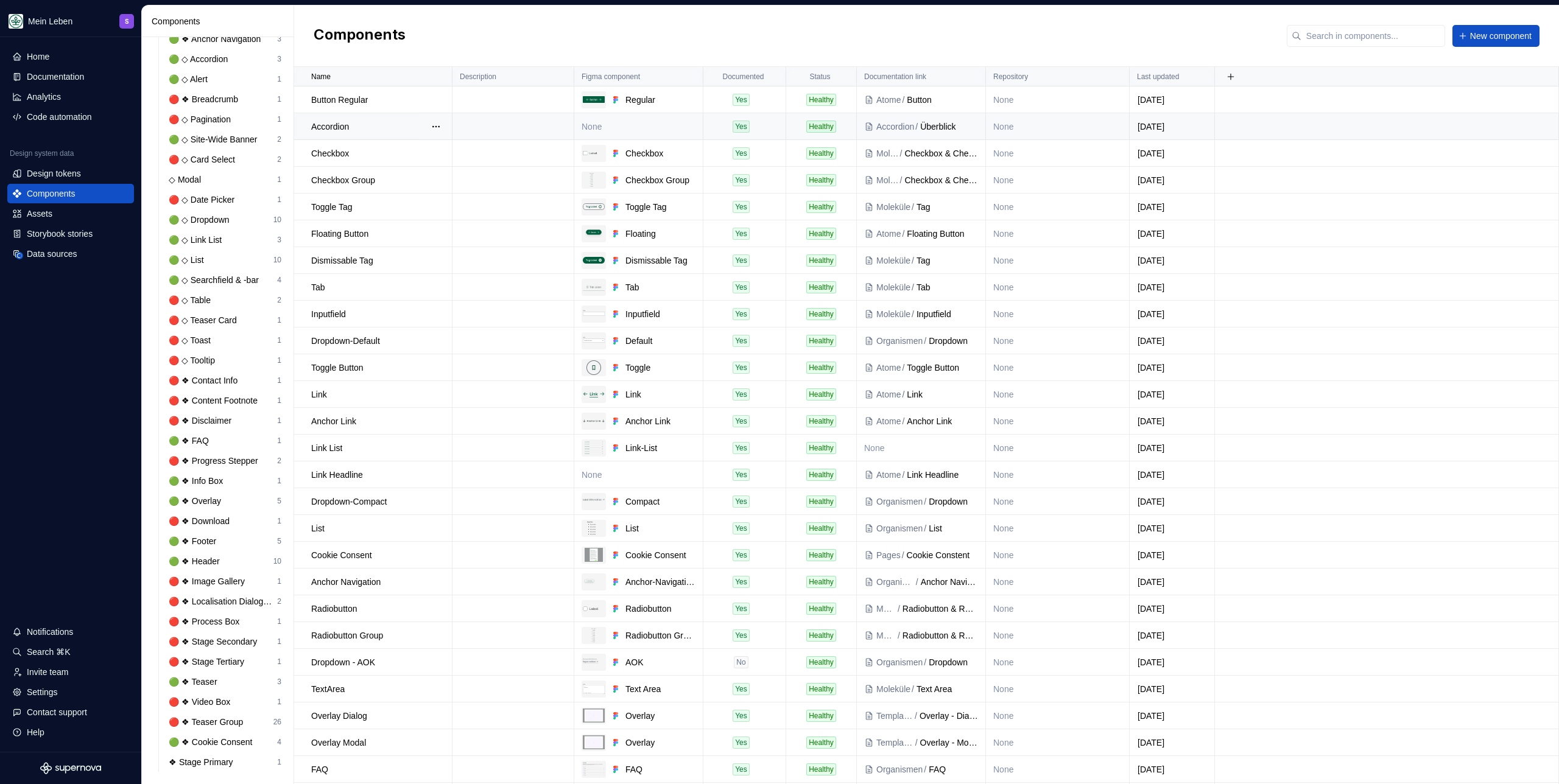
click at [652, 133] on td "None" at bounding box center [639, 127] width 129 height 26
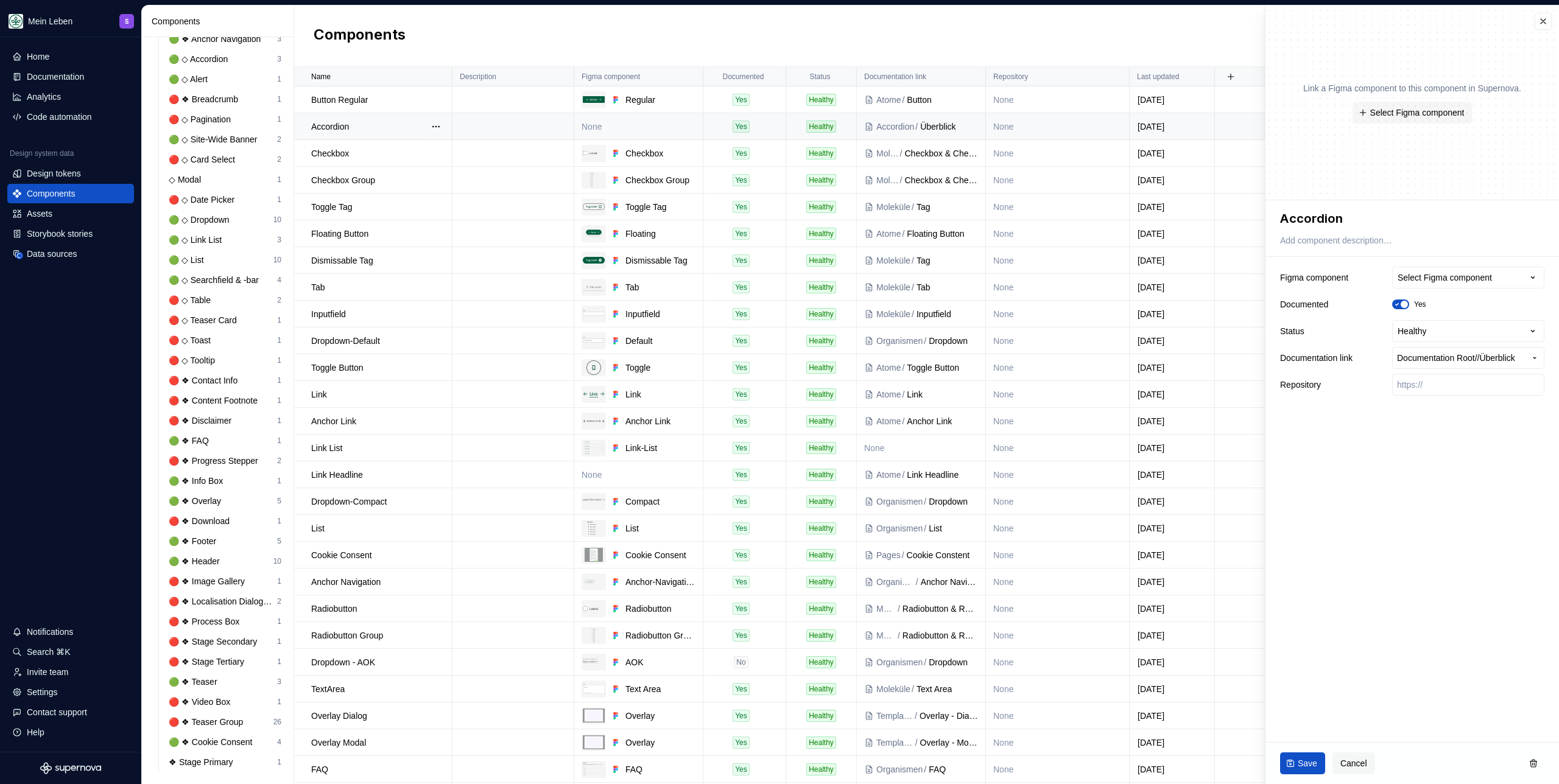
type textarea "*"
click at [920, 281] on button "Select Figma component" at bounding box center [1467, 277] width 152 height 22
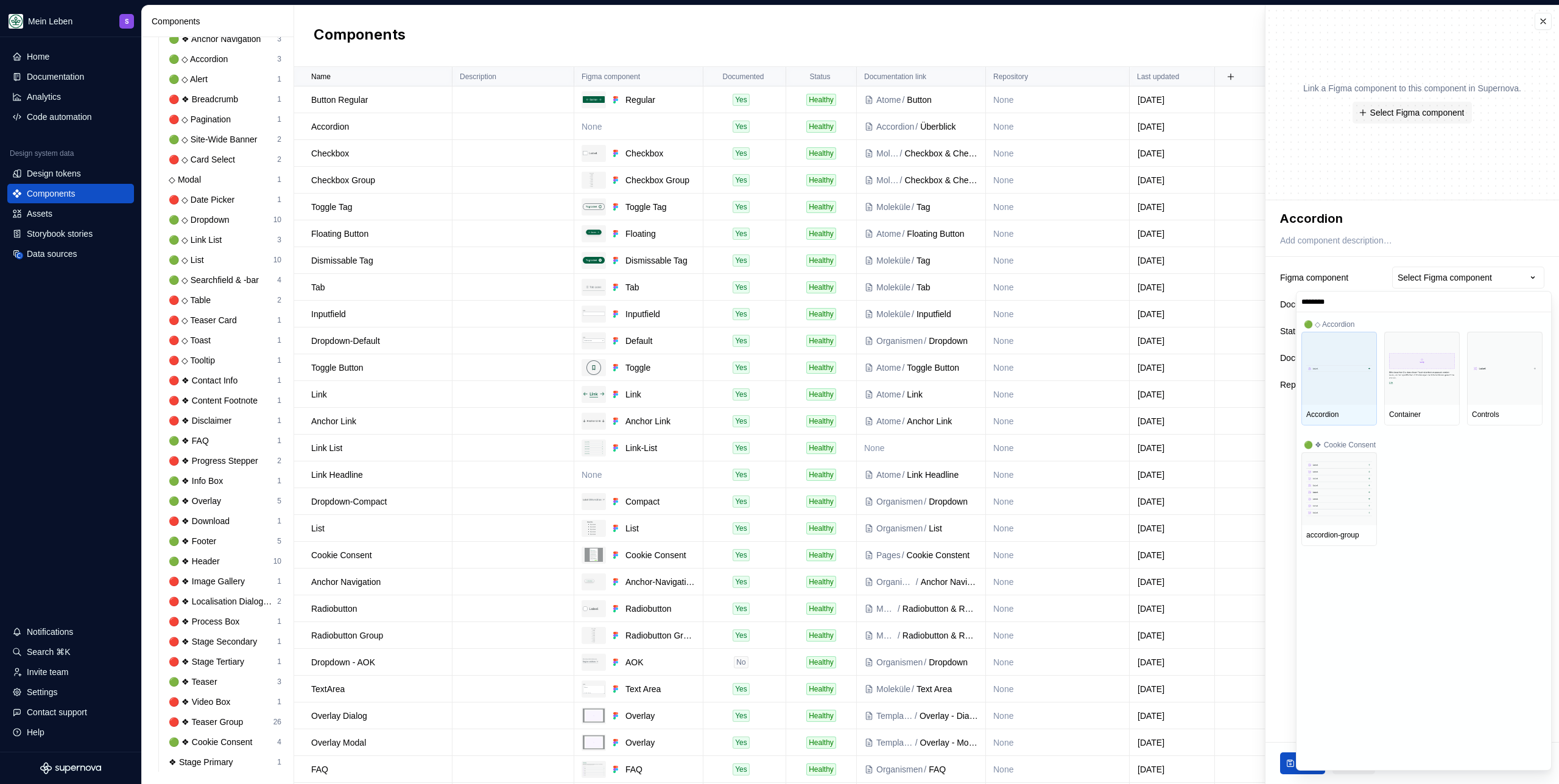
type input "*********"
click at [920, 373] on div at bounding box center [1339, 367] width 76 height 73
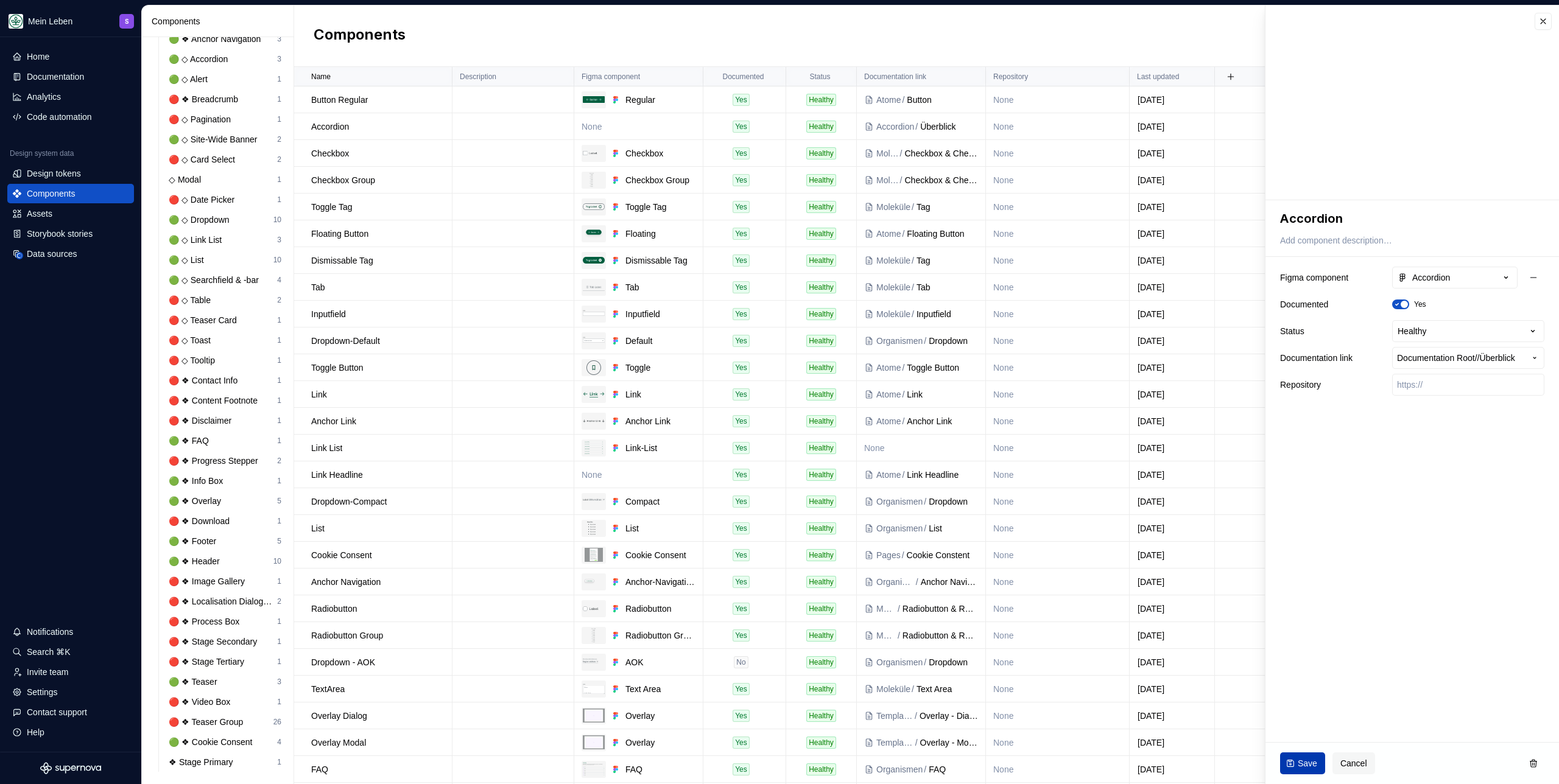
click at [920, 443] on span "Save" at bounding box center [1307, 763] width 20 height 12
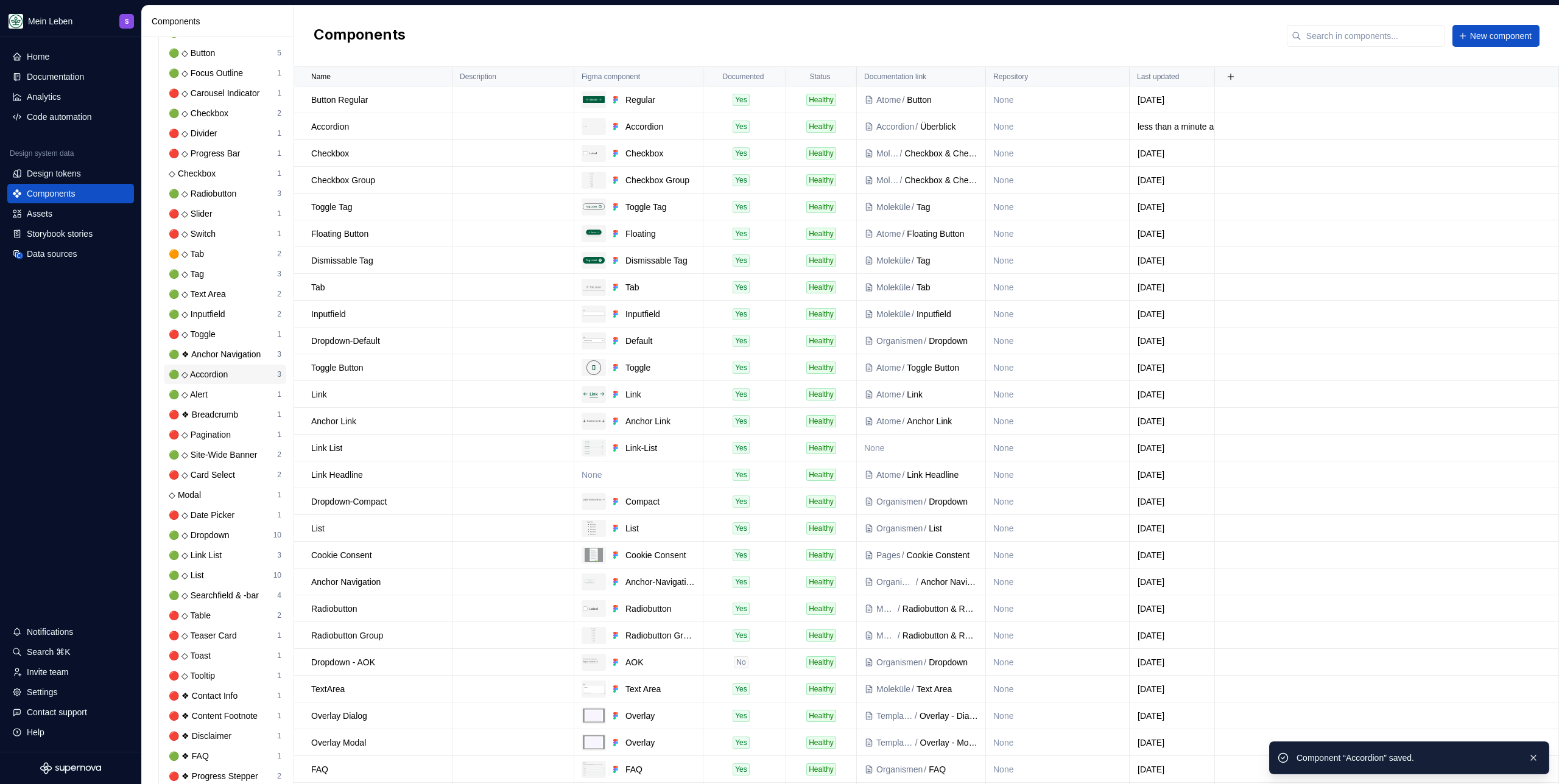
scroll to position [230, 0]
click at [829, 288] on div "Healthy" at bounding box center [821, 287] width 30 height 12
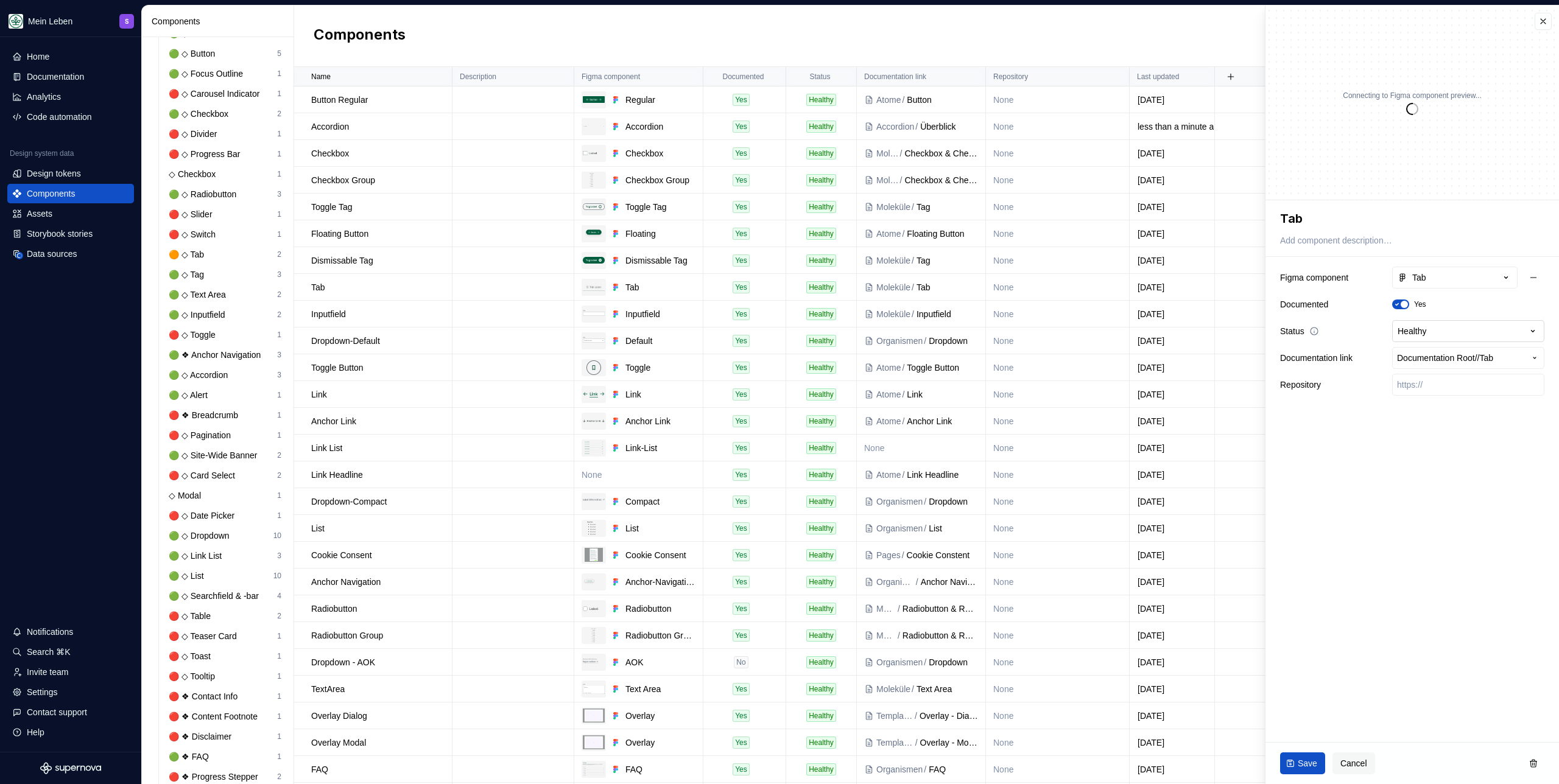
click at [920, 331] on html "Mein Leben S Home Documentation Analytics Code automation Design system data De…" at bounding box center [780, 392] width 1559 height 784
type textarea "*"
select select "**********"
drag, startPoint x: 1278, startPoint y: 756, endPoint x: 1287, endPoint y: 759, distance: 9.5
click at [920, 443] on div "Save Cancel" at bounding box center [1412, 763] width 294 height 42
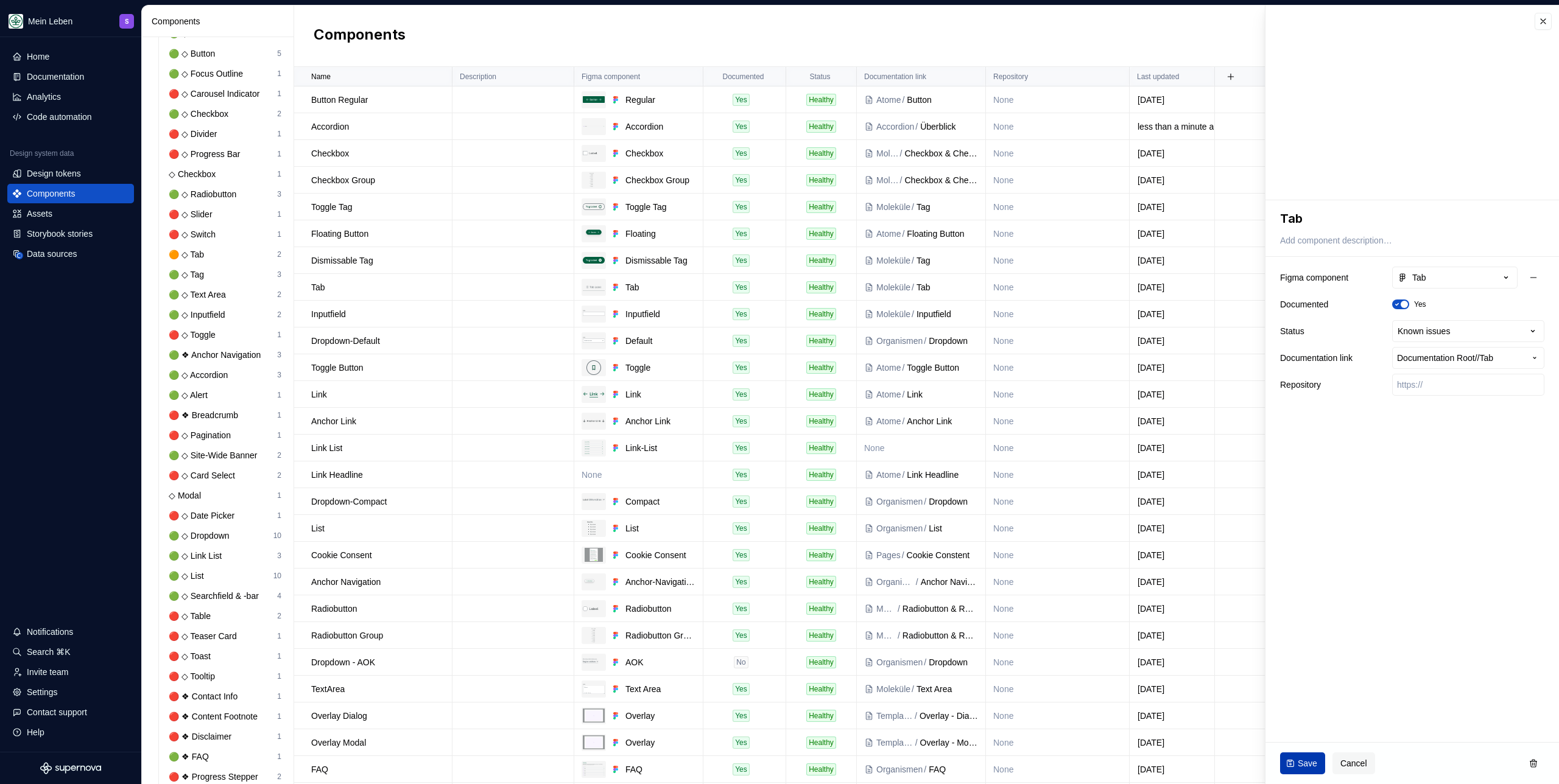
click at [920, 443] on span "Save" at bounding box center [1307, 763] width 20 height 12
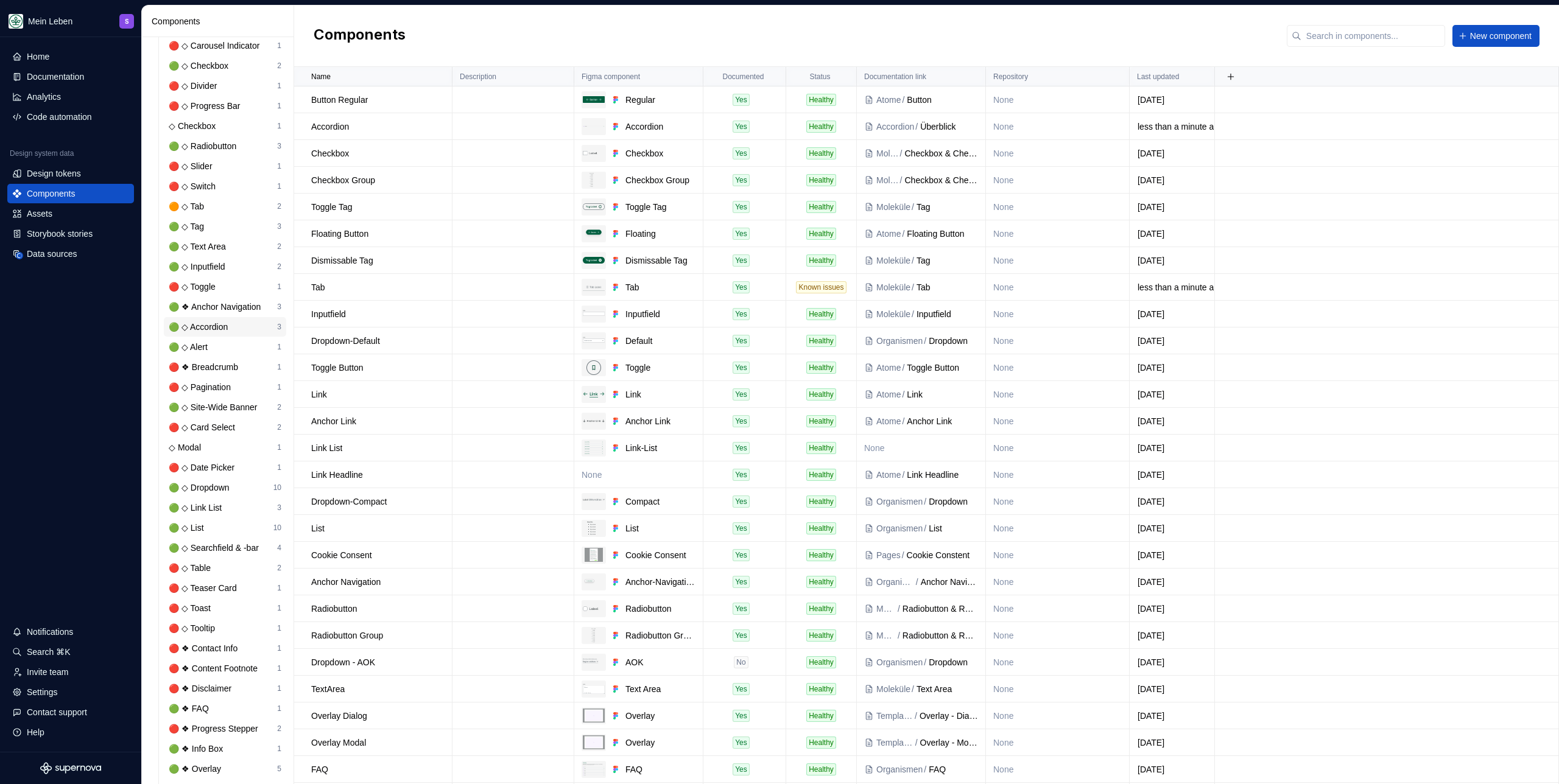
scroll to position [284, 0]
click at [630, 443] on td "None" at bounding box center [639, 474] width 129 height 26
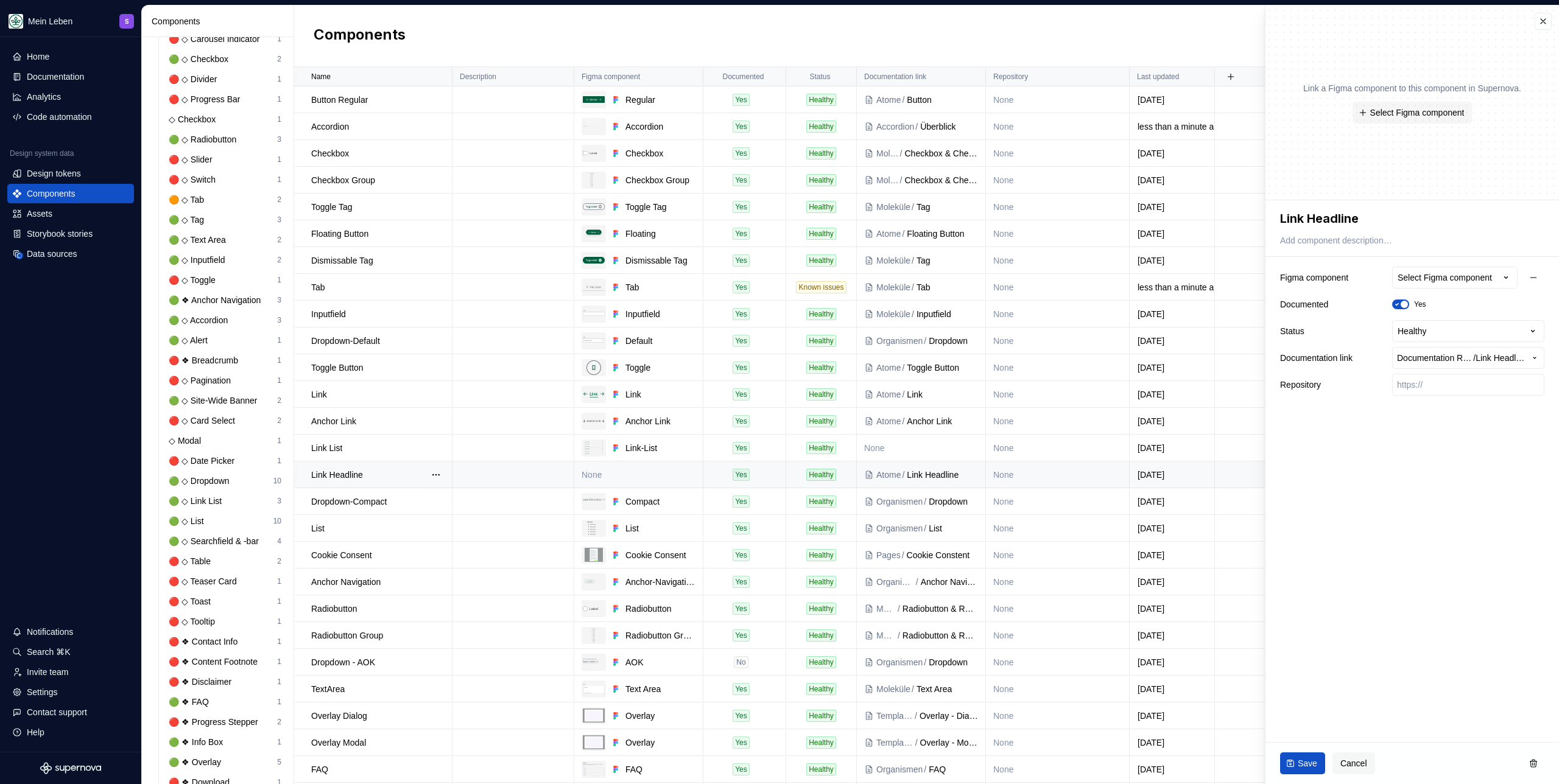
type textarea "*"
click at [920, 281] on div "Select Figma component" at bounding box center [1445, 277] width 94 height 12
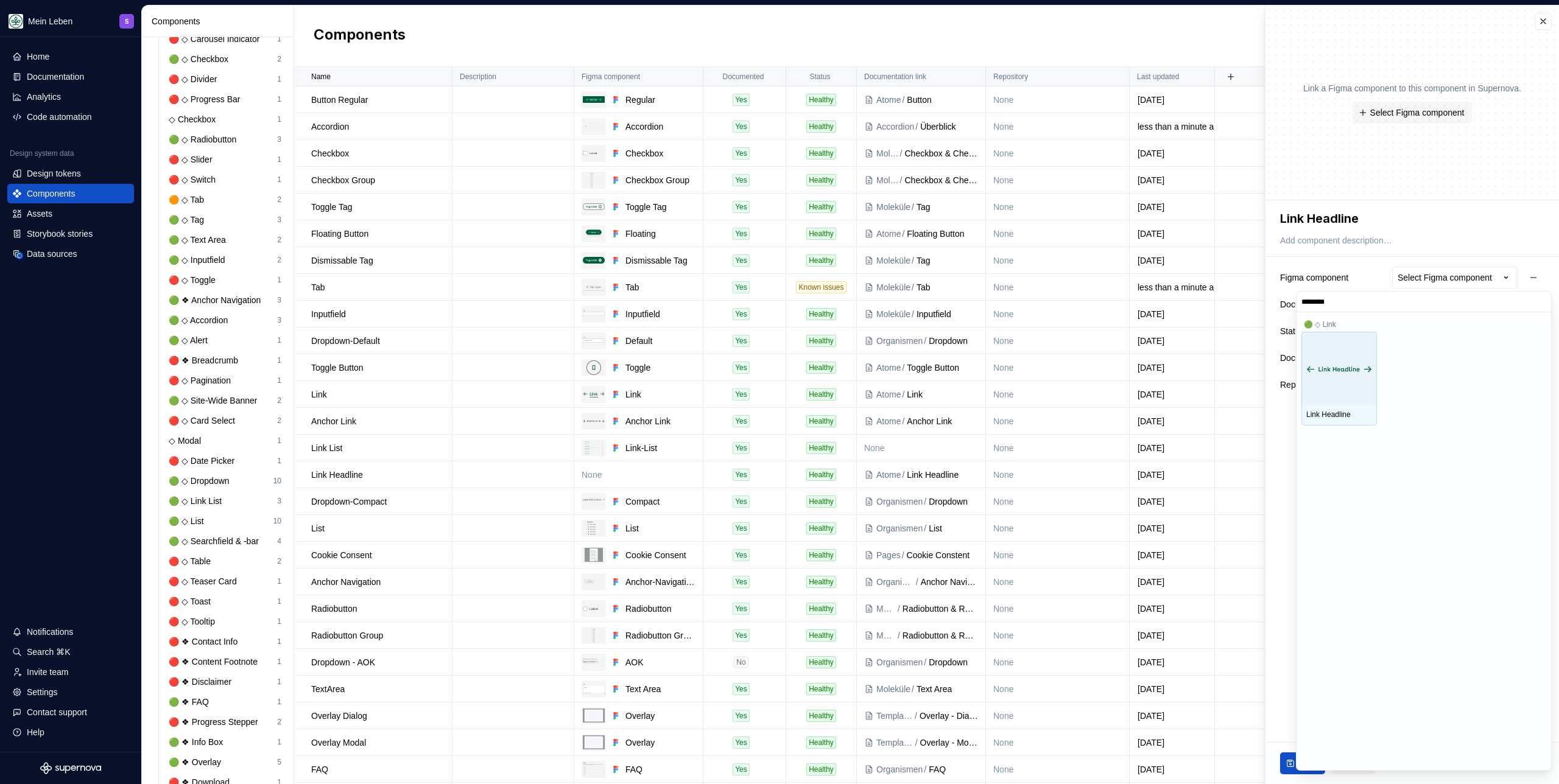
type input "*********"
click at [920, 391] on div at bounding box center [1339, 367] width 76 height 73
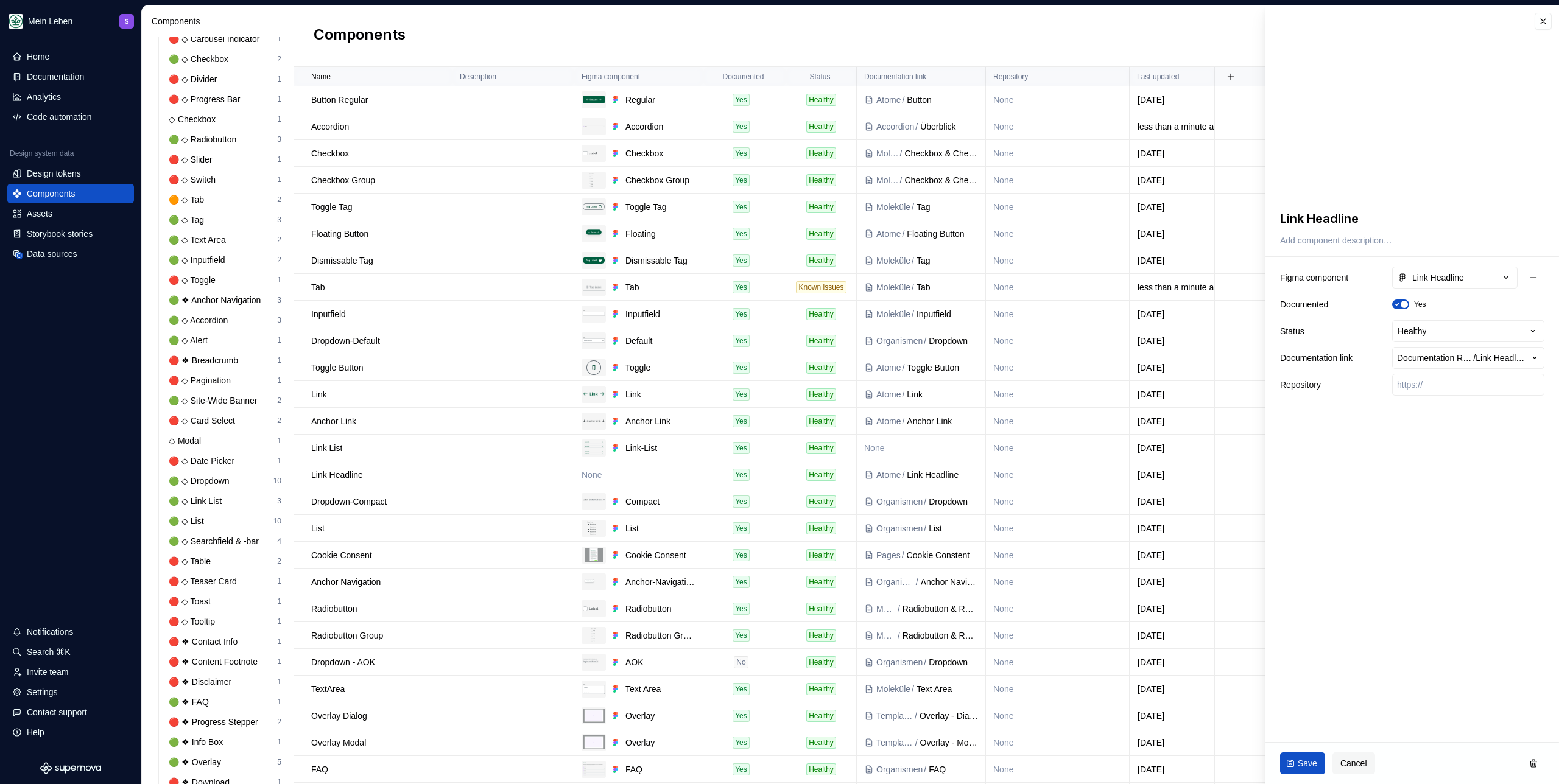
drag, startPoint x: 1290, startPoint y: 768, endPoint x: 1301, endPoint y: 770, distance: 11.2
click at [920, 443] on button "Save" at bounding box center [1303, 762] width 45 height 22
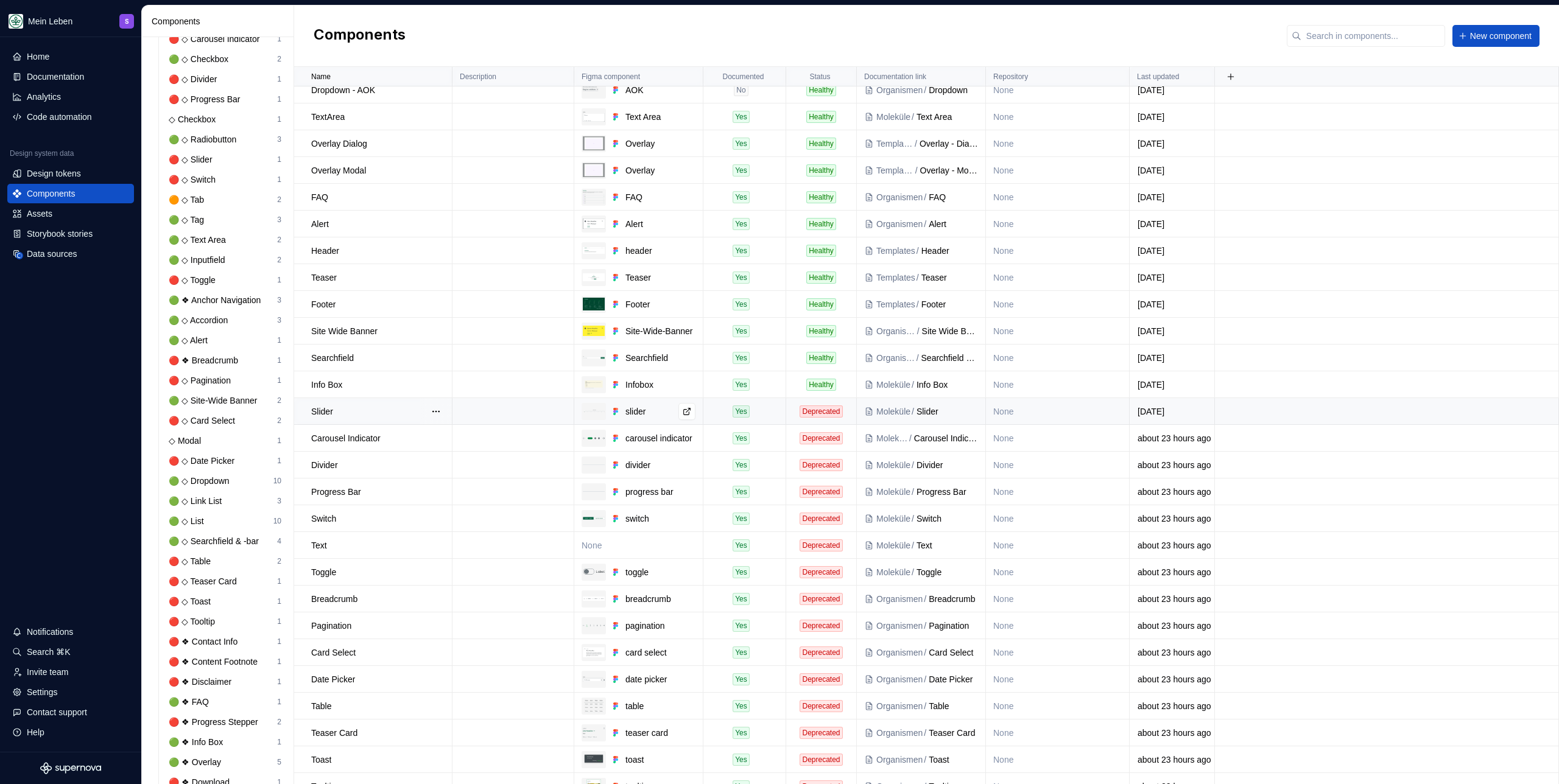
scroll to position [575, 0]
click at [642, 443] on td "None" at bounding box center [639, 542] width 129 height 26
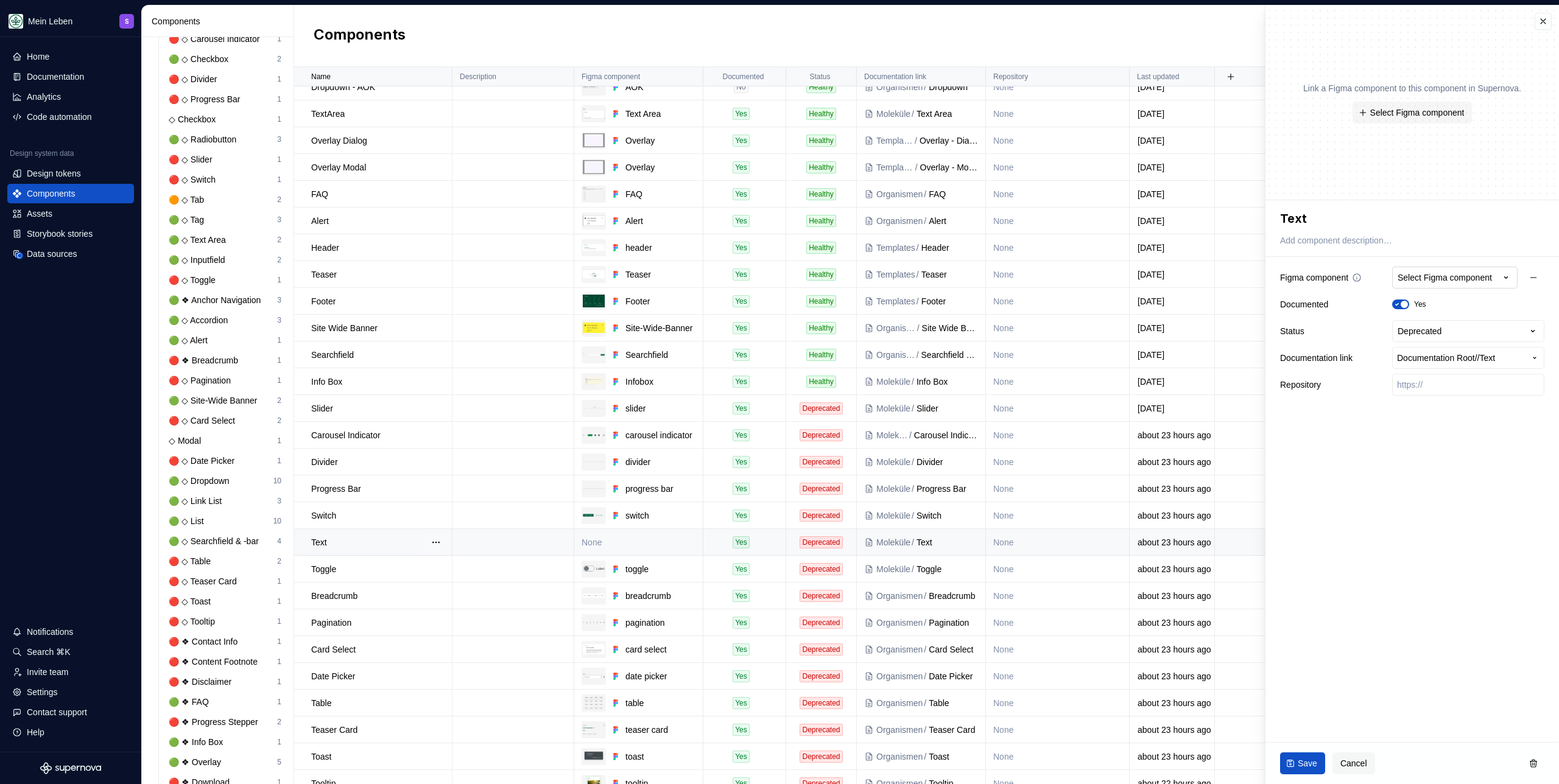
click at [920, 280] on div "Select Figma component" at bounding box center [1445, 277] width 94 height 12
type textarea "*"
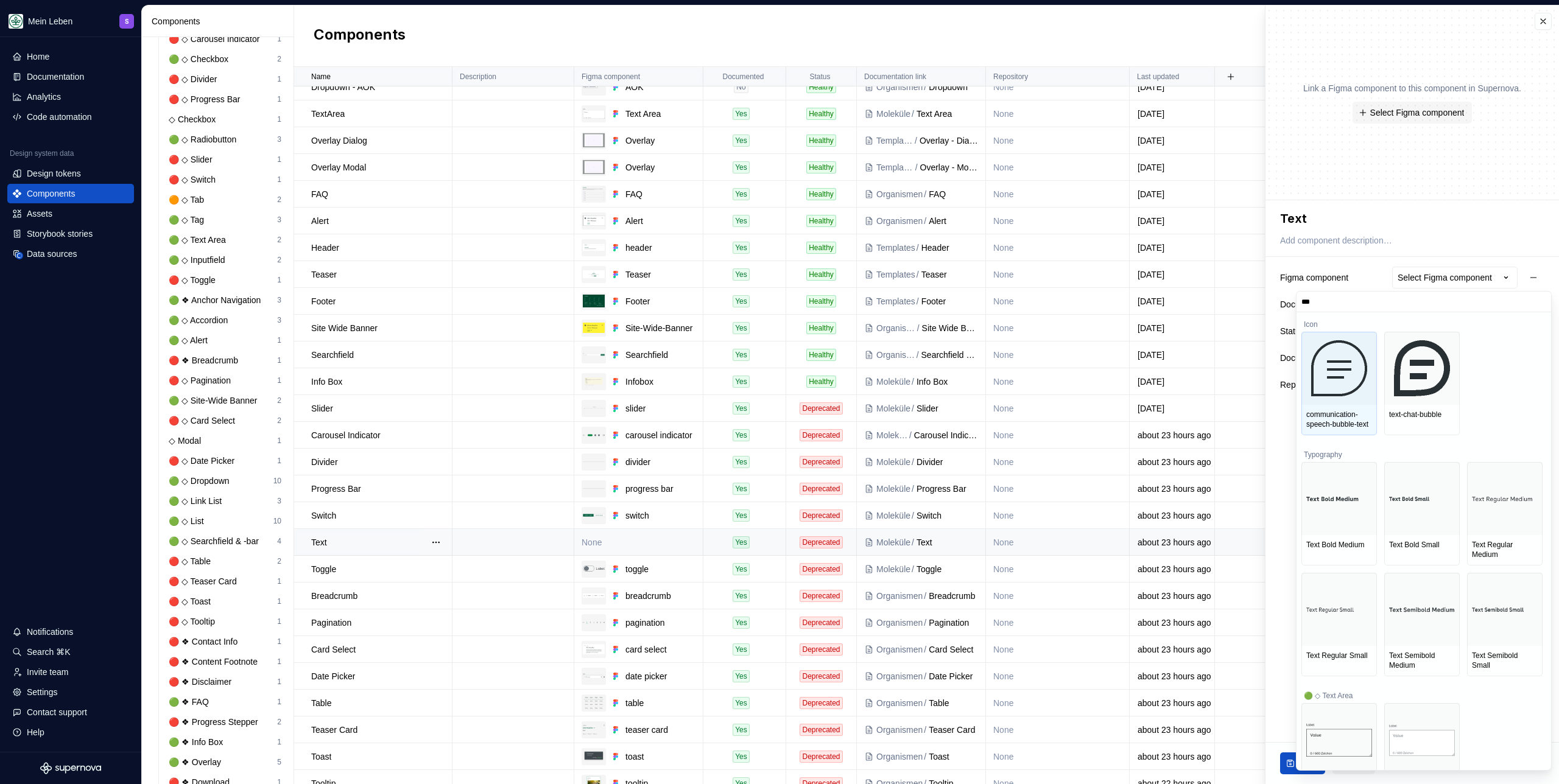
type input "****"
click at [920, 302] on input "****" at bounding box center [1423, 301] width 254 height 9
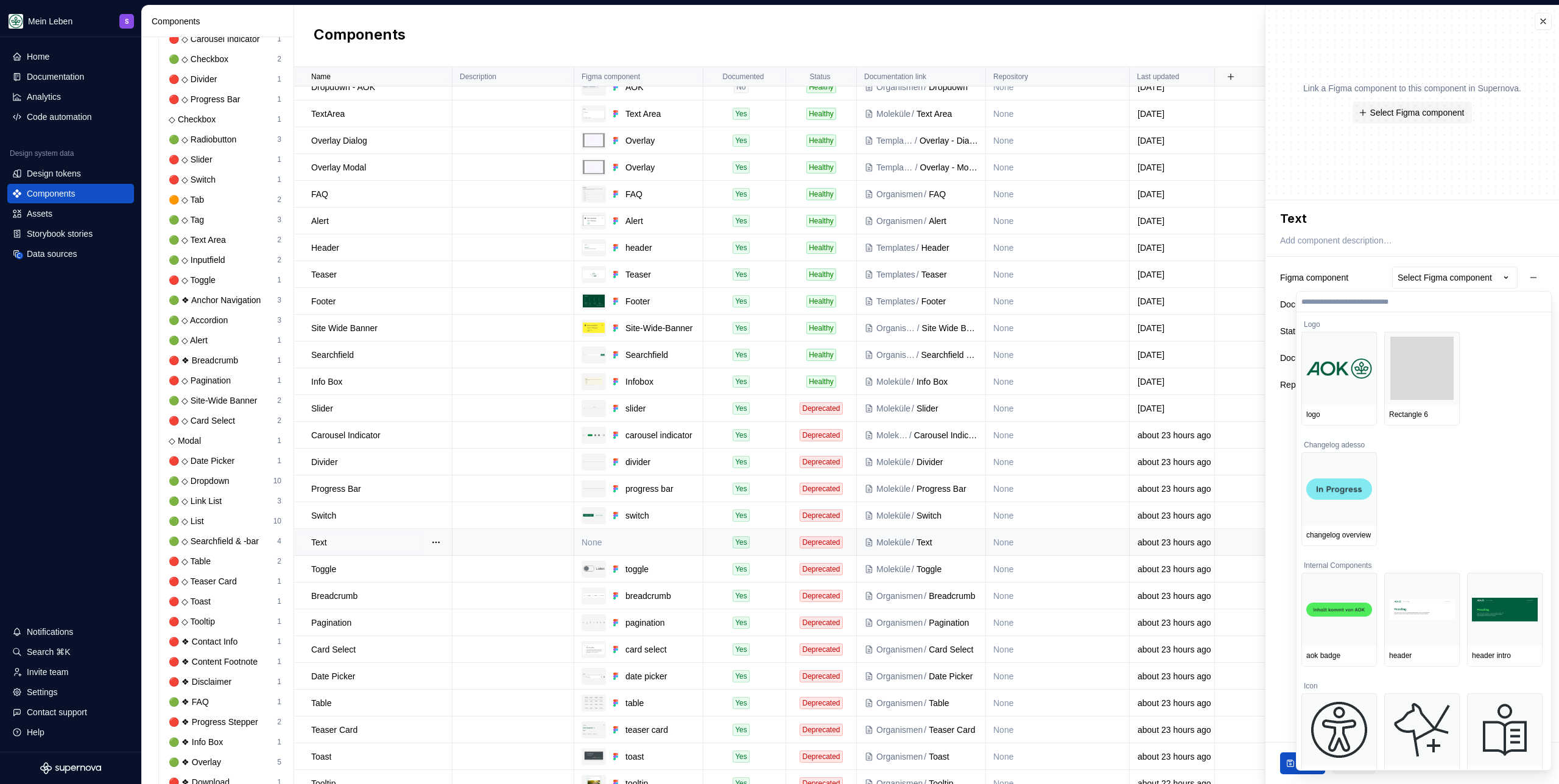
click at [920, 204] on html "Mein Leben S Home Documentation Analytics Code automation Design system data De…" at bounding box center [780, 392] width 1559 height 784
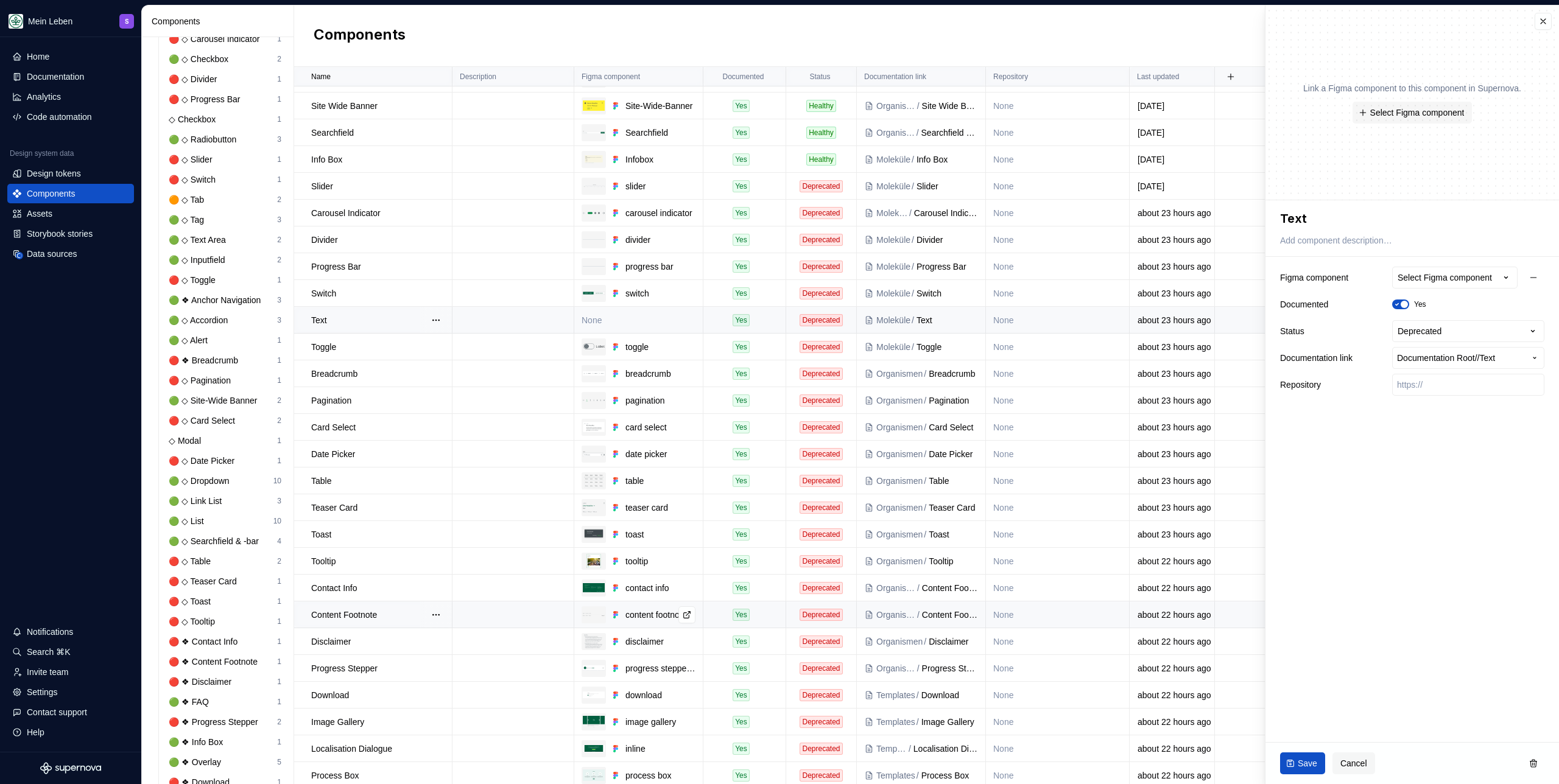
scroll to position [936, 0]
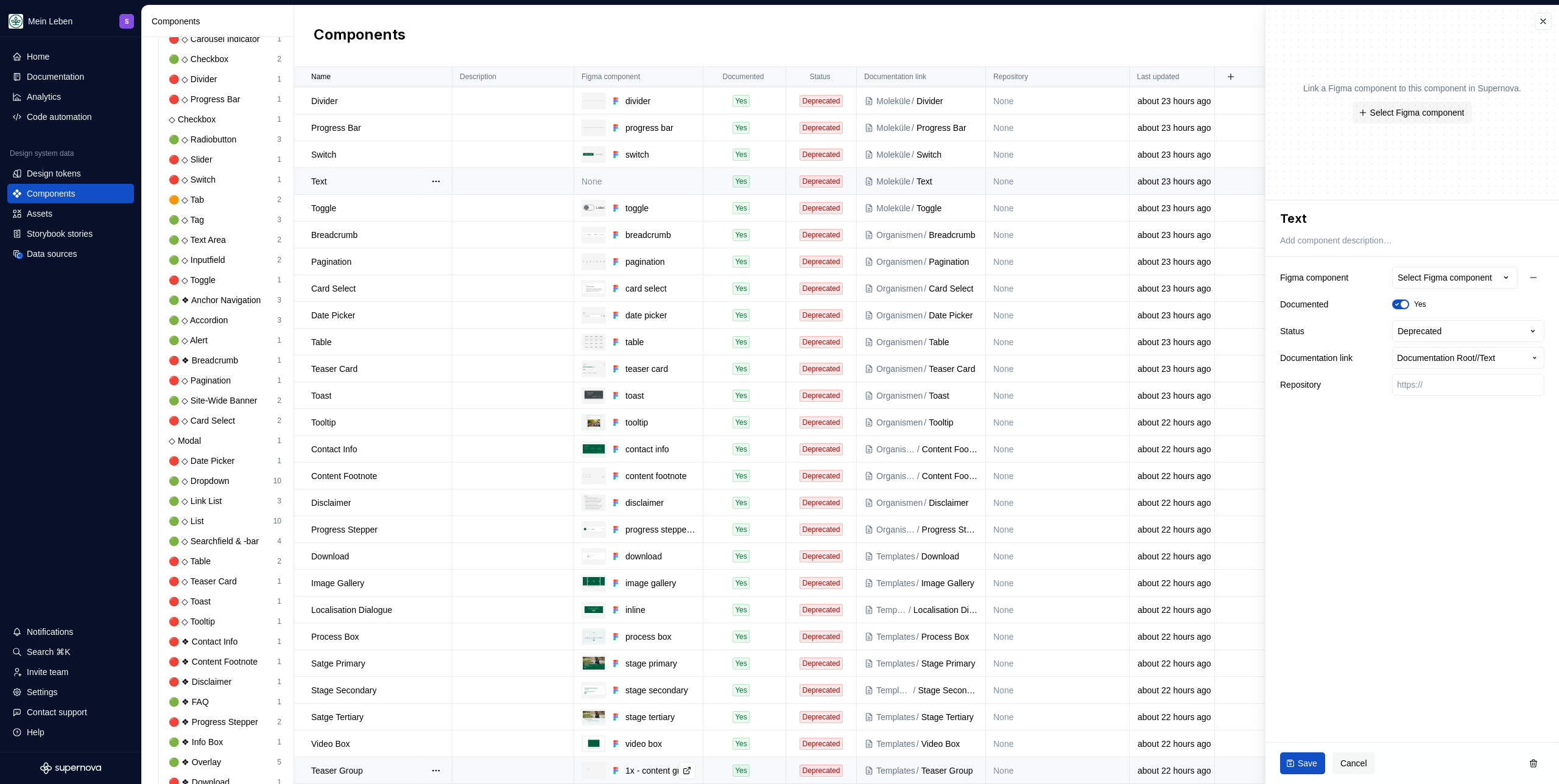
click at [645, 443] on div "1x - content grid" at bounding box center [660, 770] width 70 height 12
click at [368, 443] on div "Teaser Group" at bounding box center [381, 770] width 140 height 12
click at [920, 281] on div "1x - content grid" at bounding box center [1435, 277] width 76 height 12
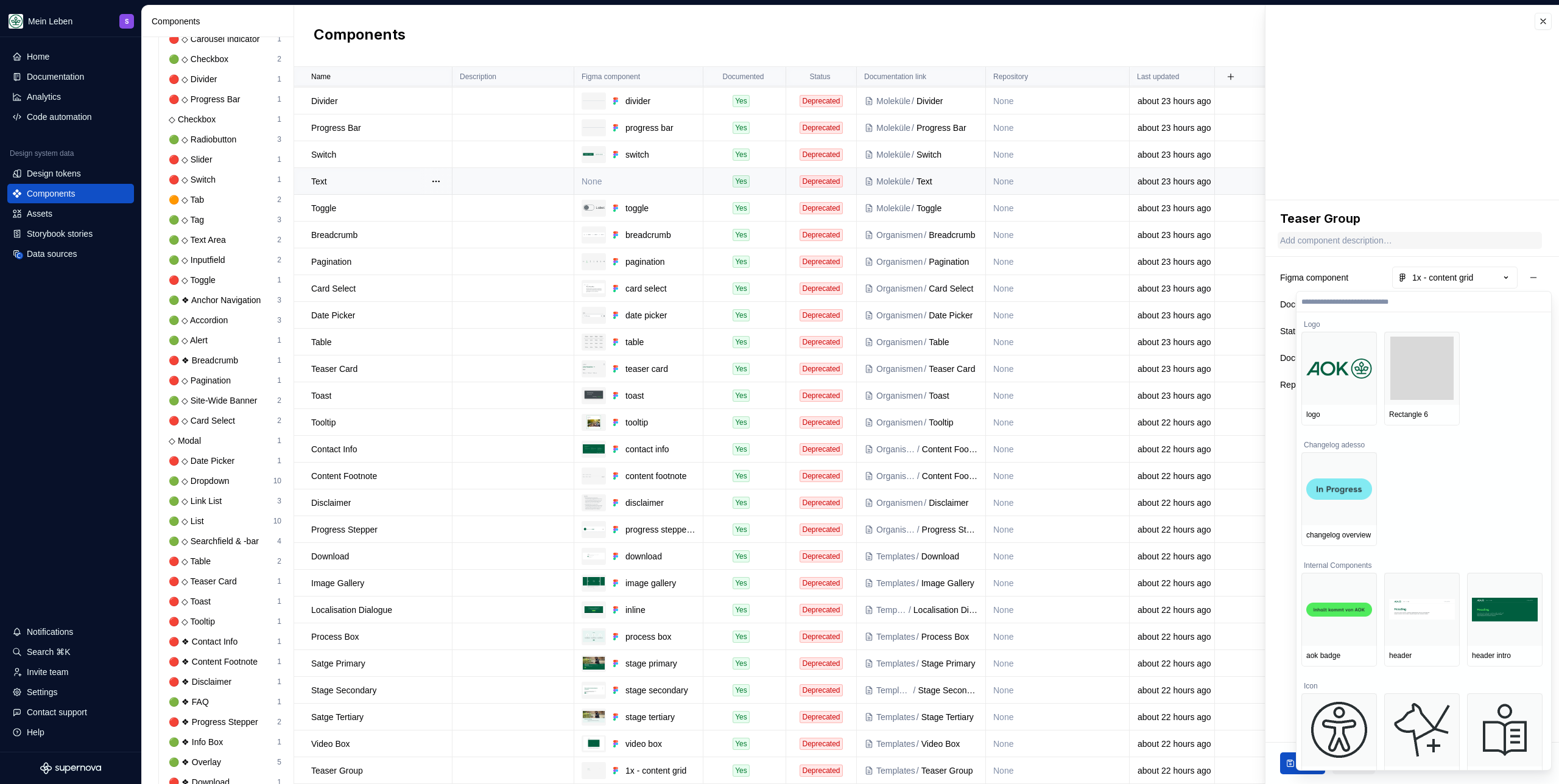
click at [920, 237] on html "Mein Leben S Home Documentation Analytics Code automation Design system data De…" at bounding box center [780, 392] width 1559 height 784
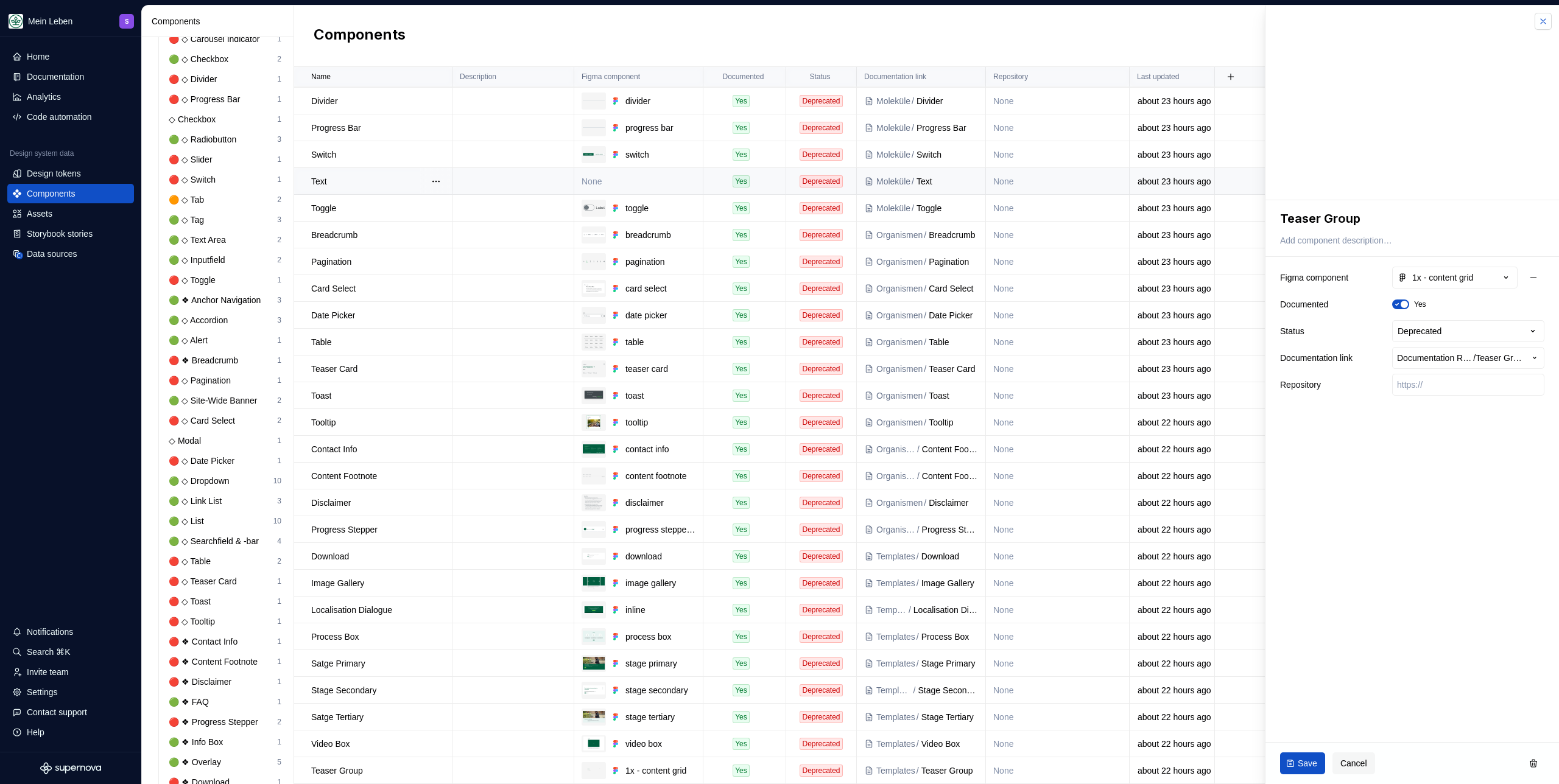
click at [920, 20] on button "button" at bounding box center [1543, 22] width 17 height 17
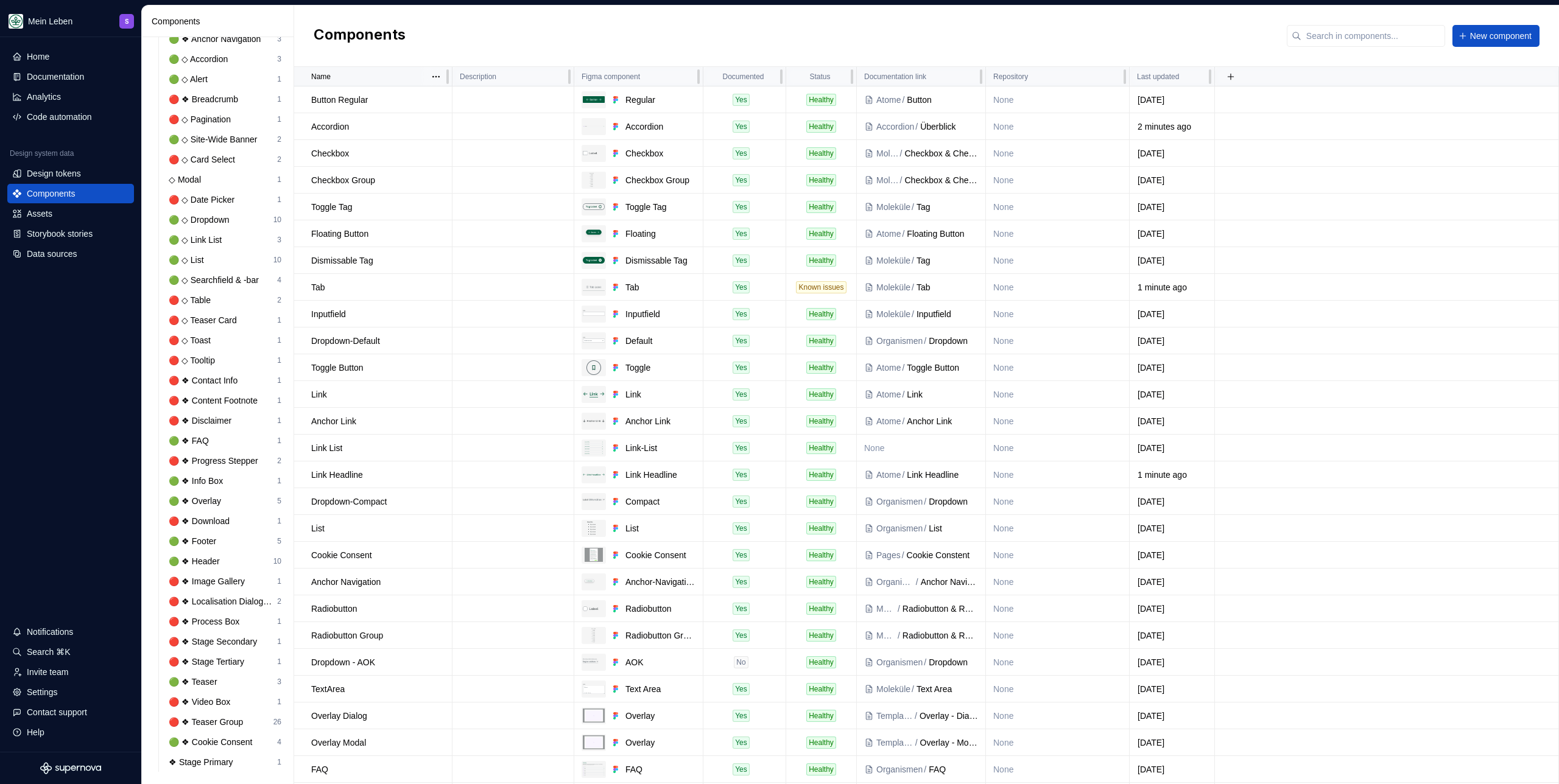
click at [406, 76] on div "Name" at bounding box center [377, 77] width 133 height 9
click at [438, 79] on html "Mein Leben S Home Documentation Analytics Code automation Design system data De…" at bounding box center [780, 392] width 1559 height 784
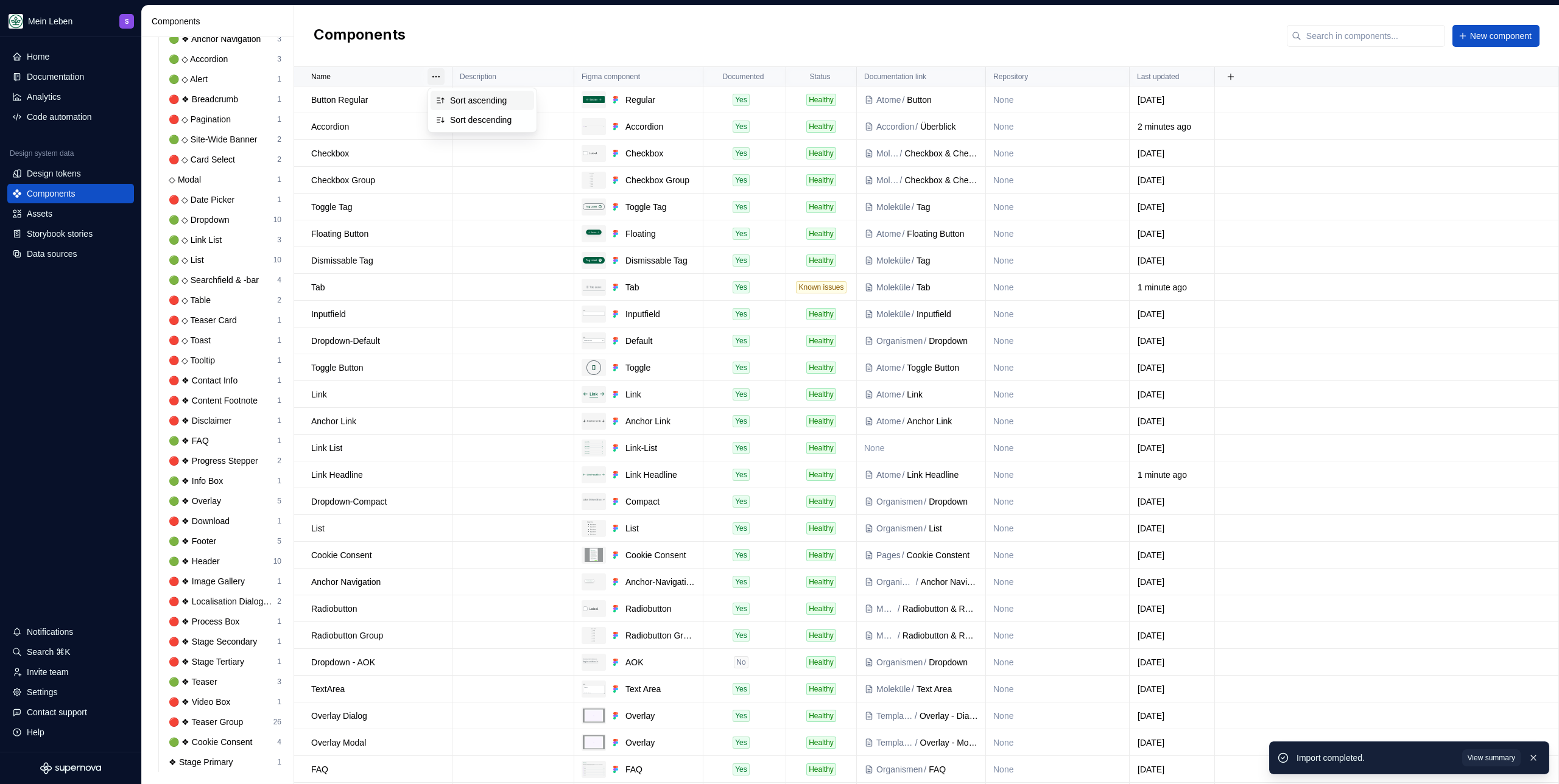
click at [461, 102] on div "Sort ascending" at bounding box center [489, 100] width 79 height 12
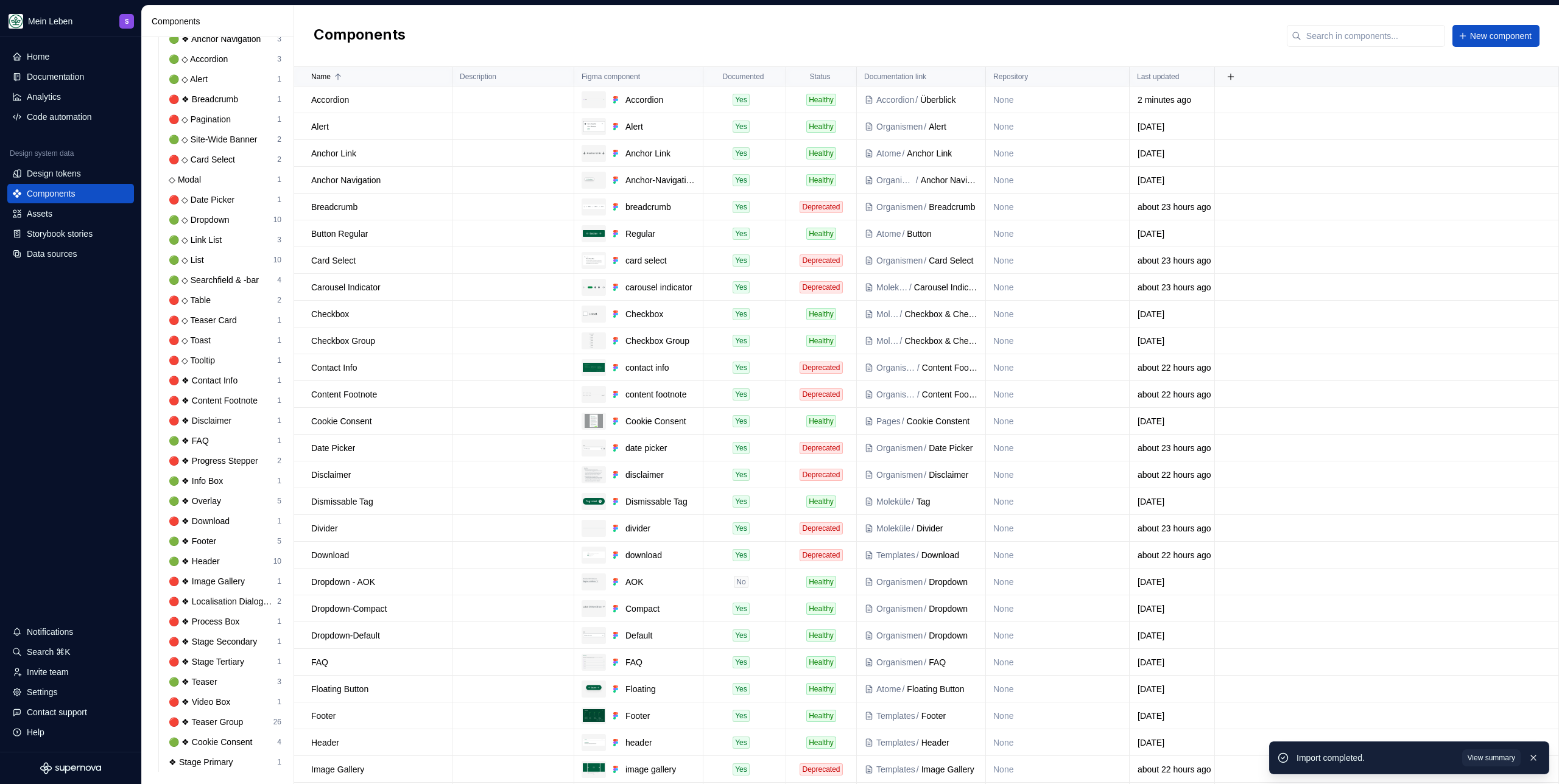
click at [478, 37] on div "Components New component" at bounding box center [926, 36] width 1264 height 61
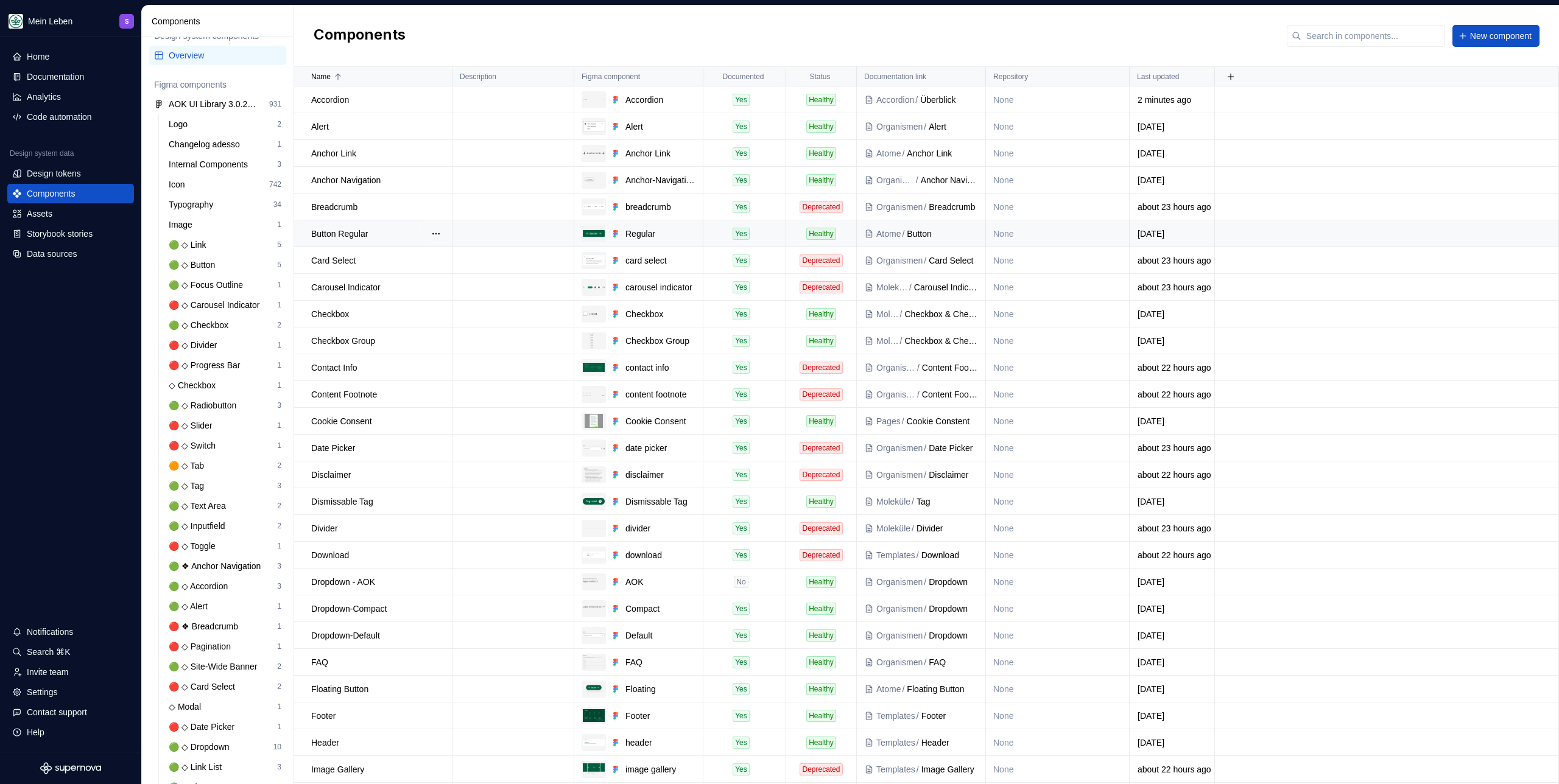
scroll to position [6, 0]
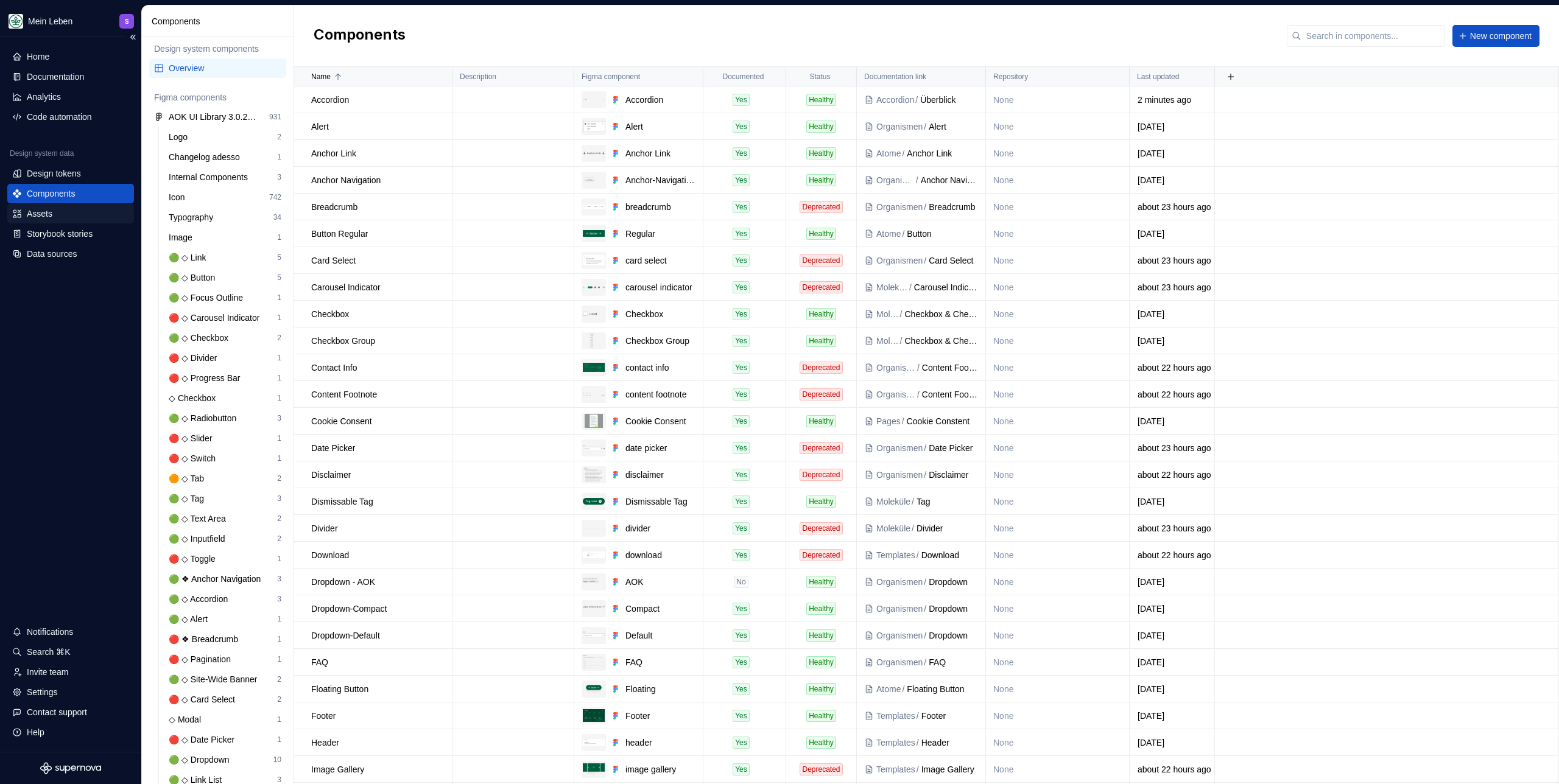
click at [49, 216] on div "Assets" at bounding box center [39, 213] width 26 height 12
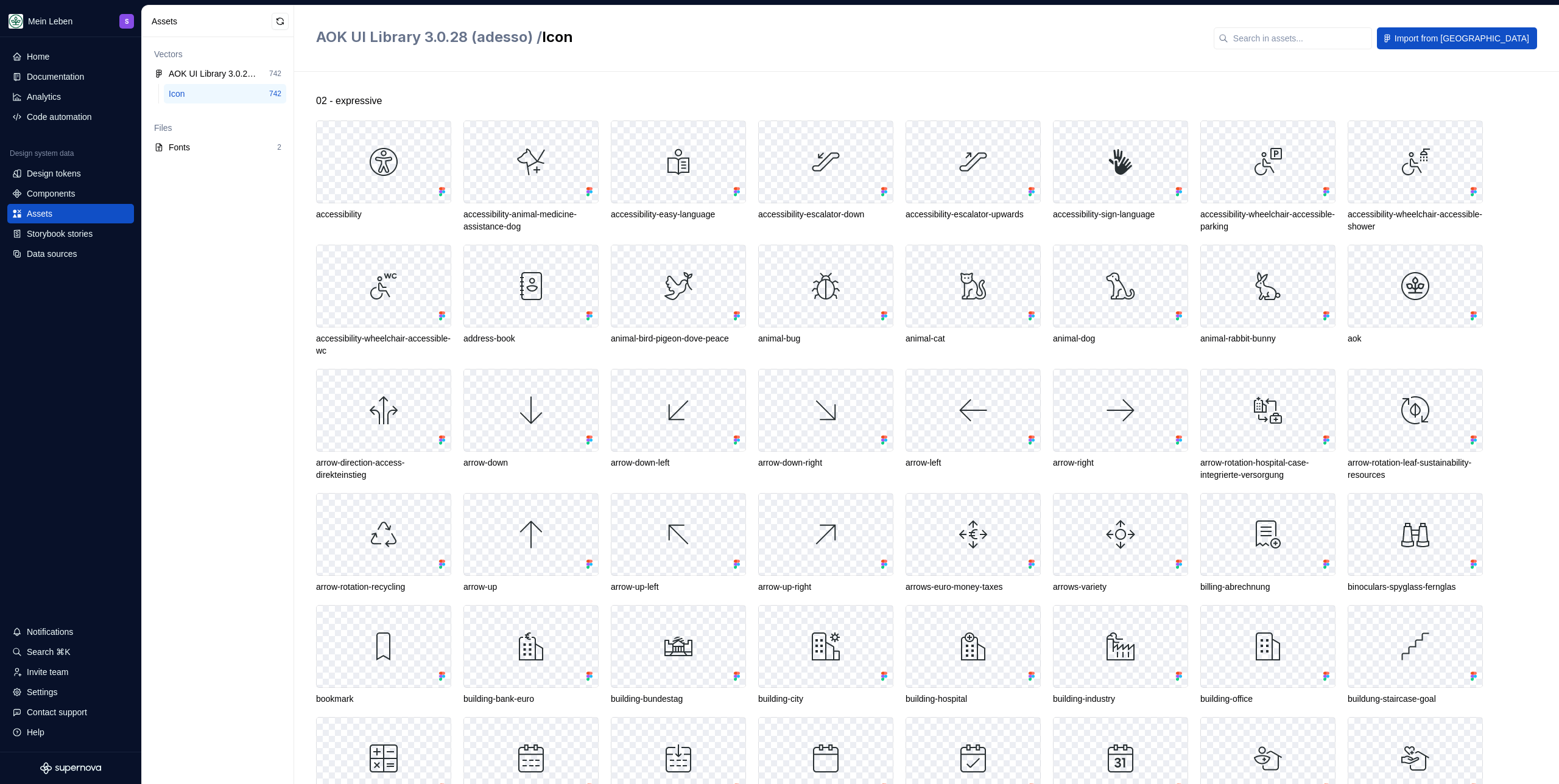
click at [482, 64] on div "AOK UI Library 3.0.28 (adesso) / Icon Import from [GEOGRAPHIC_DATA]" at bounding box center [926, 39] width 1264 height 66
click at [476, 90] on div "02 - expressive accessibility accessibility-animal-medicine-assistance-dog acce…" at bounding box center [936, 428] width 1242 height 712
click at [650, 97] on div "02 - expressive" at bounding box center [936, 100] width 1242 height 14
click at [218, 143] on div "Fonts" at bounding box center [222, 146] width 109 height 12
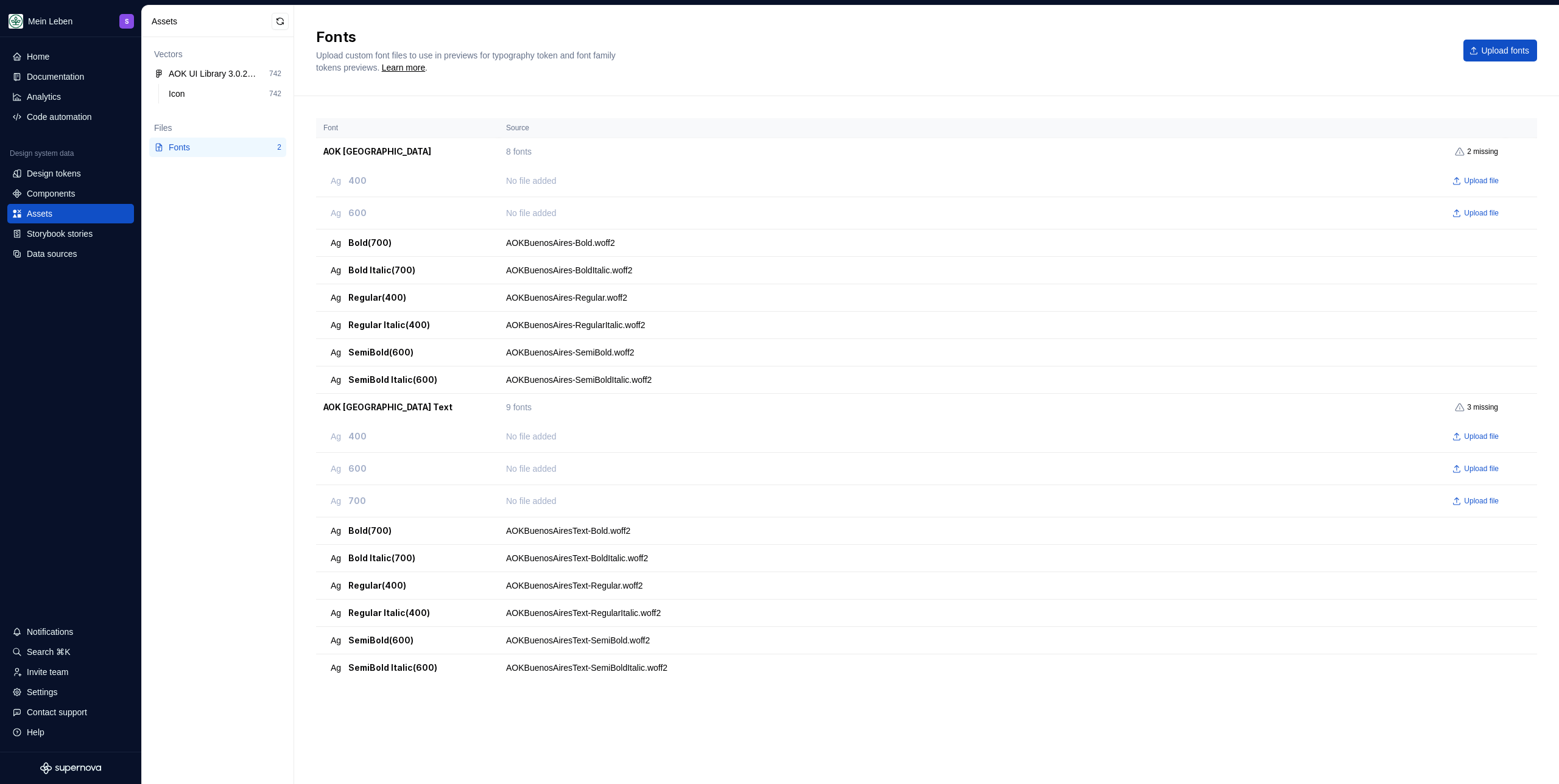
click at [182, 105] on div "Icon 742" at bounding box center [217, 96] width 137 height 25
click at [192, 90] on div "Icon" at bounding box center [218, 94] width 100 height 12
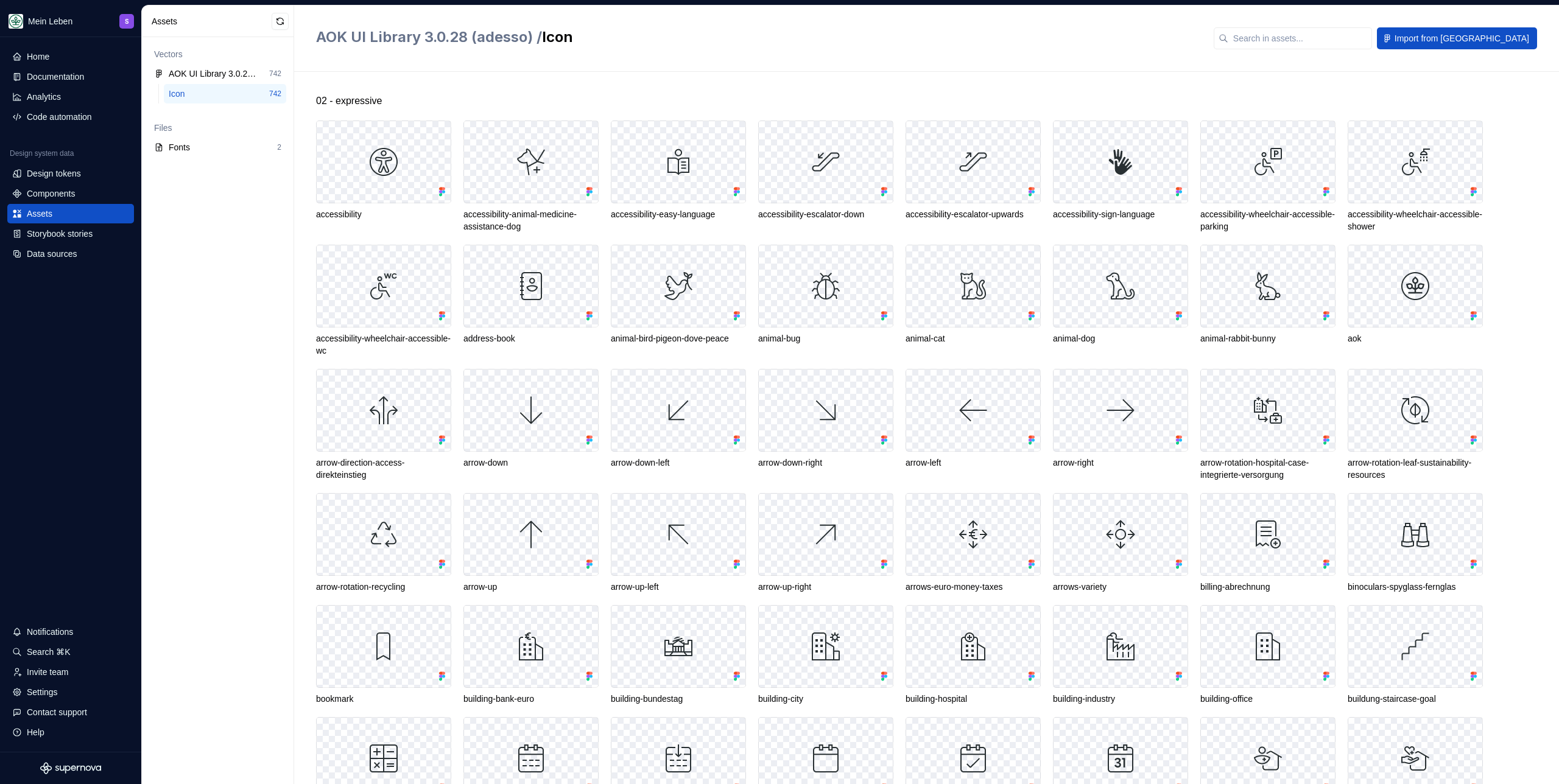
click at [678, 46] on h2 "AOK UI Library 3.0.28 (adesso) / Icon" at bounding box center [757, 37] width 882 height 20
click at [660, 89] on div "02 - expressive accessibility accessibility-animal-medicine-assistance-dog acce…" at bounding box center [936, 428] width 1242 height 712
click at [633, 47] on div "AOK UI Library 3.0.28 (adesso) / Icon" at bounding box center [757, 38] width 882 height 22
click at [92, 84] on div "Documentation" at bounding box center [71, 77] width 127 height 20
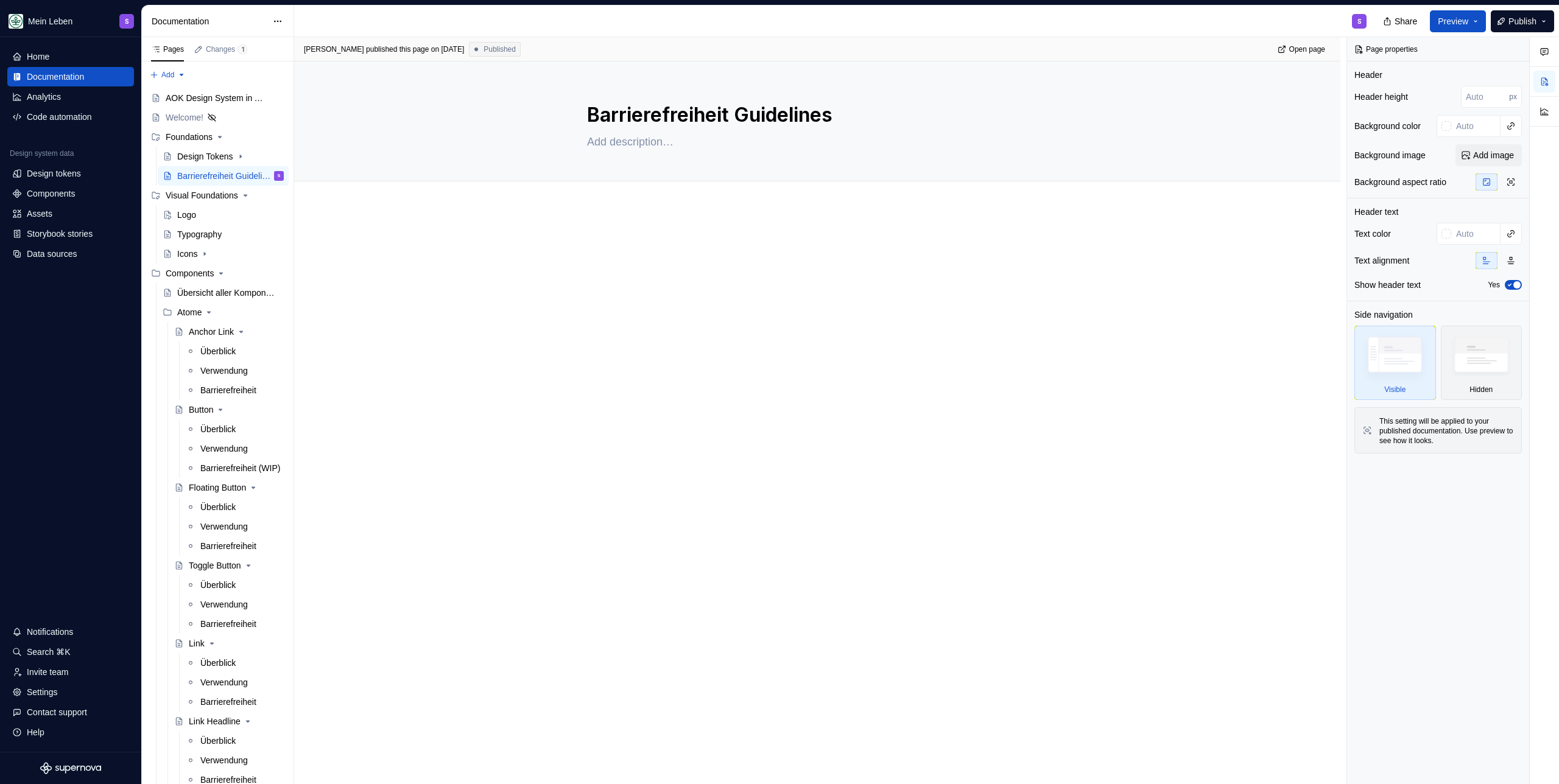
type textarea "*"
